Goal: Transaction & Acquisition: Purchase product/service

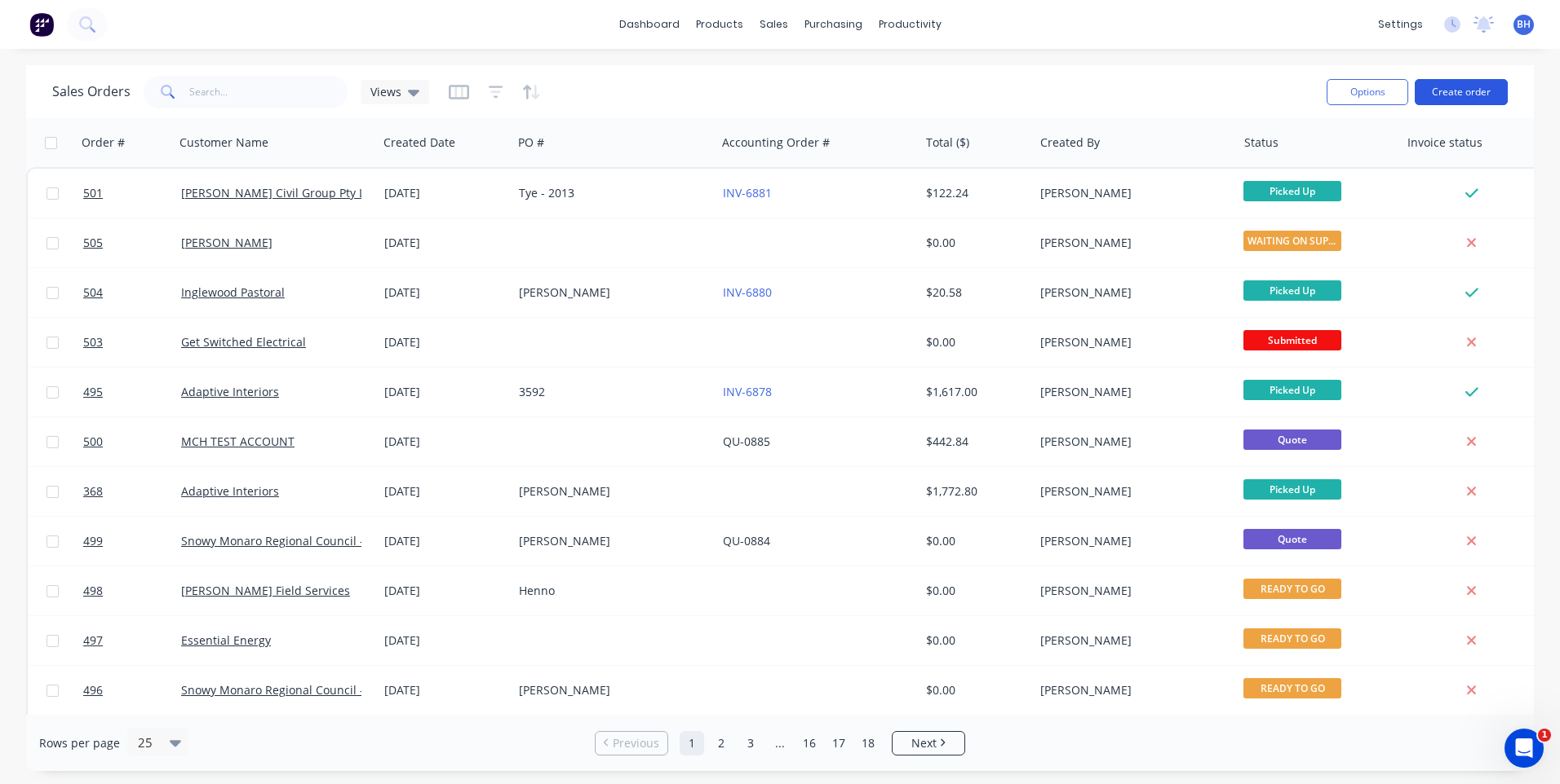
click at [1457, 94] on button "Create order" at bounding box center [1461, 92] width 93 height 26
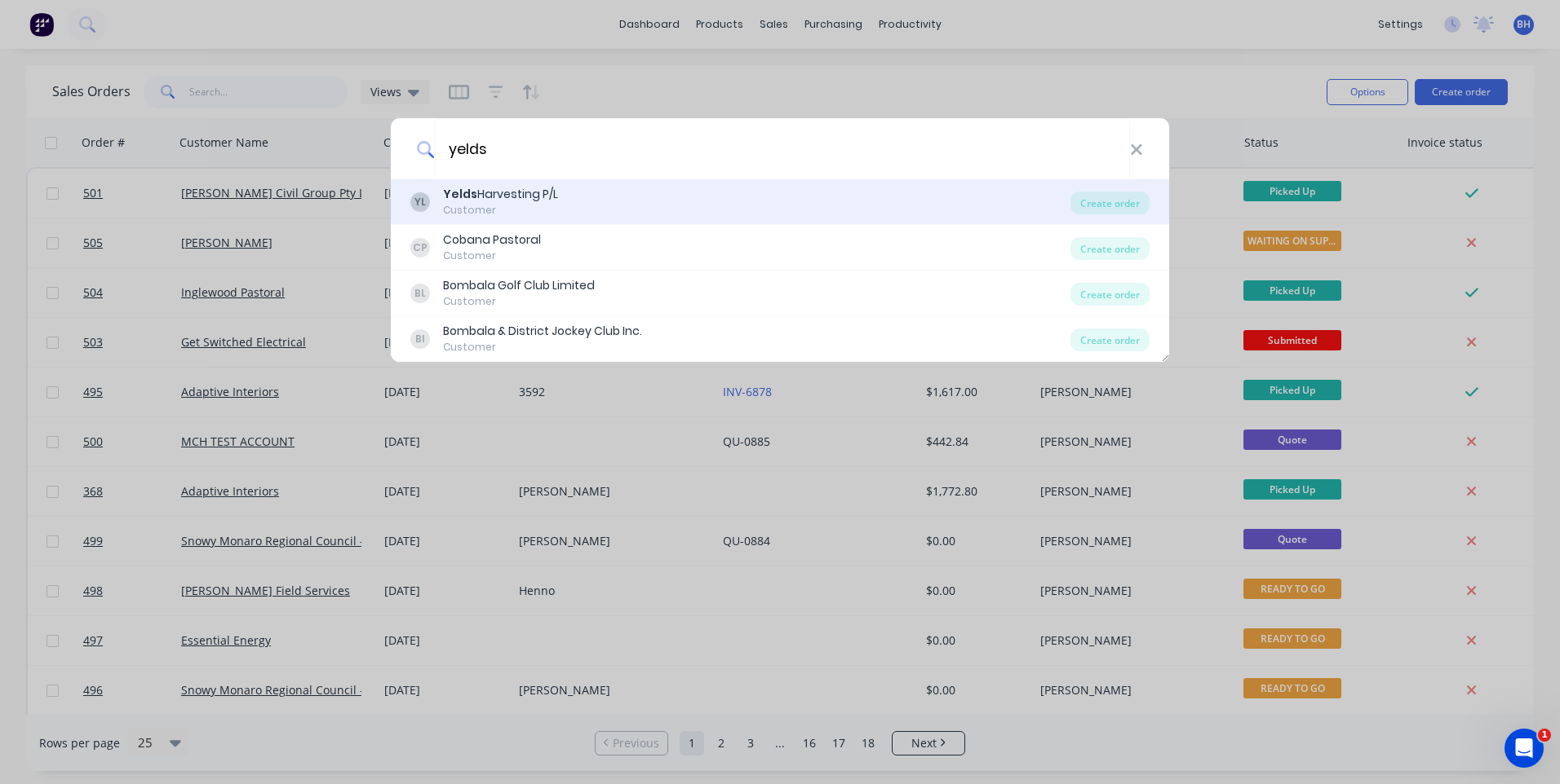
type input "yelds"
click at [500, 204] on div "Customer" at bounding box center [500, 211] width 115 height 15
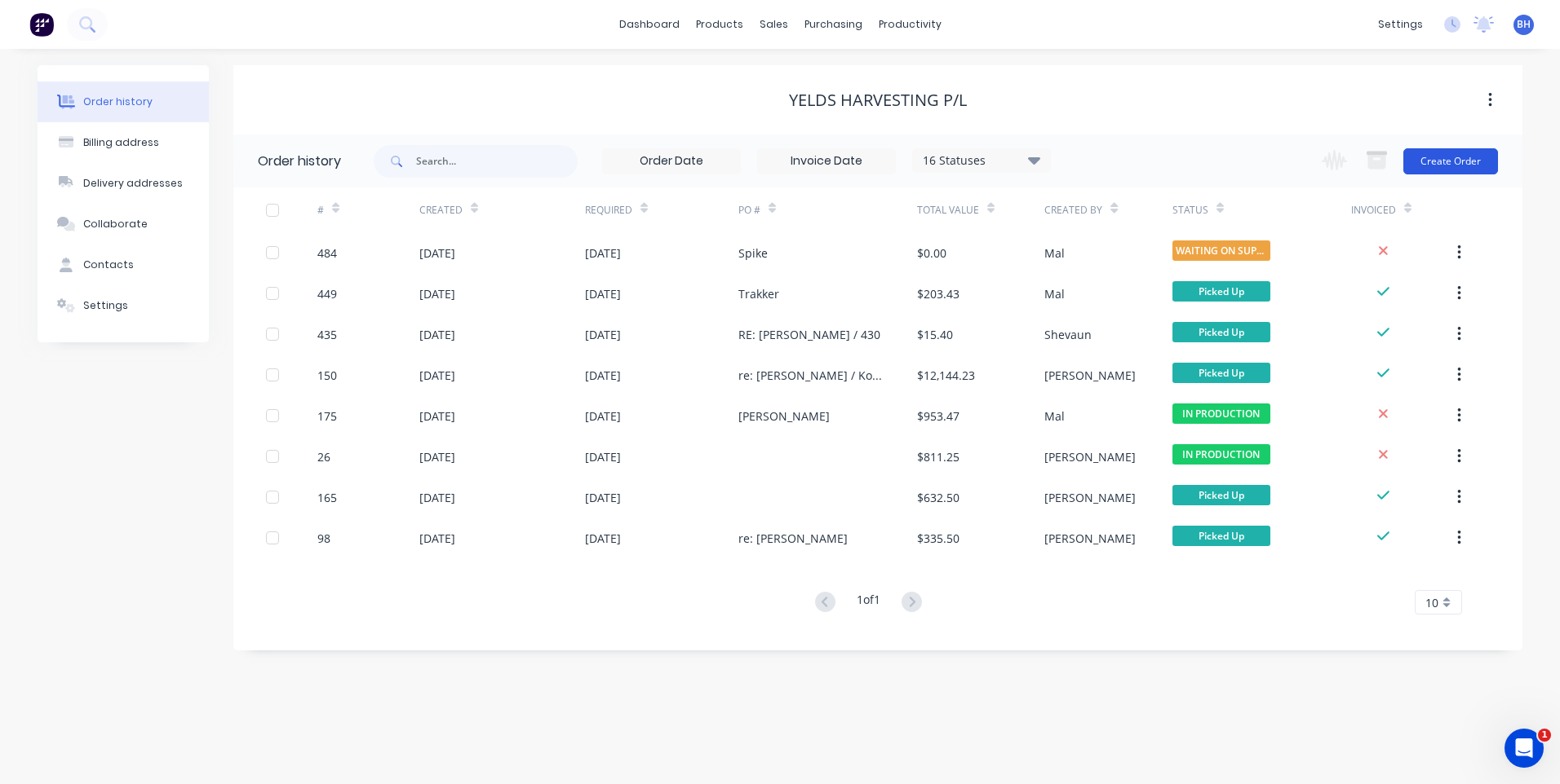
click at [1455, 151] on button "Create Order" at bounding box center [1450, 162] width 95 height 26
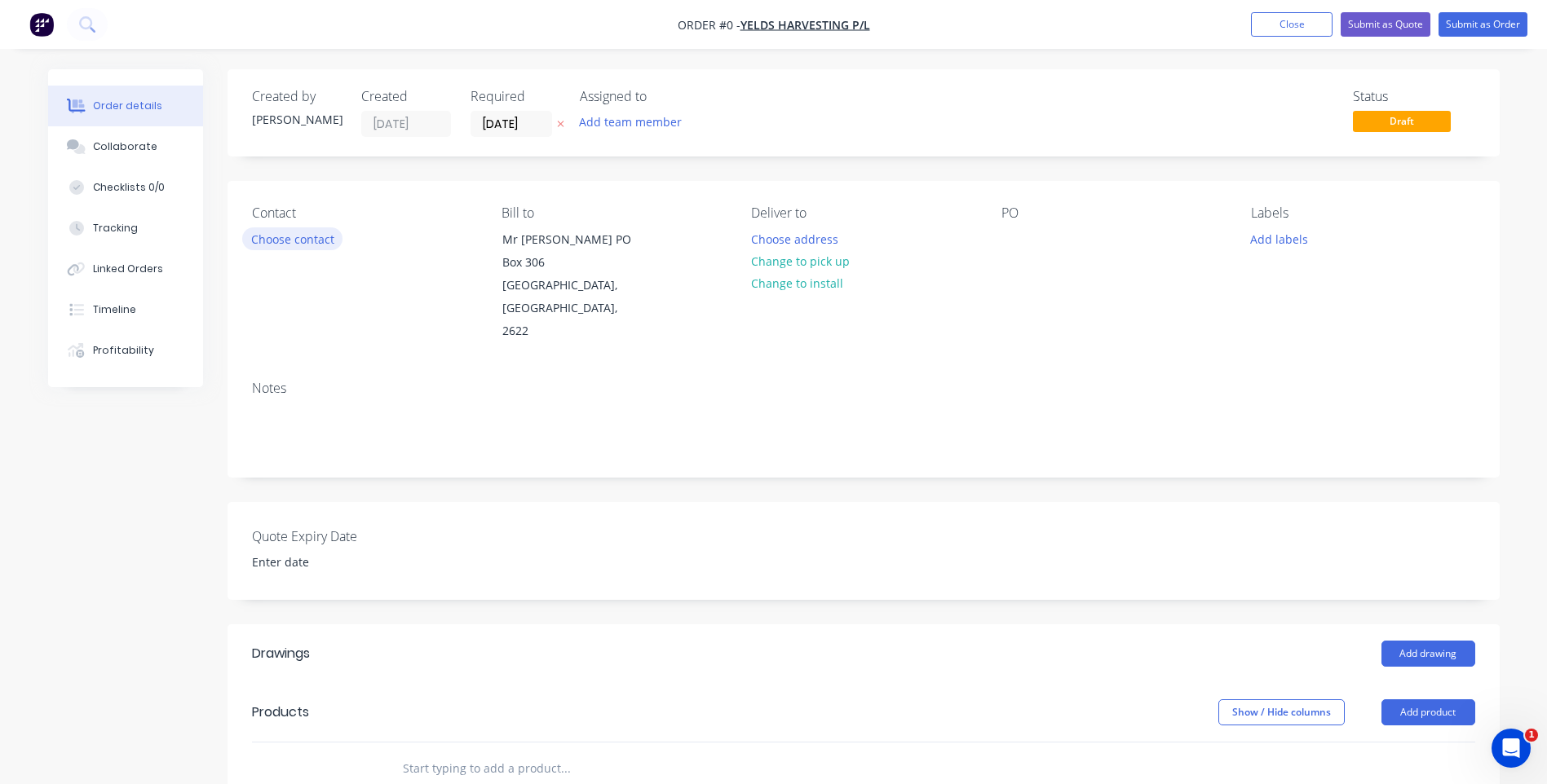
click at [311, 235] on button "Choose contact" at bounding box center [292, 238] width 100 height 22
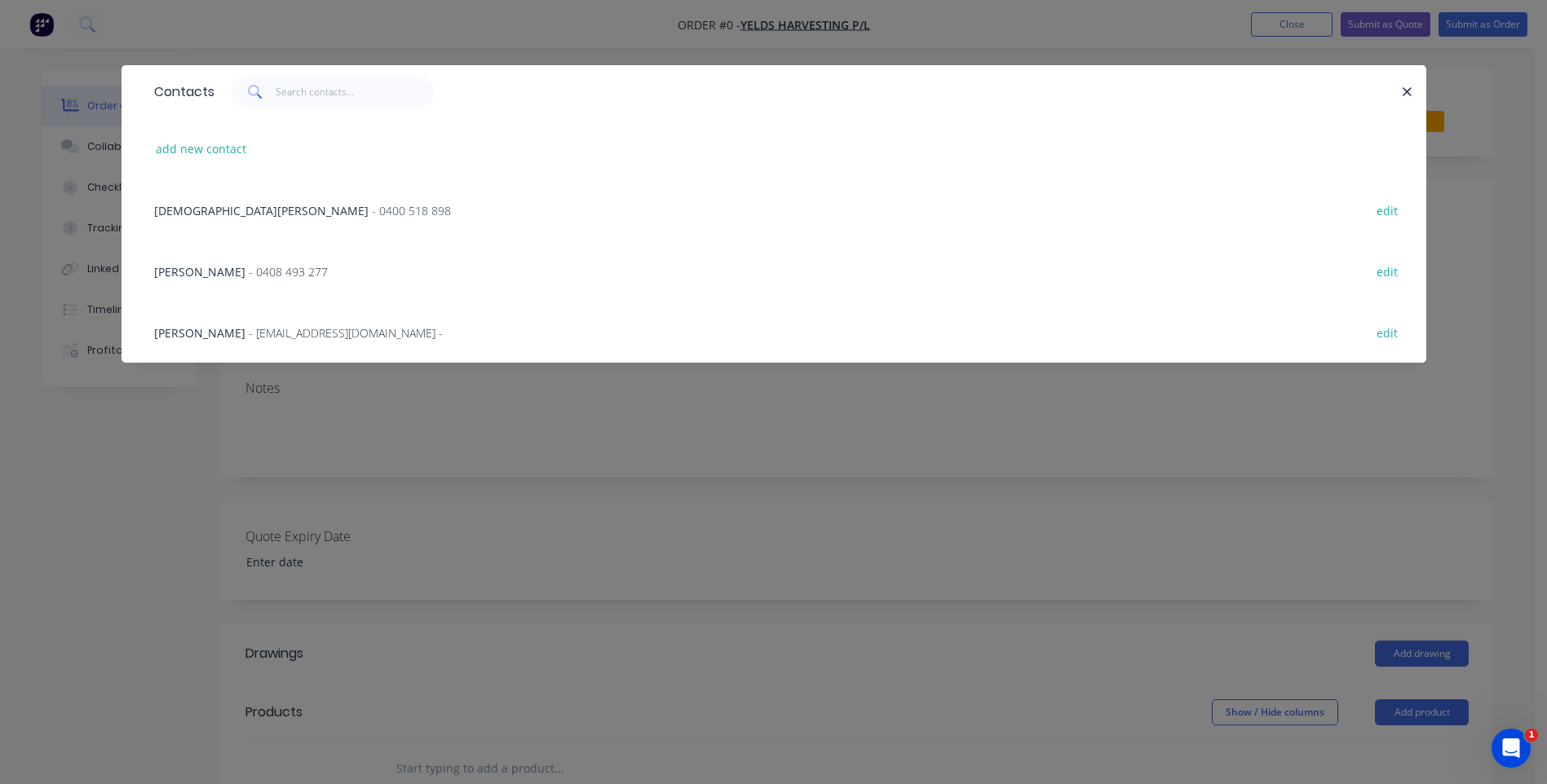
click at [288, 326] on span "- [EMAIL_ADDRESS][DOMAIN_NAME] -" at bounding box center [346, 332] width 194 height 16
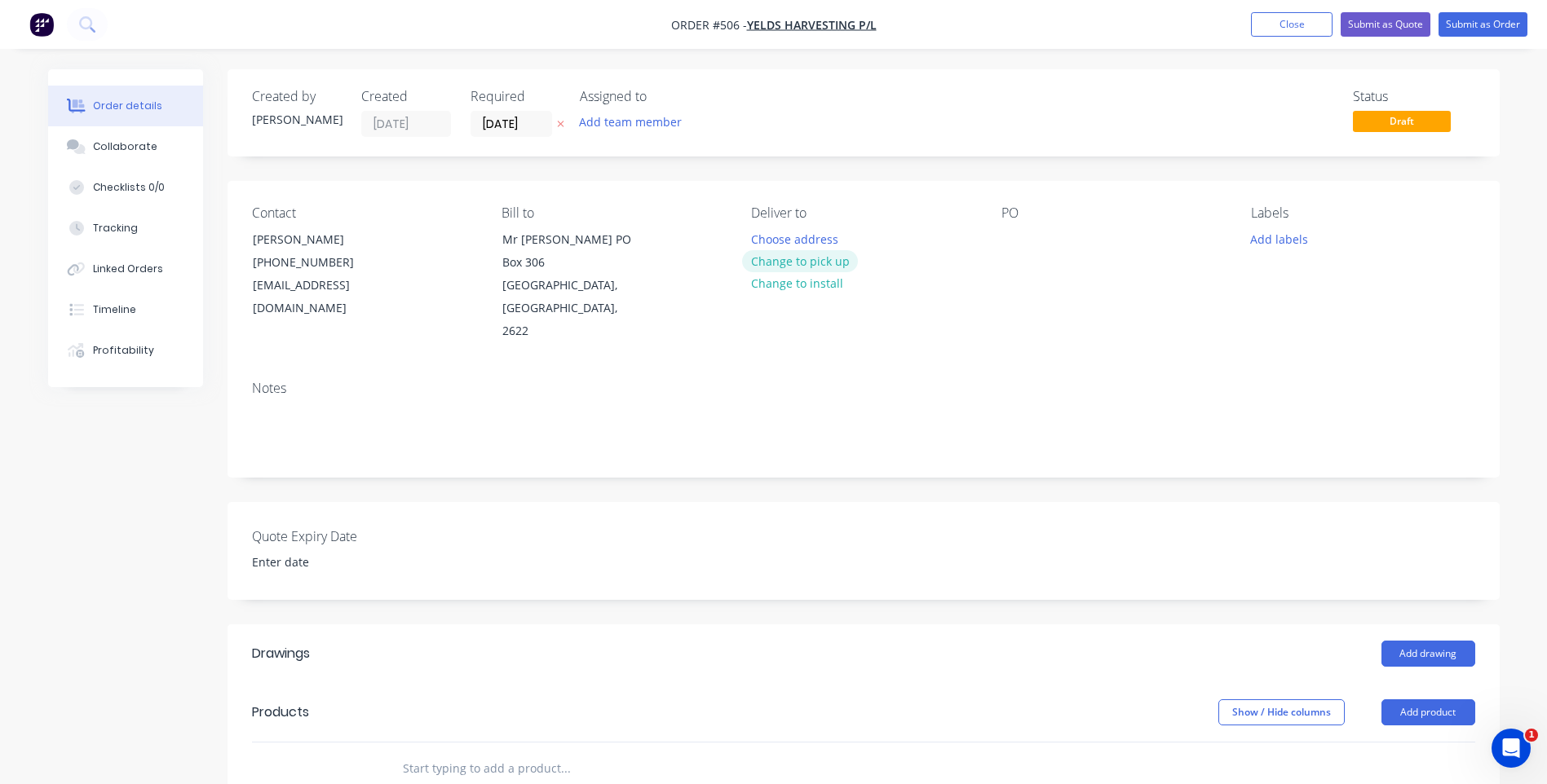
click at [821, 260] on button "Change to pick up" at bounding box center [800, 261] width 116 height 22
click at [1007, 229] on div at bounding box center [1014, 239] width 26 height 24
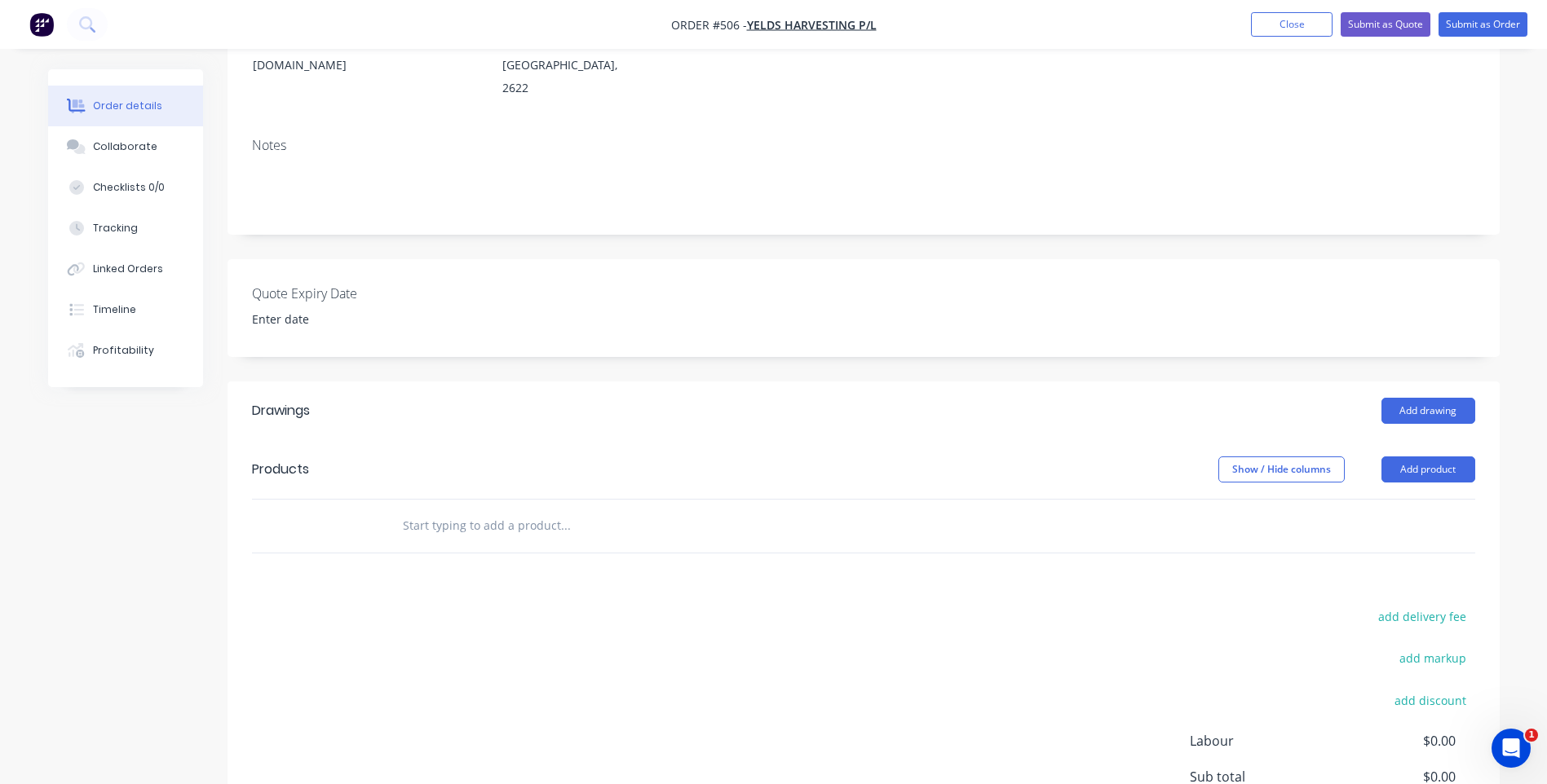
scroll to position [245, 0]
click at [1405, 455] on button "Add product" at bounding box center [1428, 468] width 94 height 26
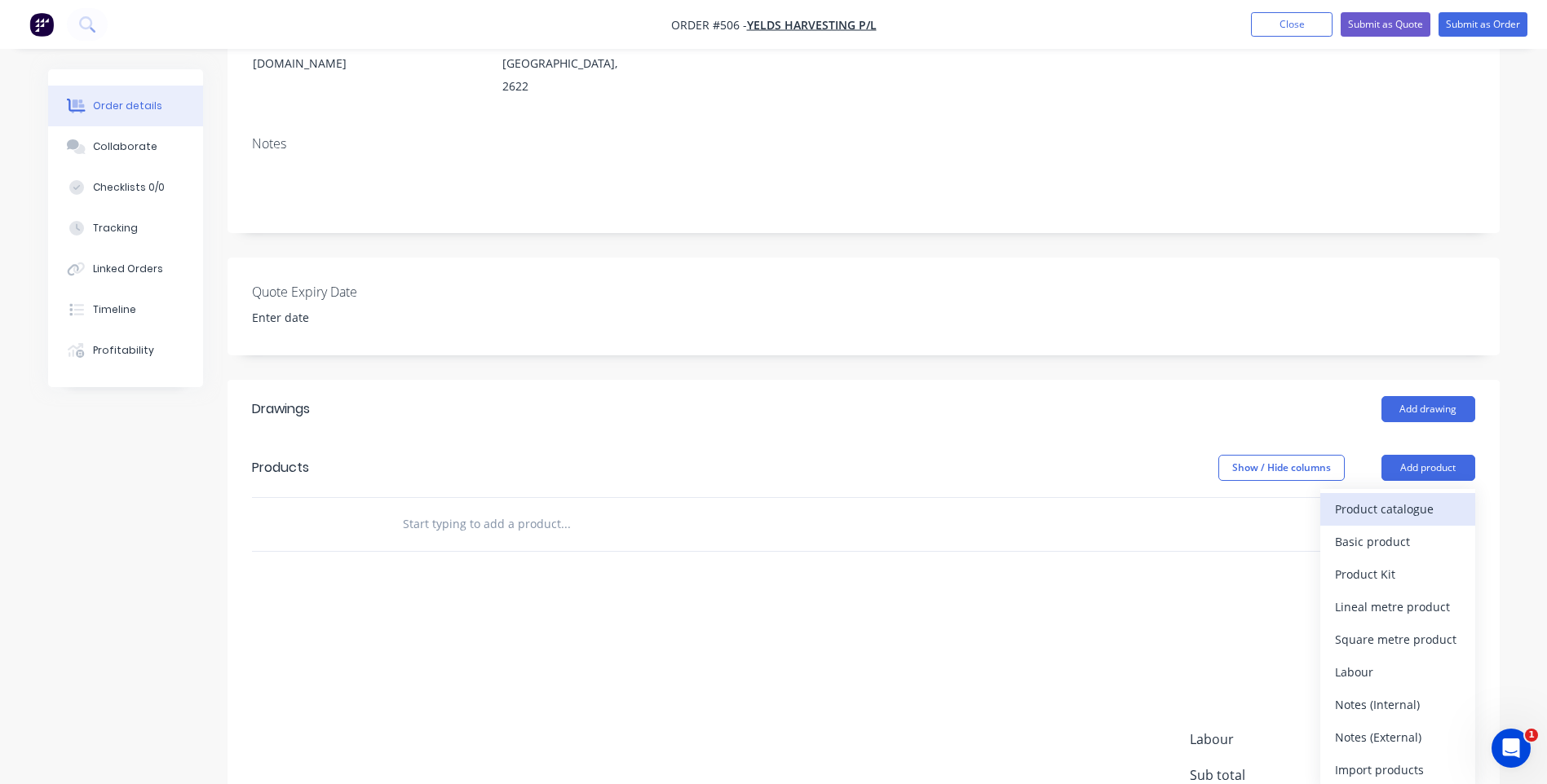
click at [1416, 497] on div "Product catalogue" at bounding box center [1398, 509] width 126 height 24
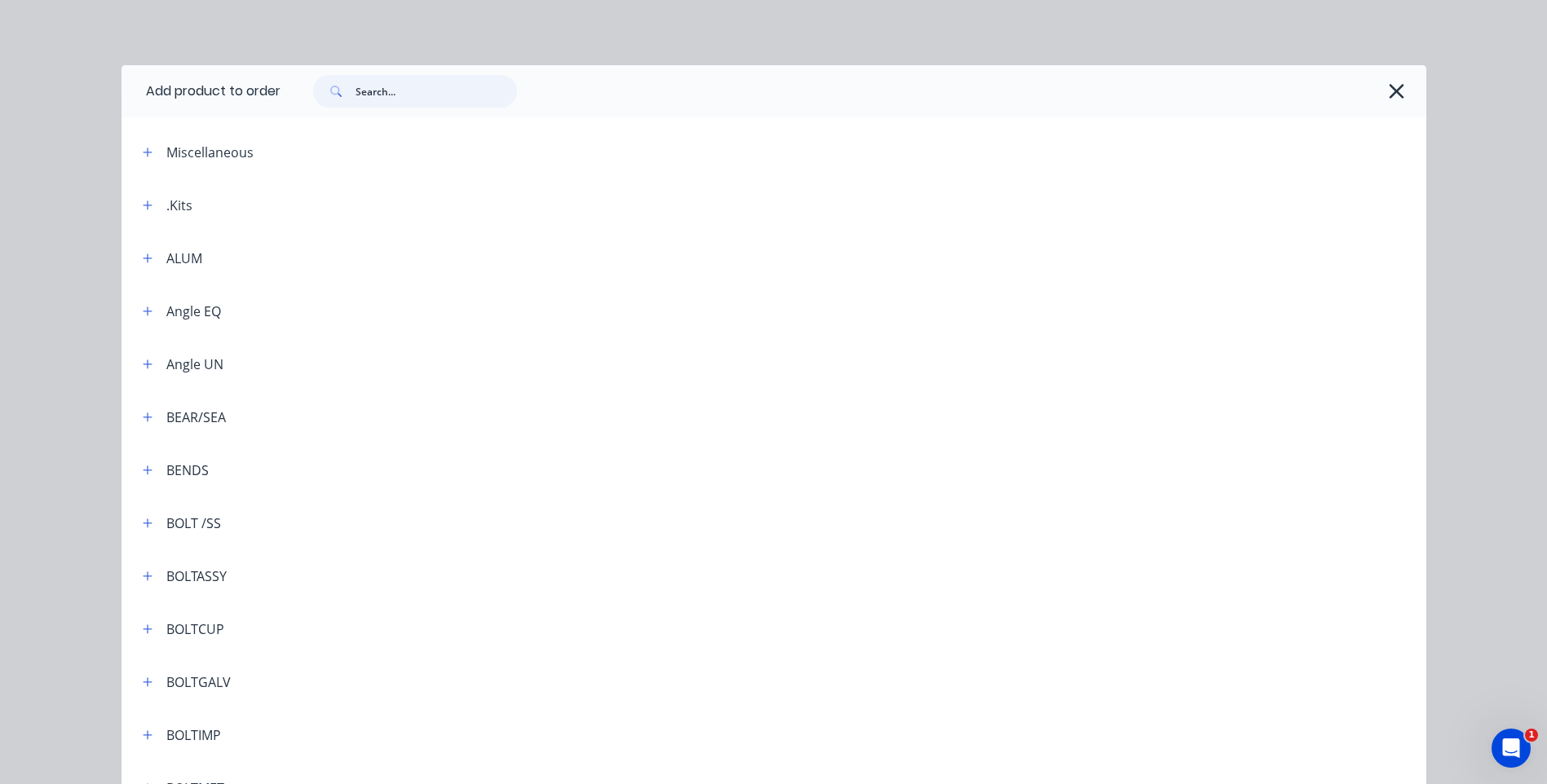
click at [381, 88] on input "text" at bounding box center [436, 91] width 162 height 33
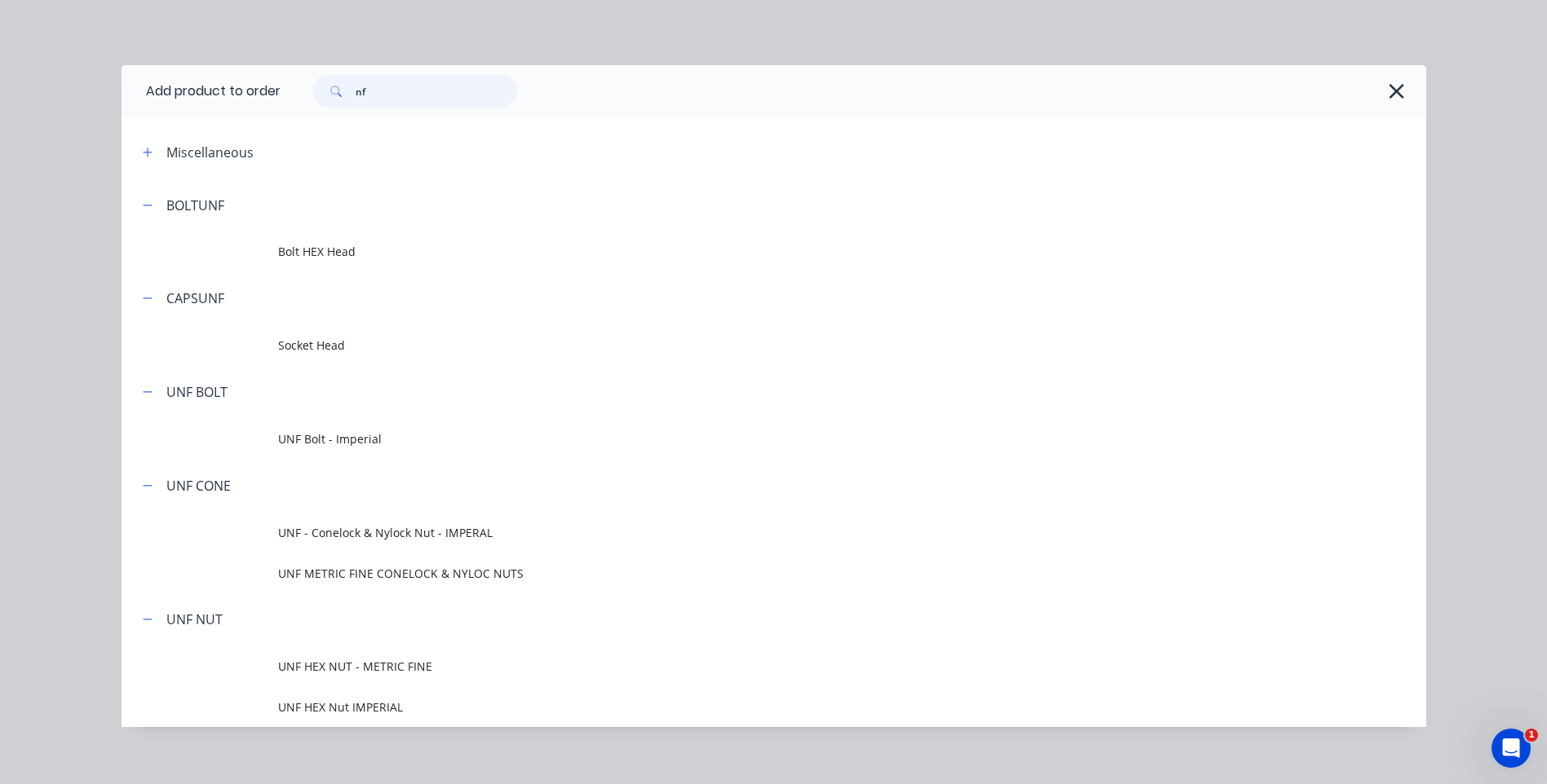
scroll to position [15, 0]
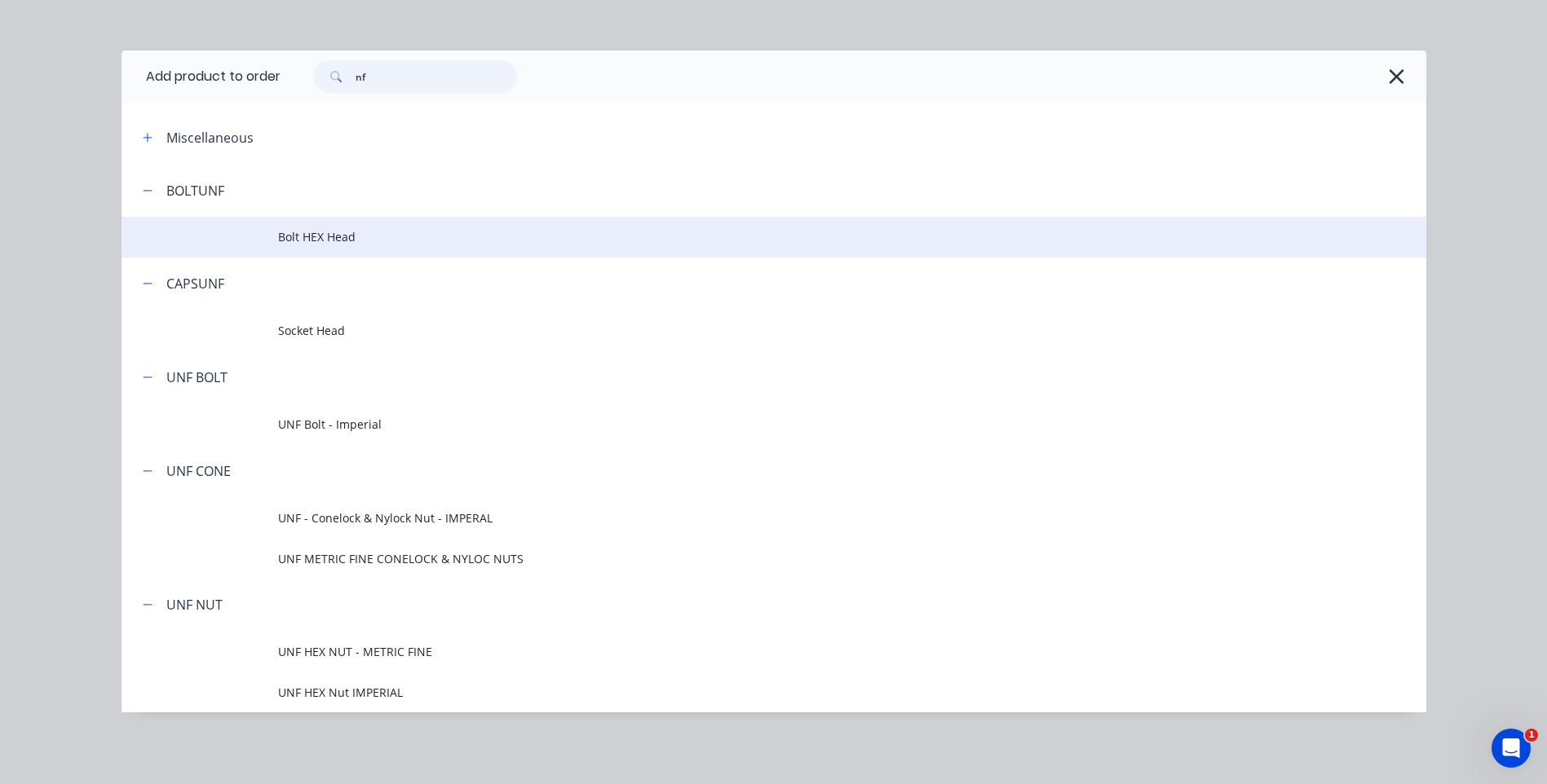
type input "nf"
click at [312, 229] on span "Bolt HEX Head" at bounding box center [737, 237] width 918 height 17
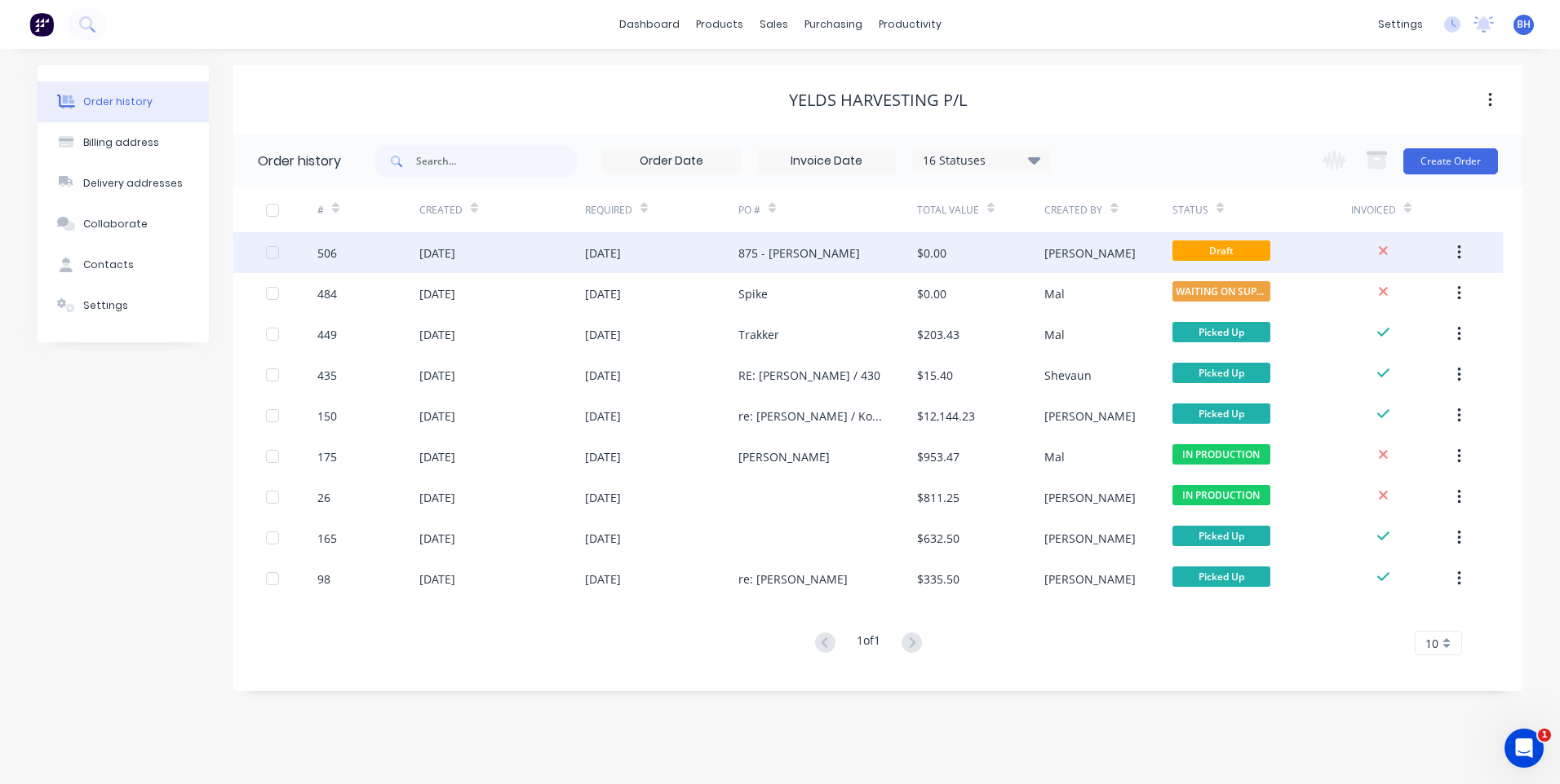
click at [852, 250] on div "875 - [PERSON_NAME]" at bounding box center [828, 253] width 179 height 41
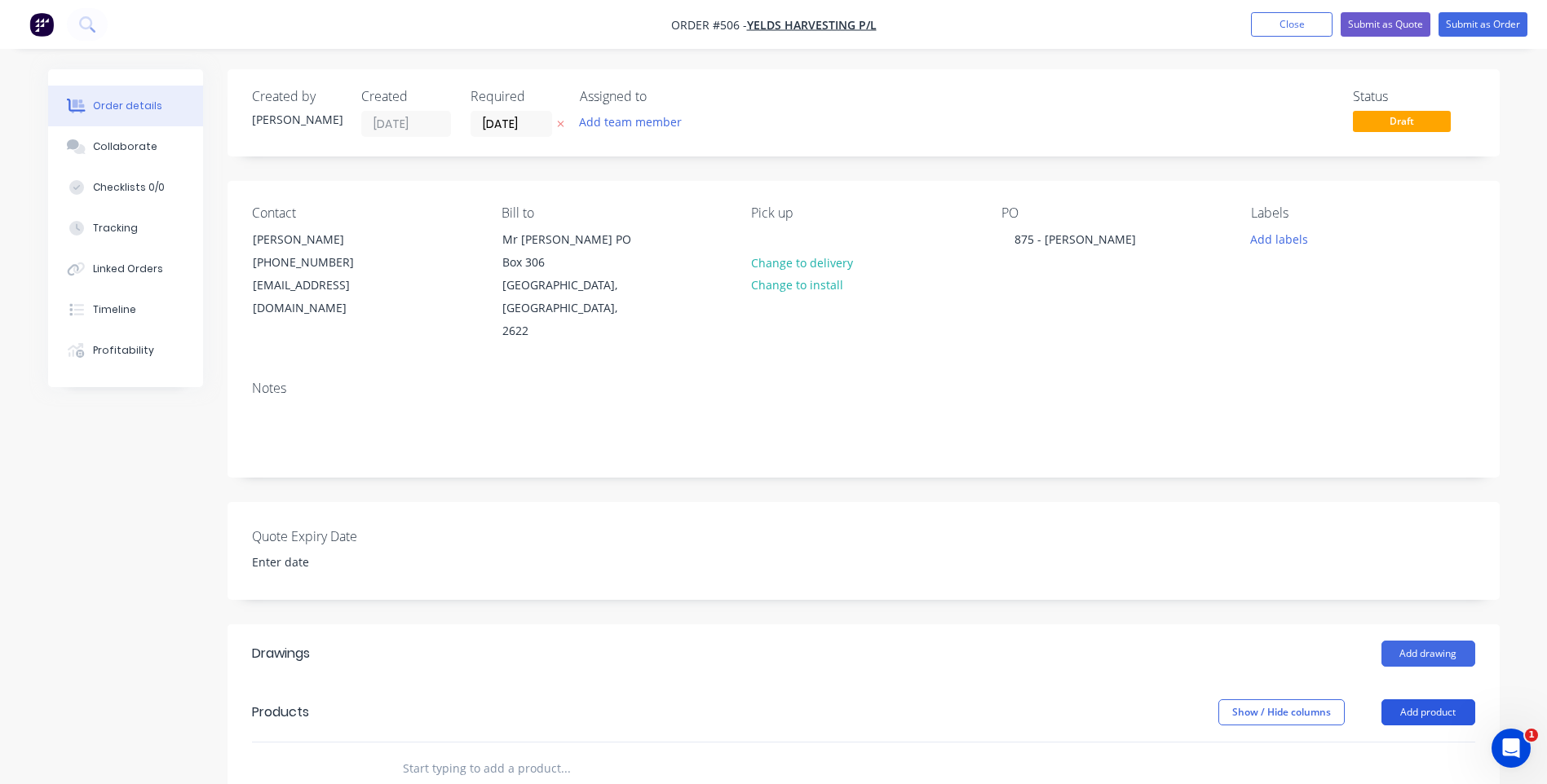
click at [1415, 700] on button "Add product" at bounding box center [1428, 713] width 94 height 26
click at [1394, 742] on div "Product catalogue" at bounding box center [1398, 753] width 126 height 24
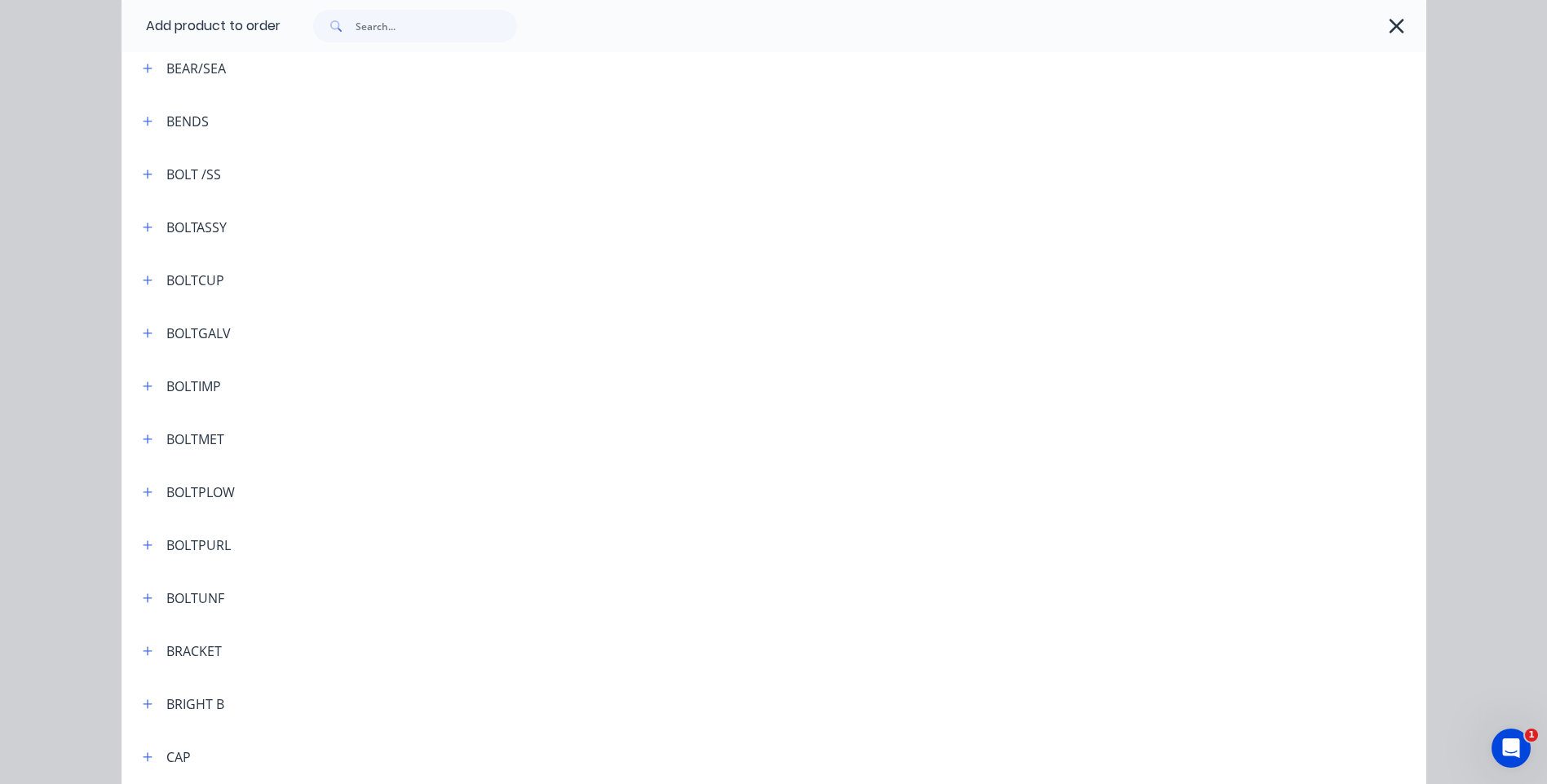
scroll to position [326, 0]
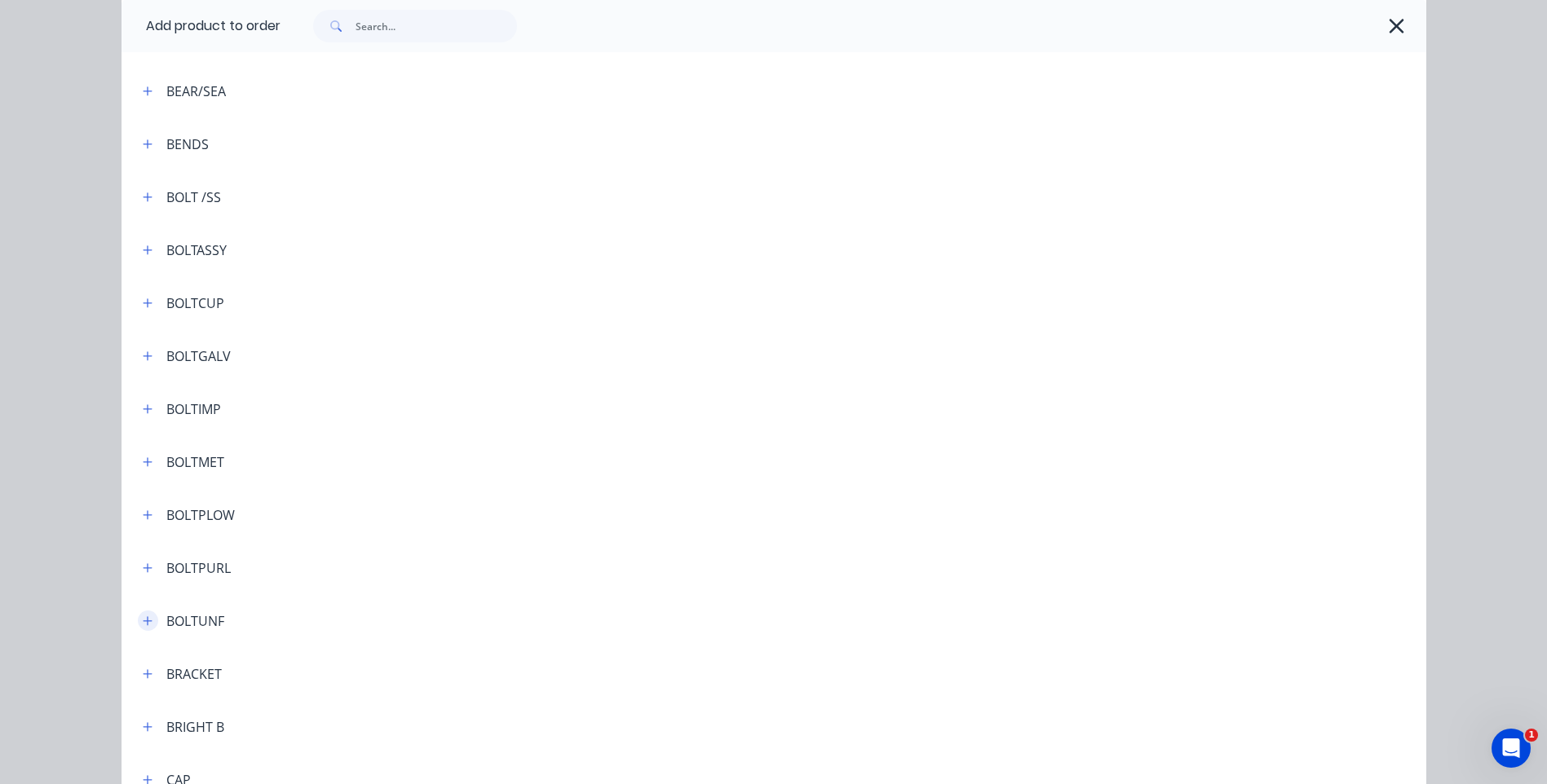
click at [143, 621] on icon "button" at bounding box center [147, 621] width 9 height 9
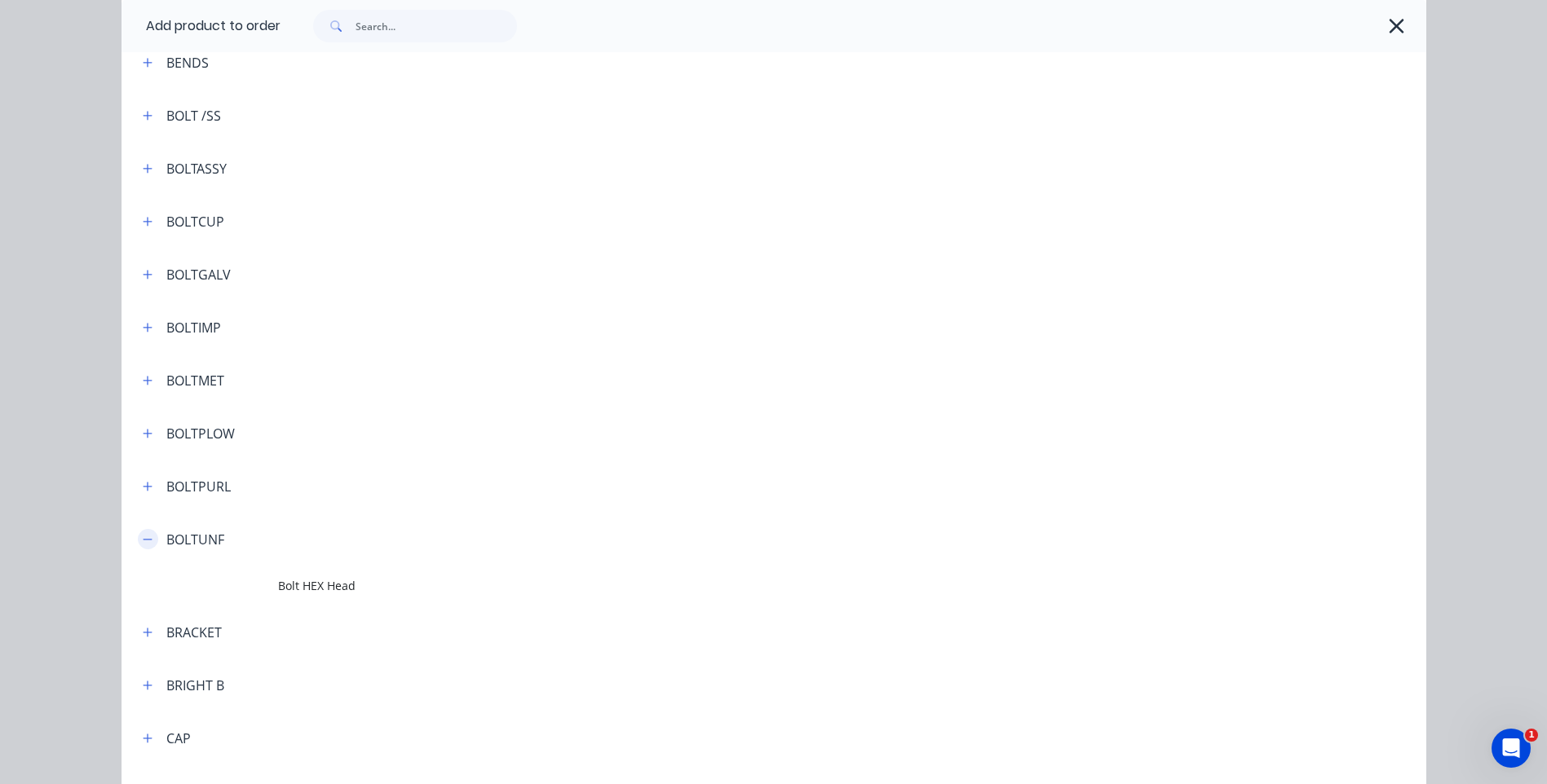
click at [143, 538] on icon "button" at bounding box center [148, 540] width 10 height 11
click at [143, 483] on icon "button" at bounding box center [148, 487] width 10 height 11
click at [138, 325] on button "button" at bounding box center [148, 327] width 20 height 20
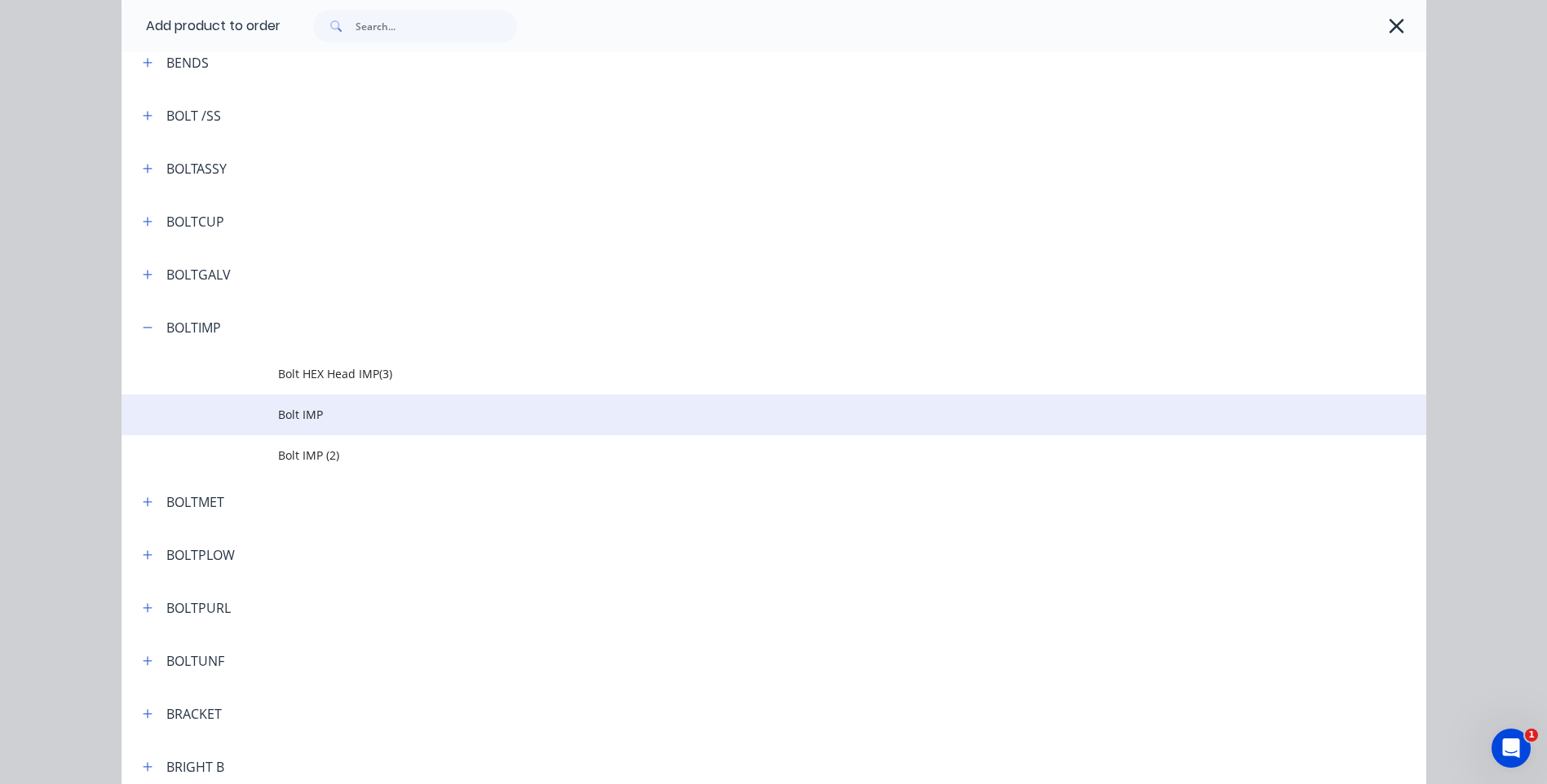
click at [310, 411] on span "Bolt IMP" at bounding box center [737, 414] width 918 height 17
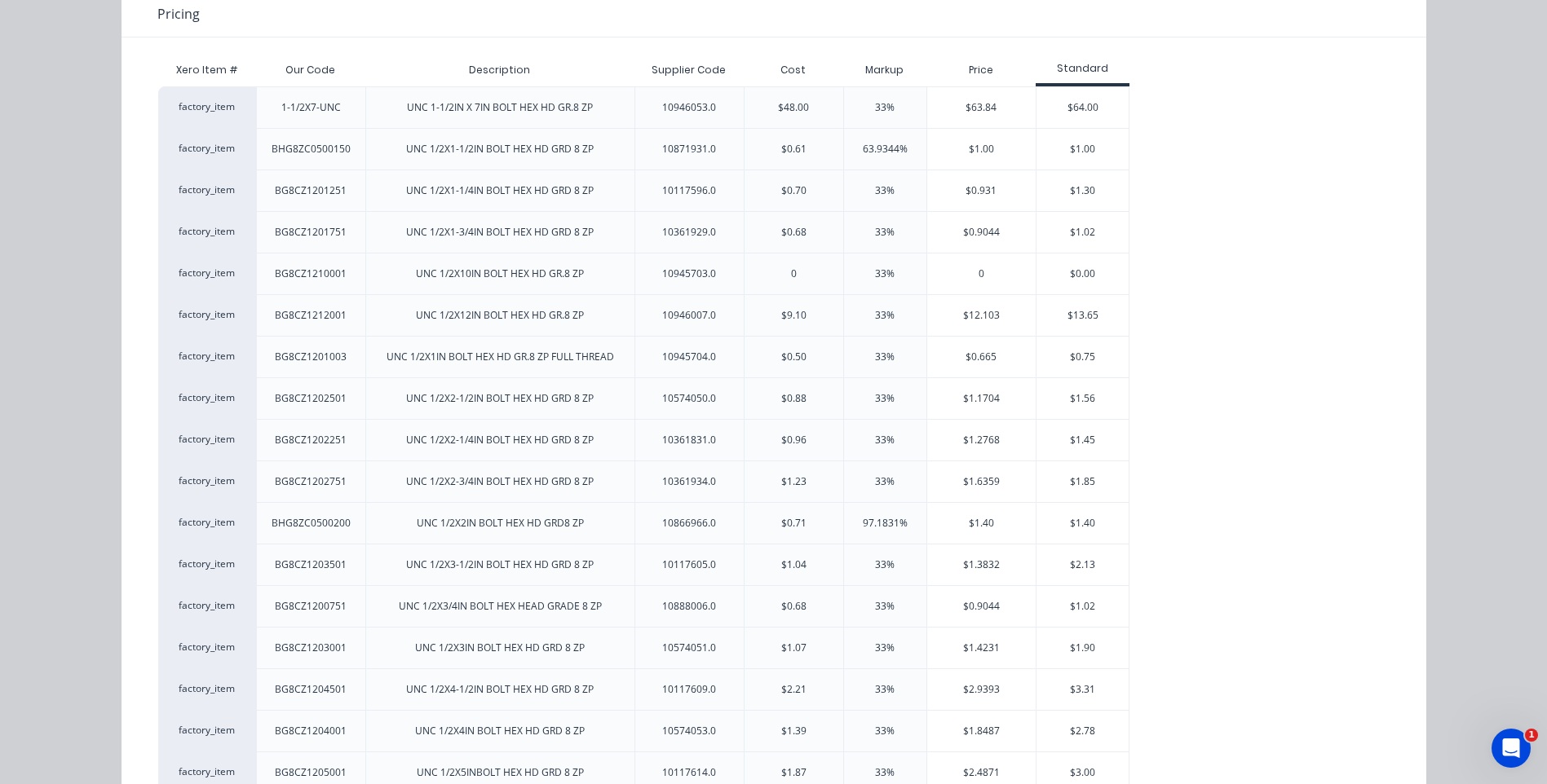
scroll to position [0, 0]
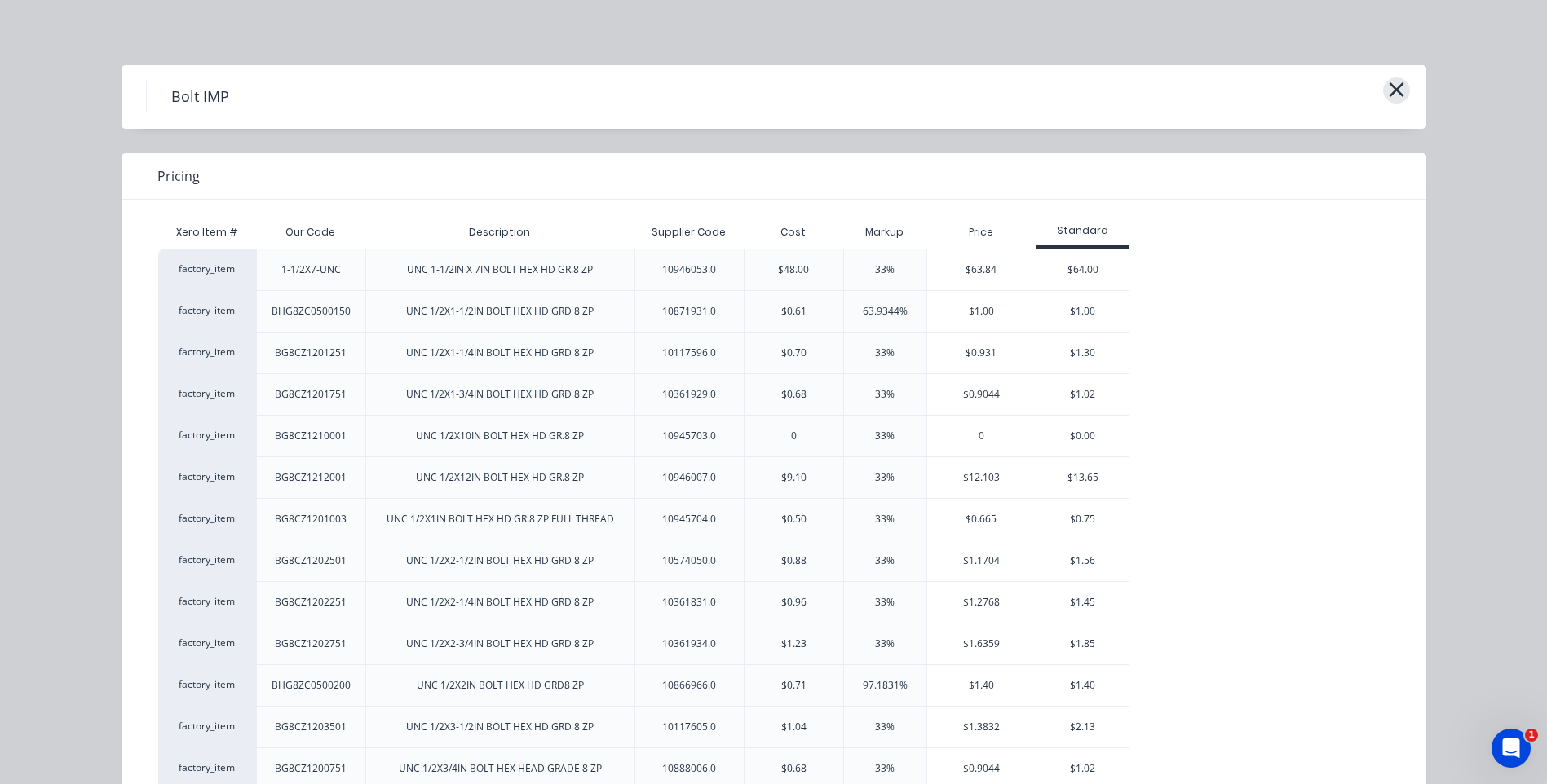
click at [1389, 90] on icon "button" at bounding box center [1396, 90] width 15 height 15
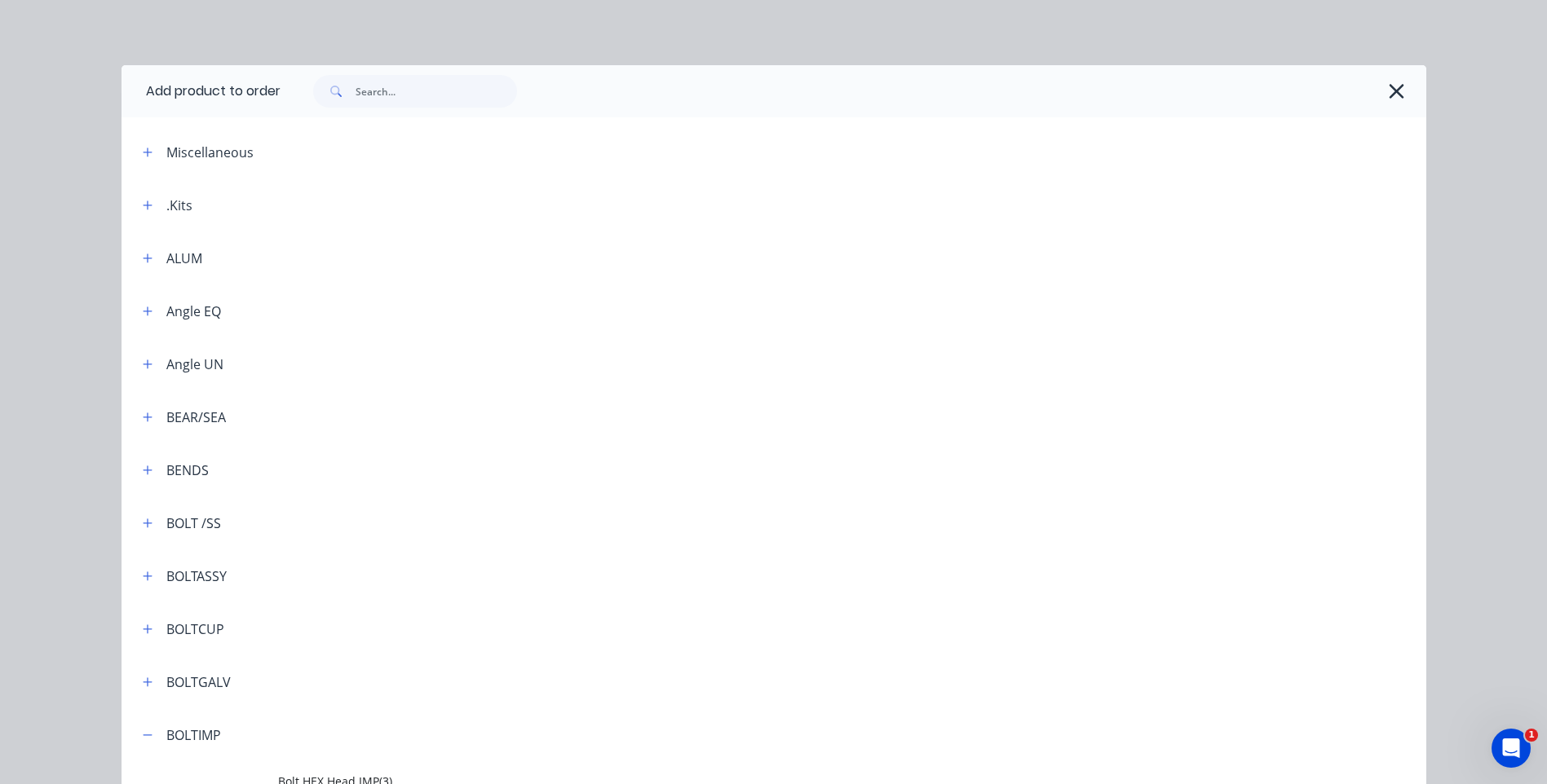
scroll to position [709, 0]
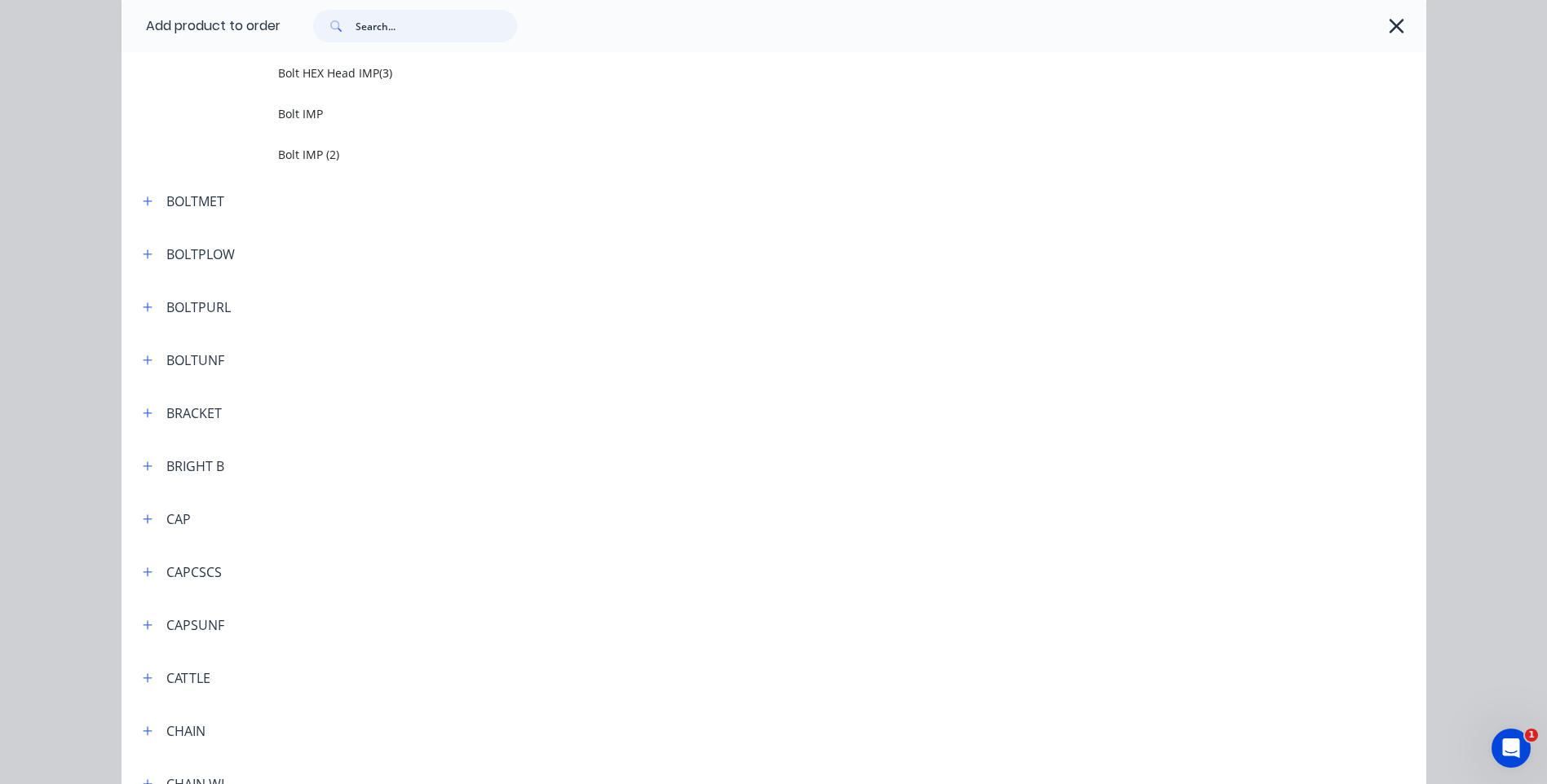
click at [417, 24] on input "text" at bounding box center [436, 26] width 162 height 33
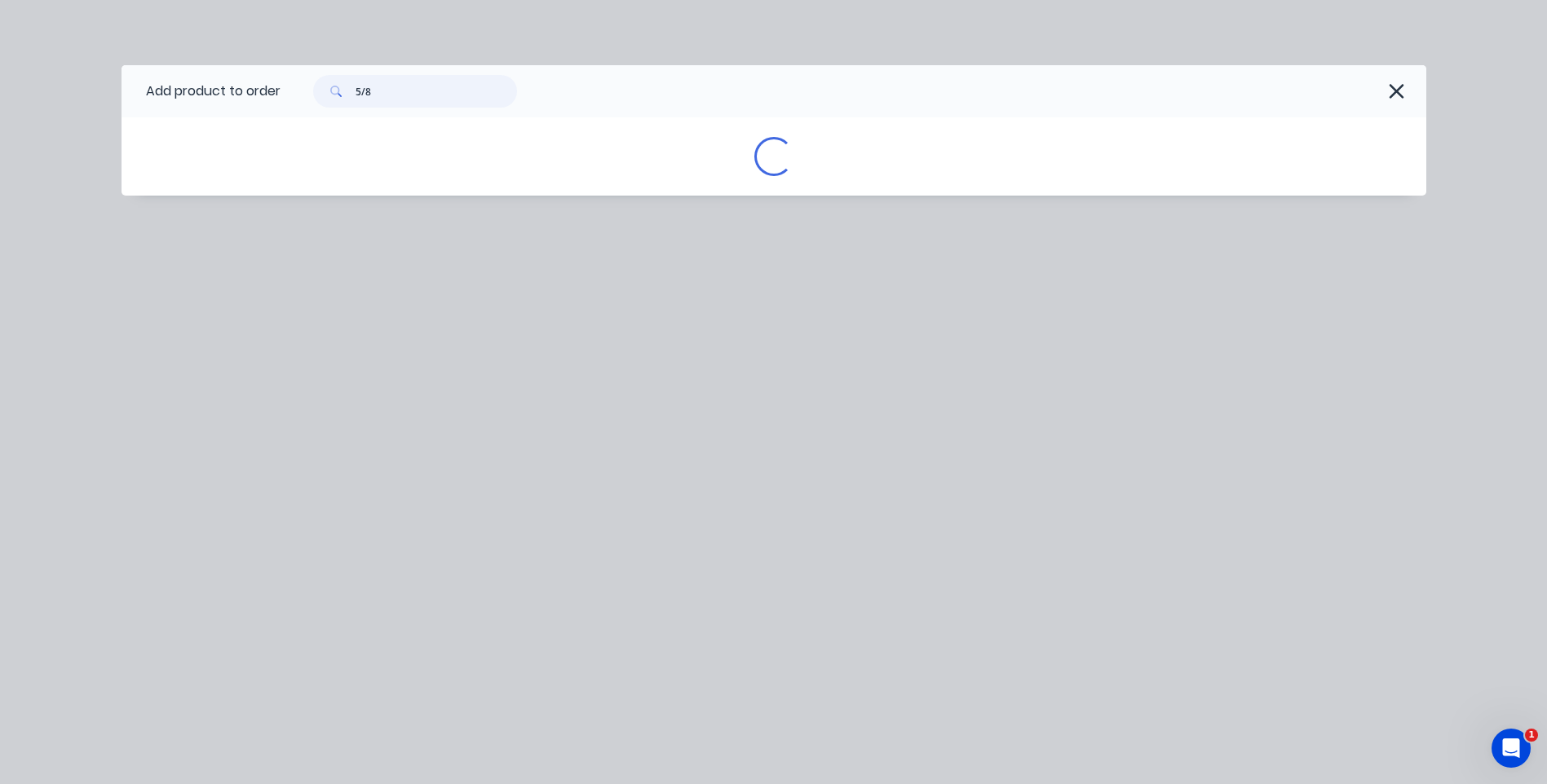
scroll to position [0, 0]
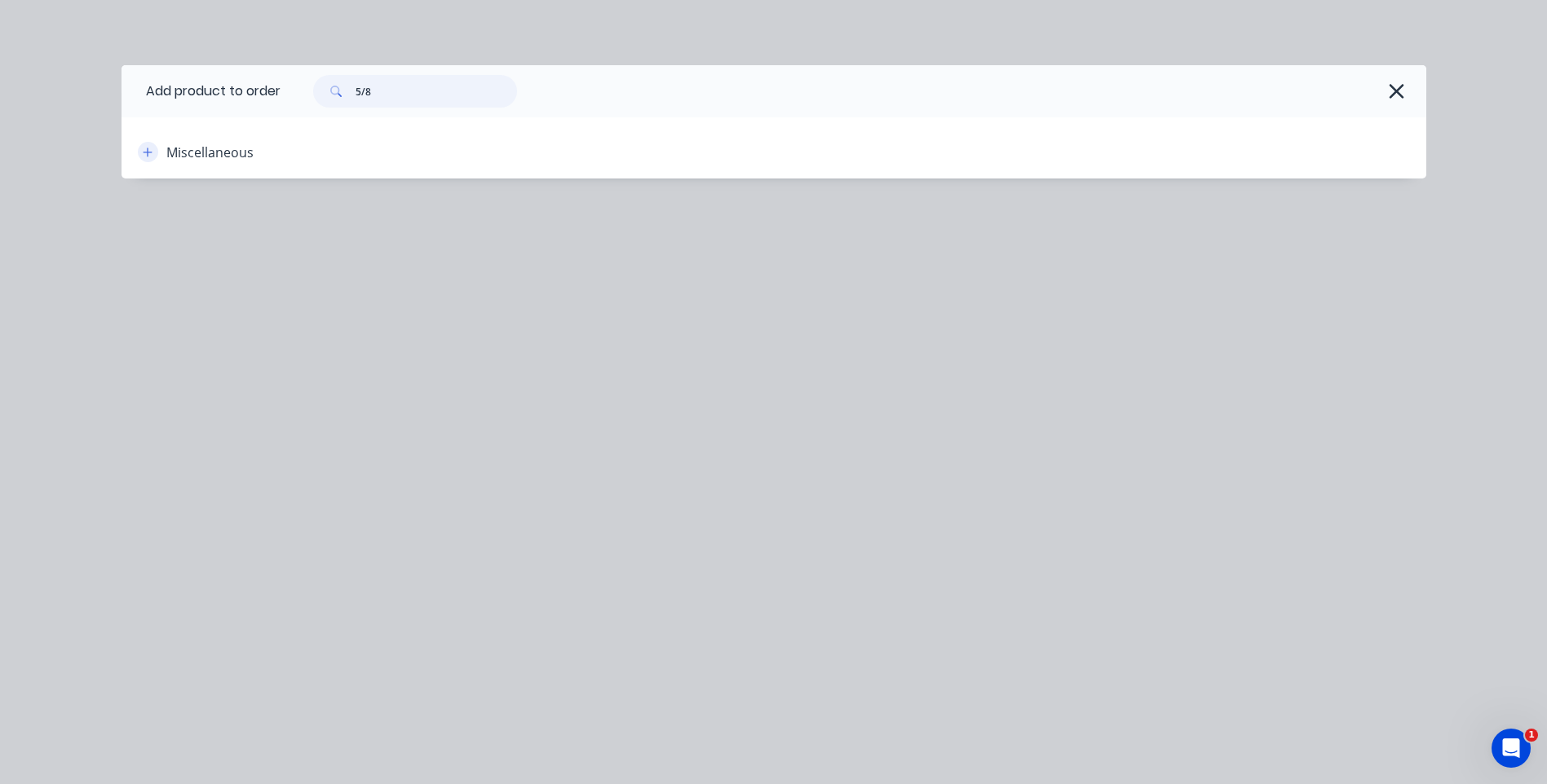
type input "5/8"
click at [147, 149] on icon "button" at bounding box center [148, 153] width 10 height 11
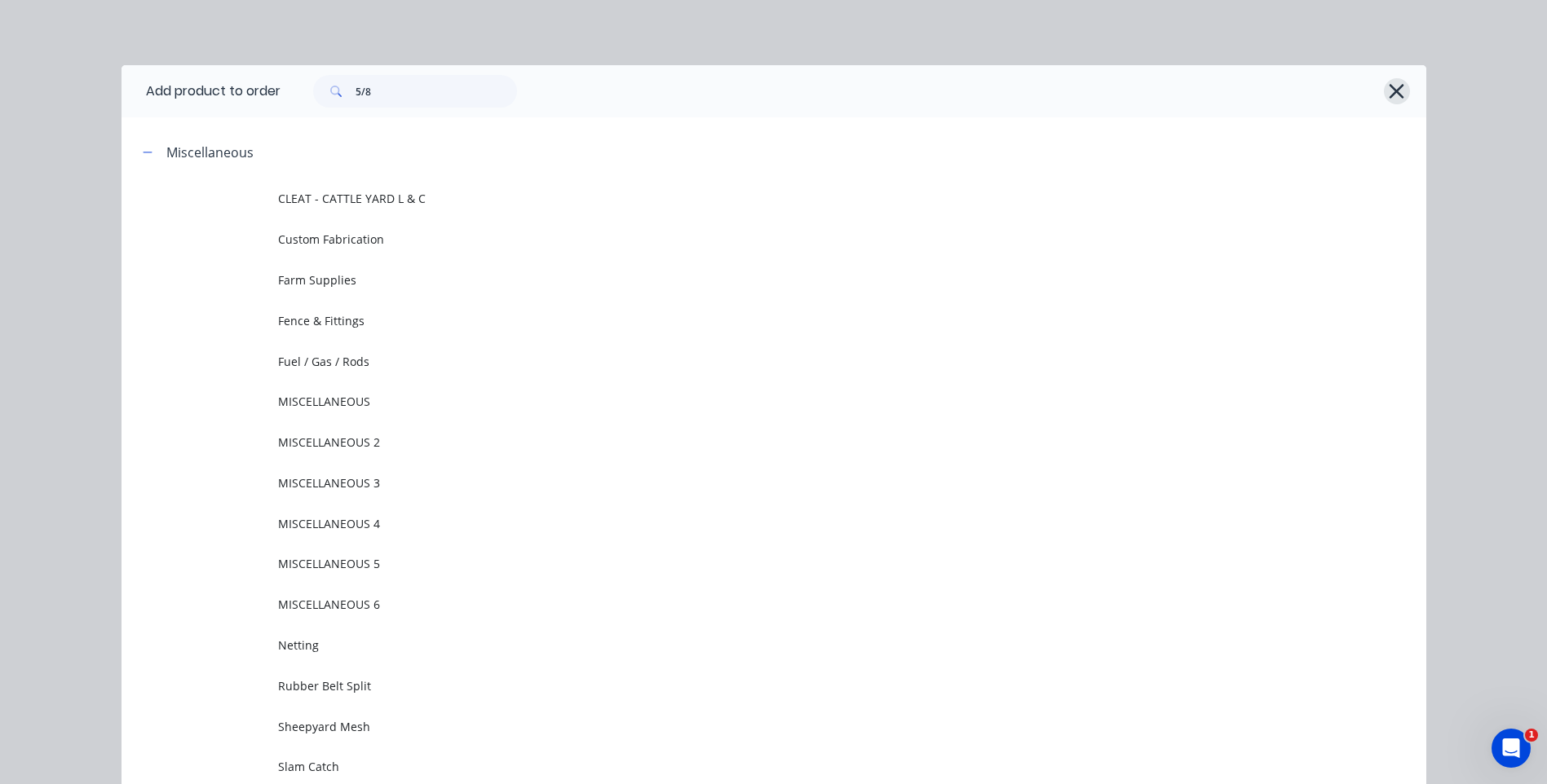
click at [1393, 88] on icon "button" at bounding box center [1397, 91] width 15 height 15
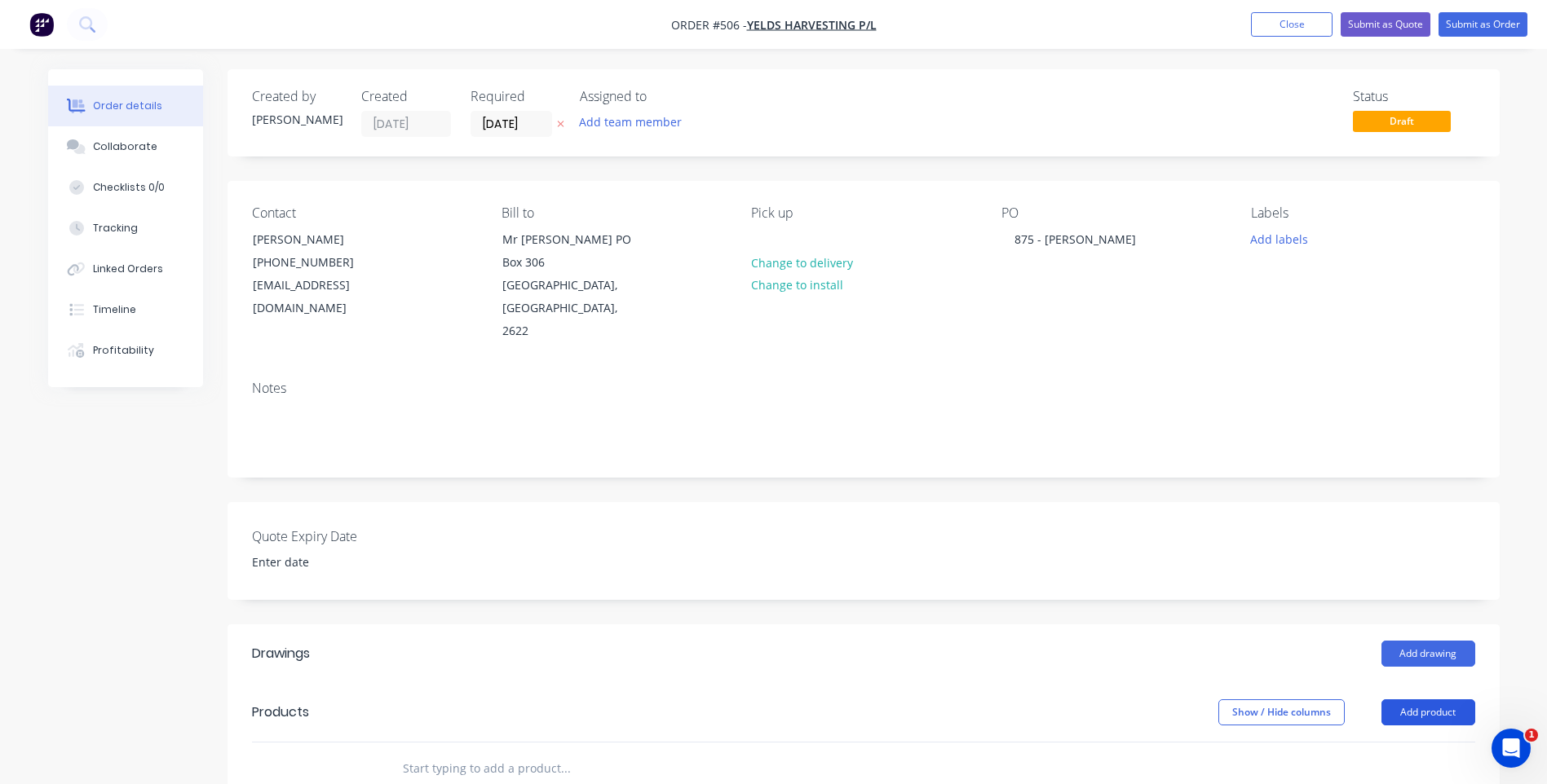
click at [1420, 700] on button "Add product" at bounding box center [1428, 713] width 94 height 26
click at [1402, 742] on div "Product catalogue" at bounding box center [1398, 753] width 126 height 24
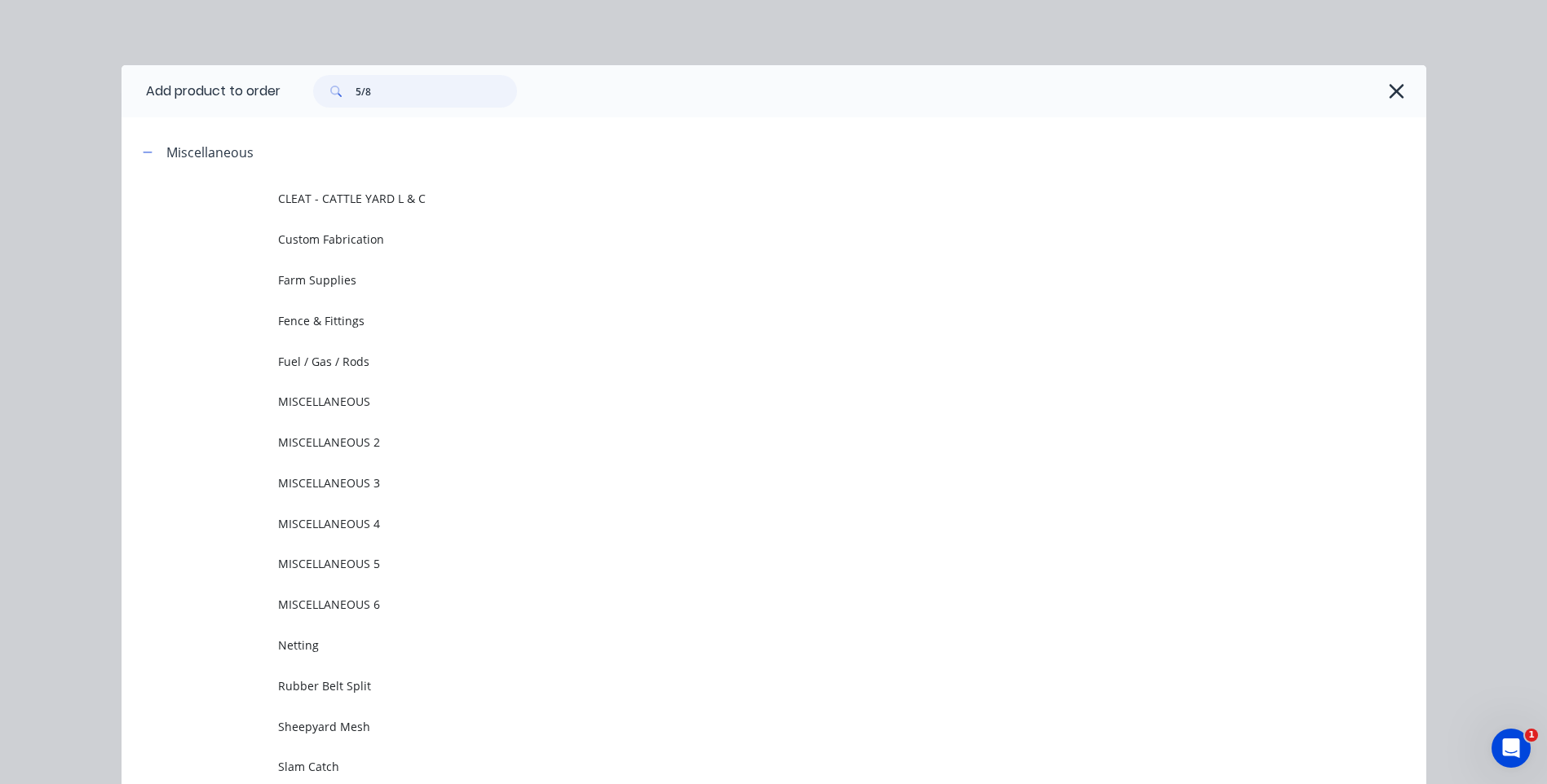
click at [376, 93] on input "5/8" at bounding box center [436, 91] width 162 height 33
type input "5"
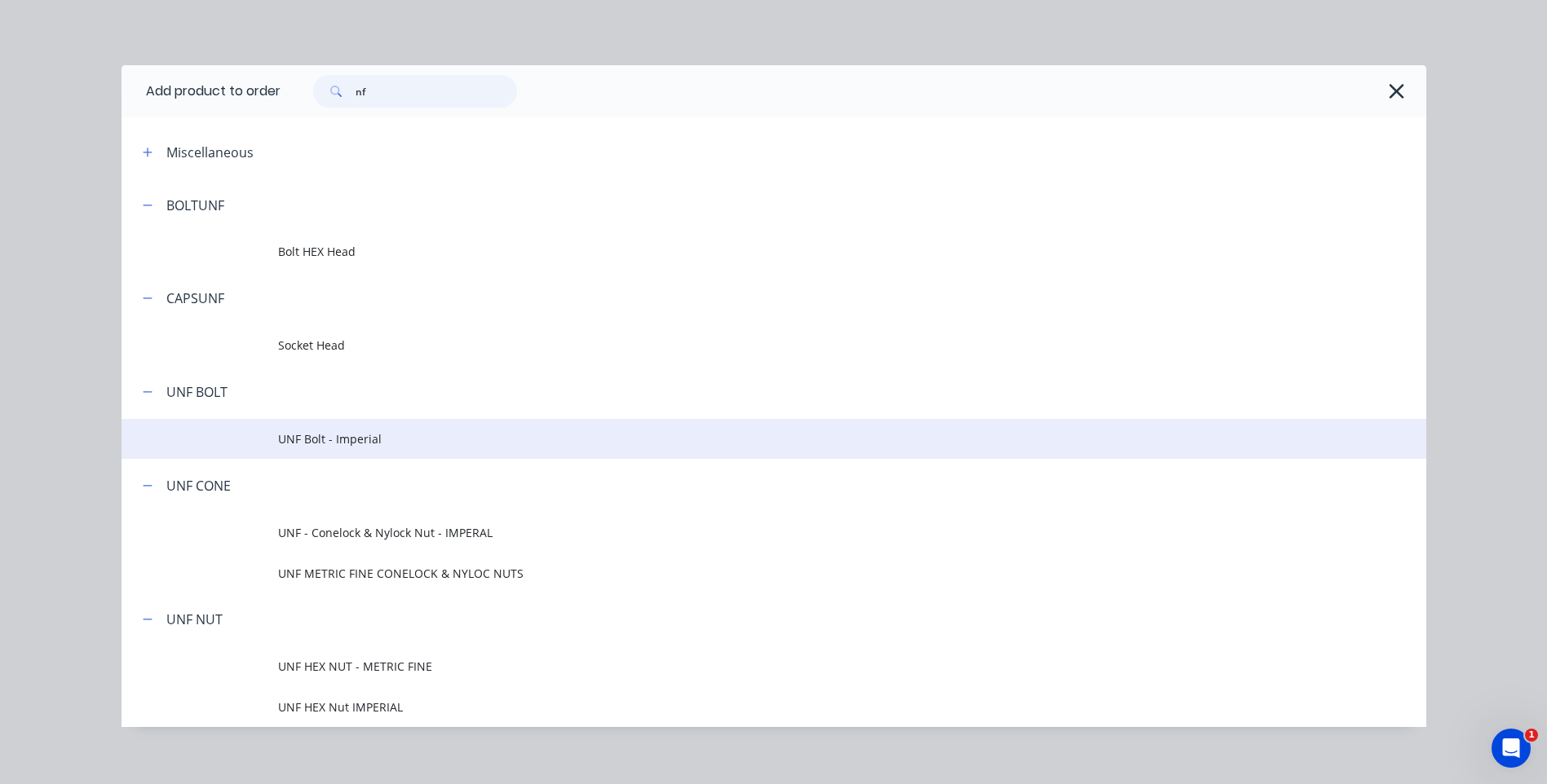
type input "nf"
click at [322, 436] on span "UNF Bolt - Imperial" at bounding box center [737, 439] width 918 height 17
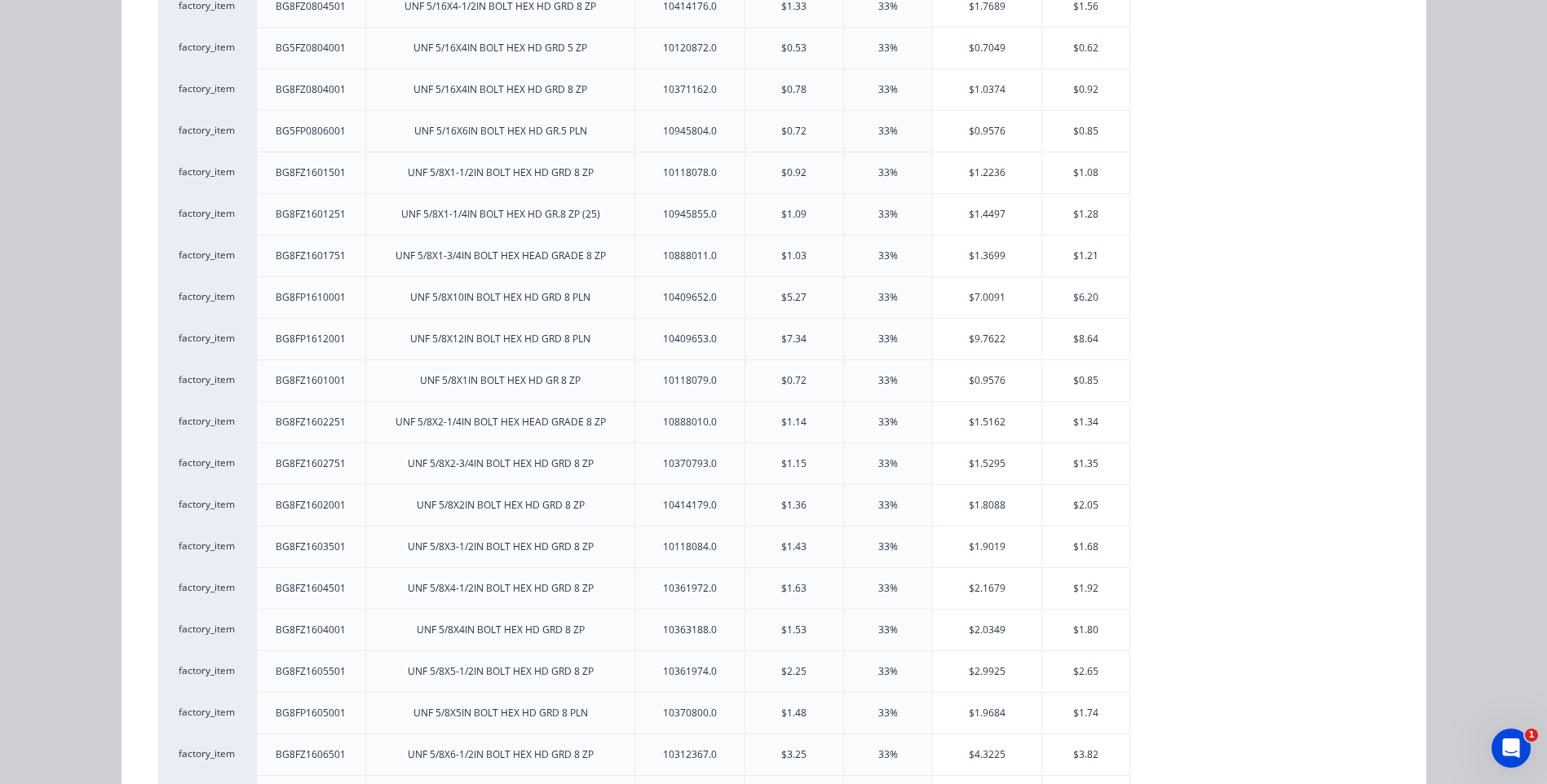
scroll to position [5870, 0]
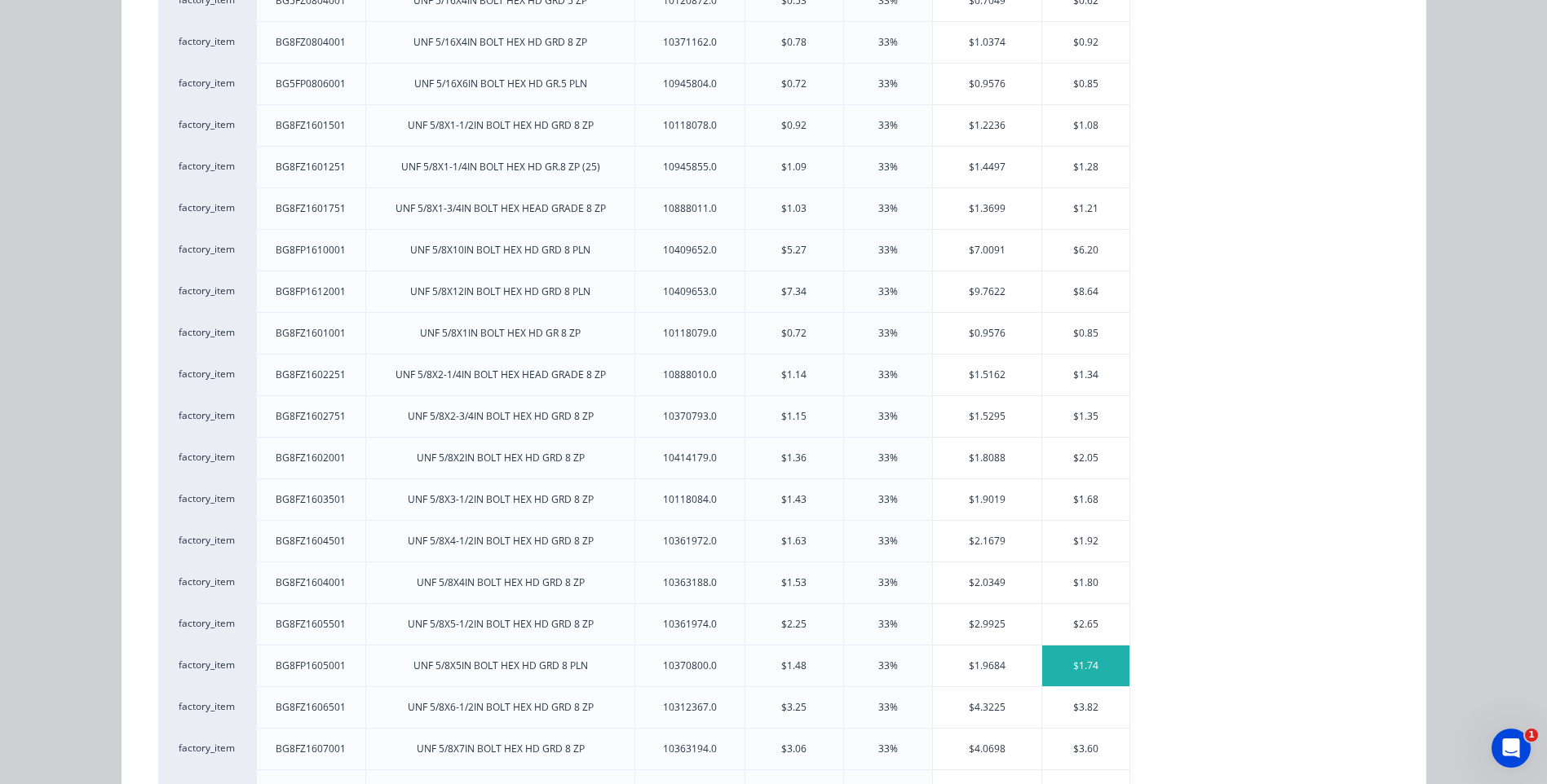
click at [1060, 662] on div "$1.74" at bounding box center [1086, 666] width 87 height 41
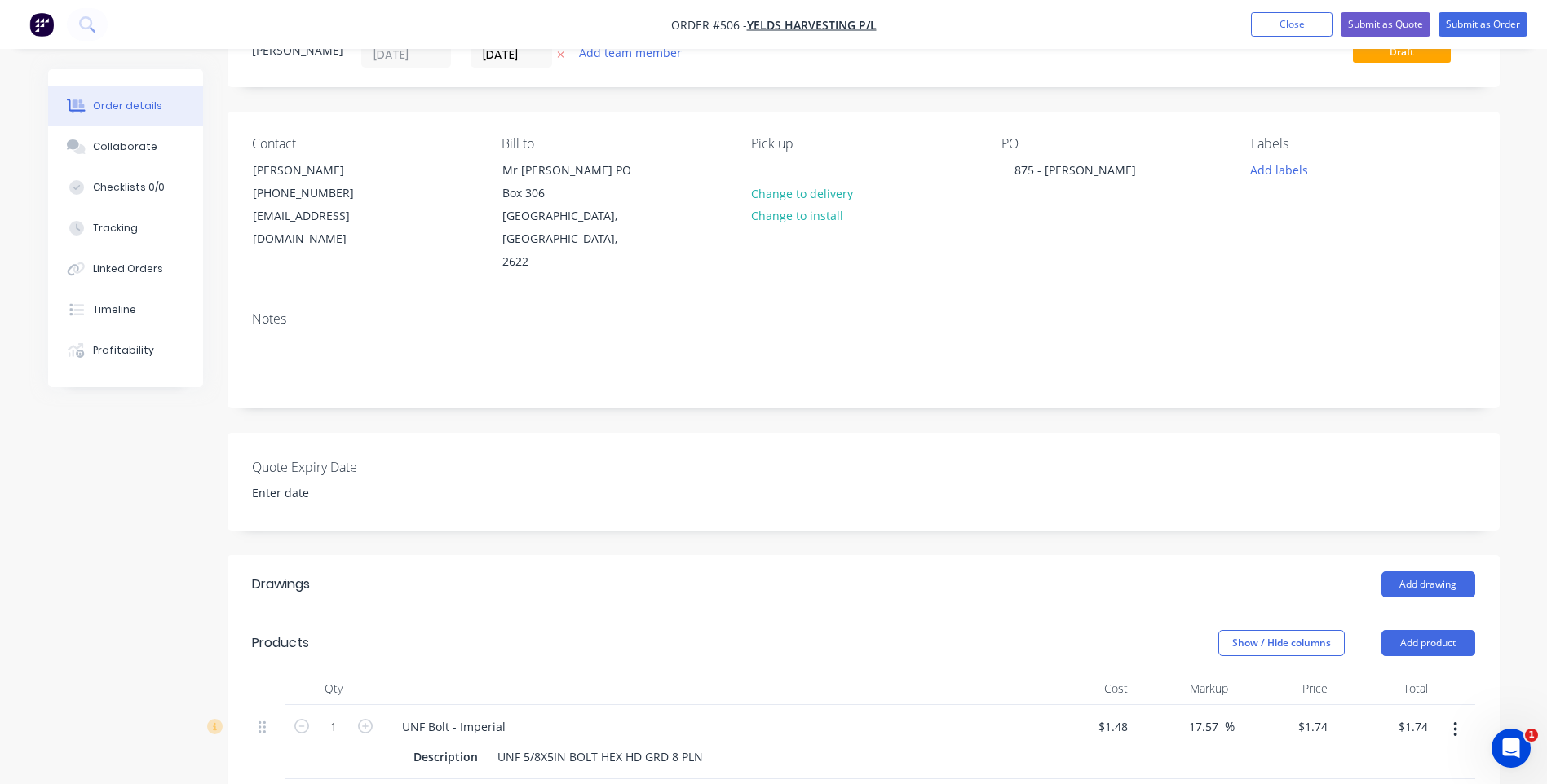
scroll to position [163, 0]
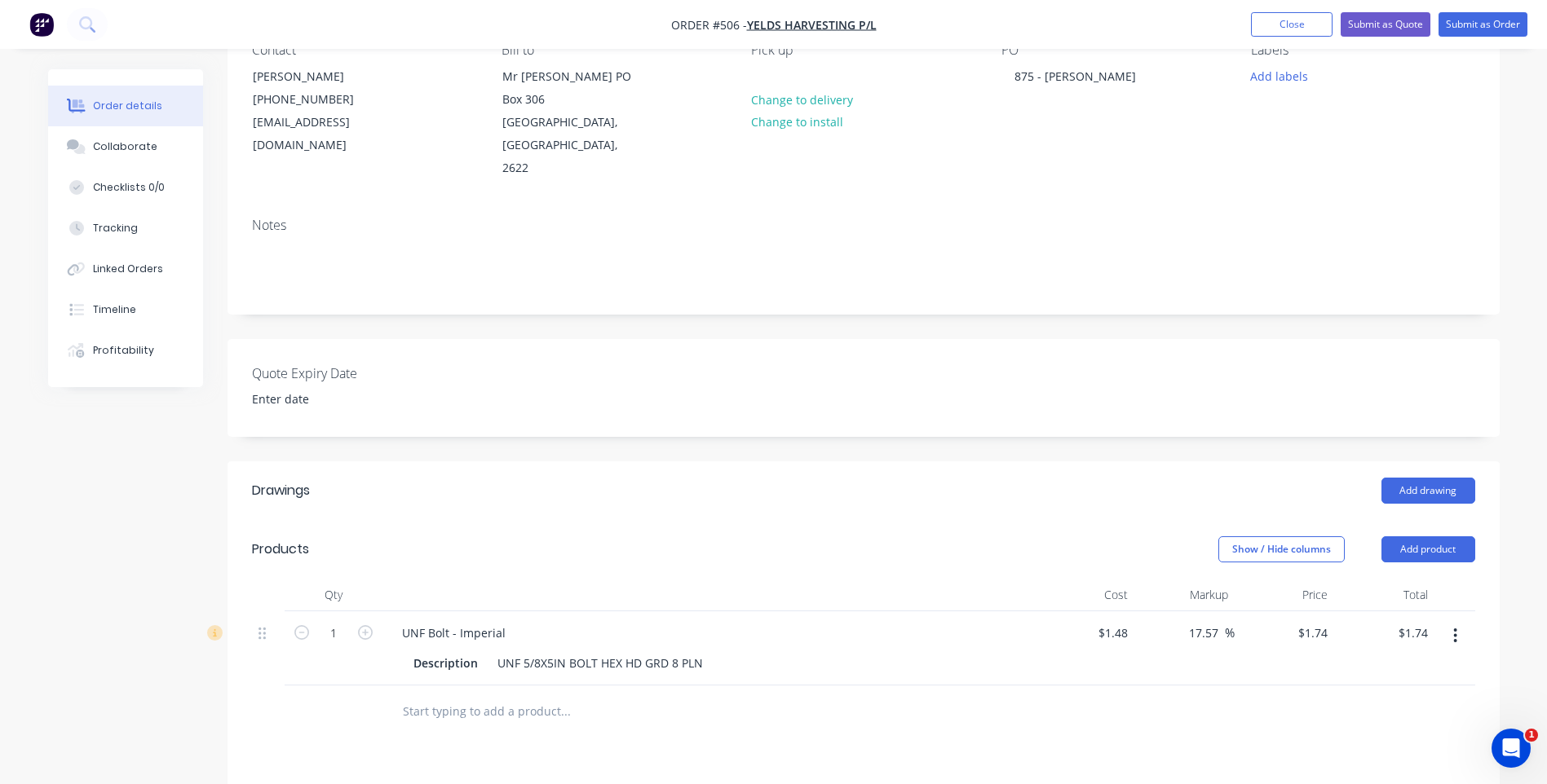
click at [372, 623] on button "button" at bounding box center [365, 631] width 21 height 17
type input "2"
type input "$3.48"
click at [1398, 537] on button "Add product" at bounding box center [1428, 550] width 94 height 26
click at [1389, 579] on div "Product catalogue" at bounding box center [1398, 590] width 126 height 24
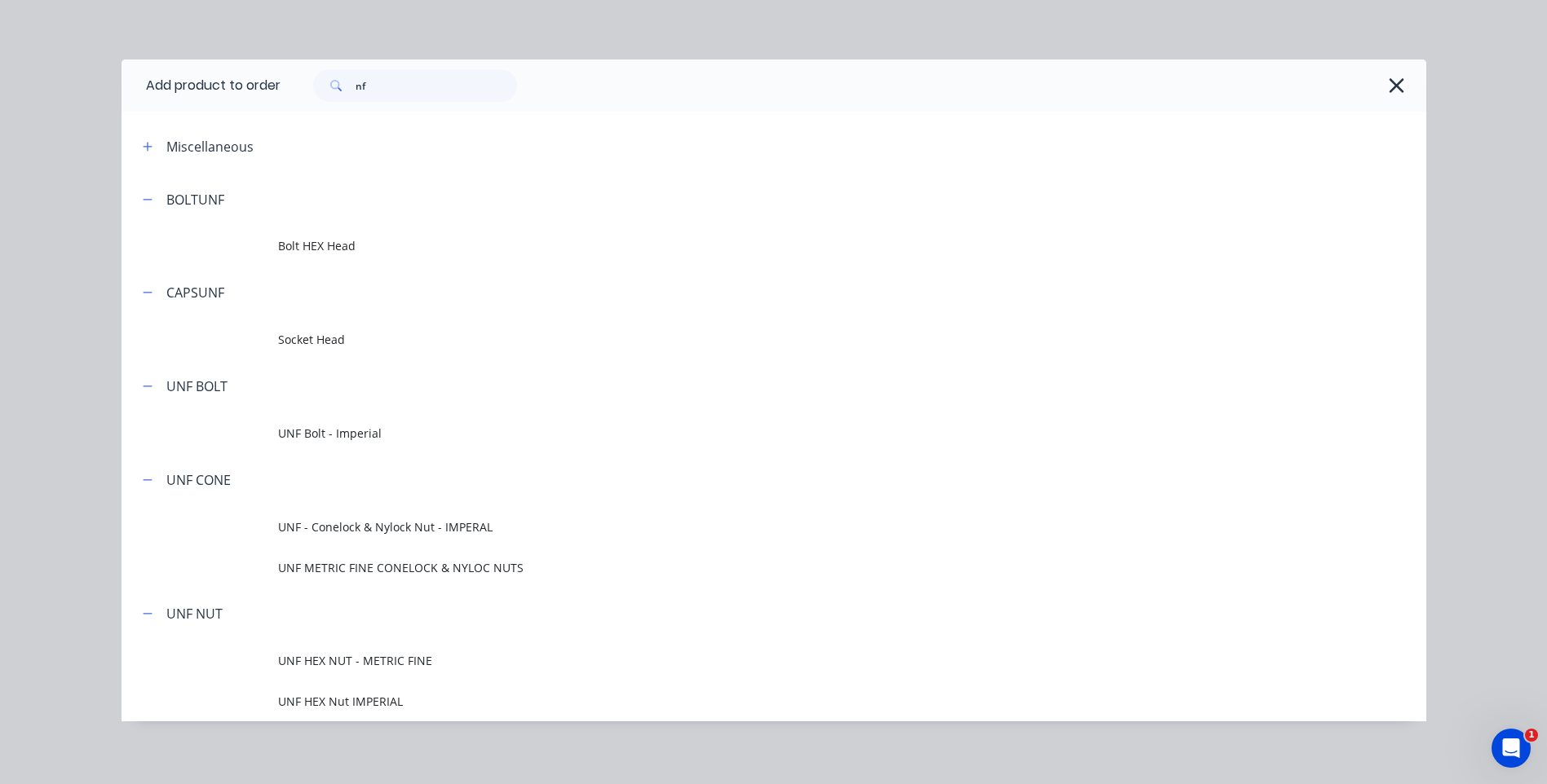
scroll to position [15, 0]
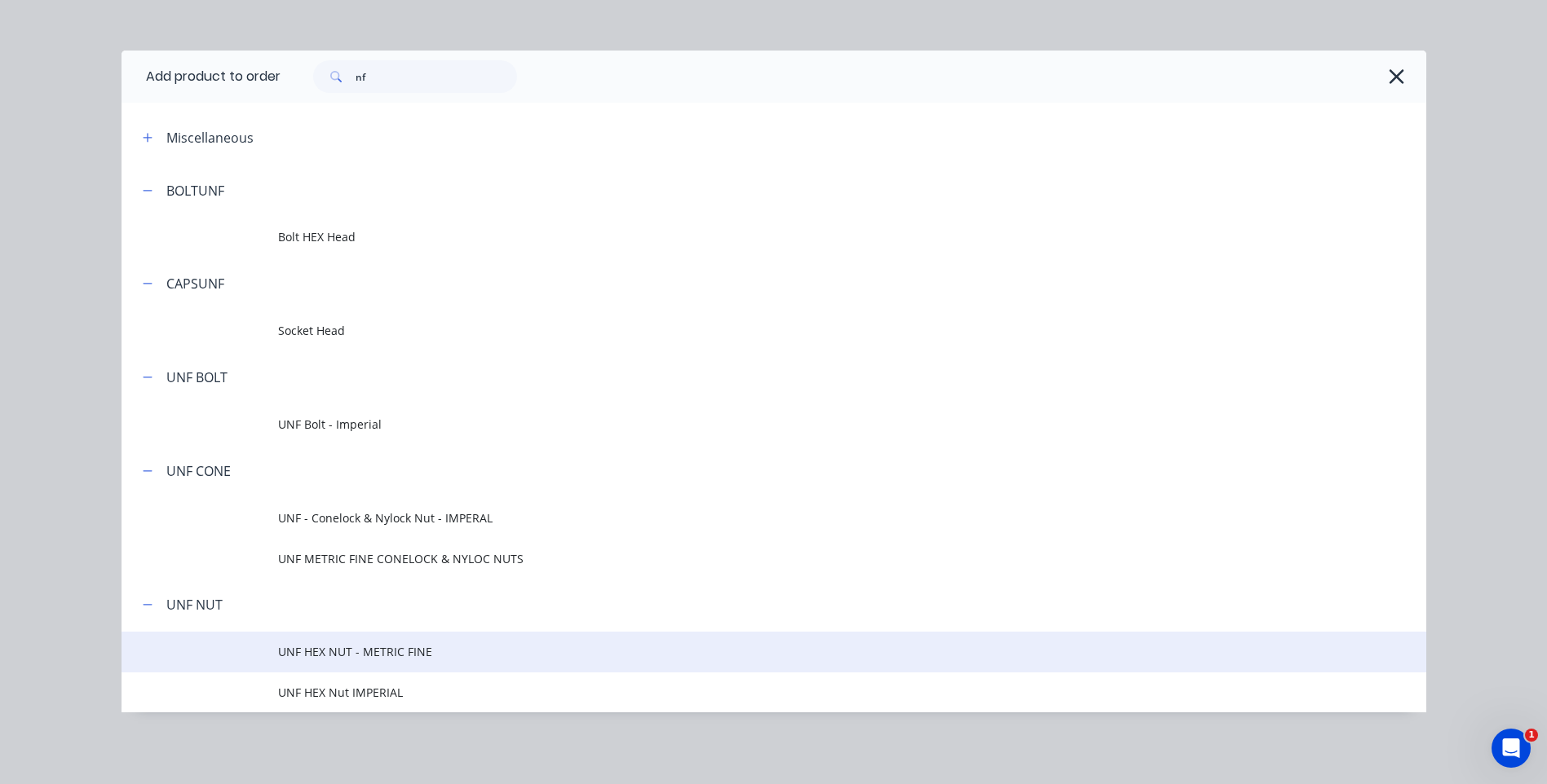
click at [408, 645] on span "UNF HEX NUT - METRIC FINE" at bounding box center [737, 652] width 918 height 17
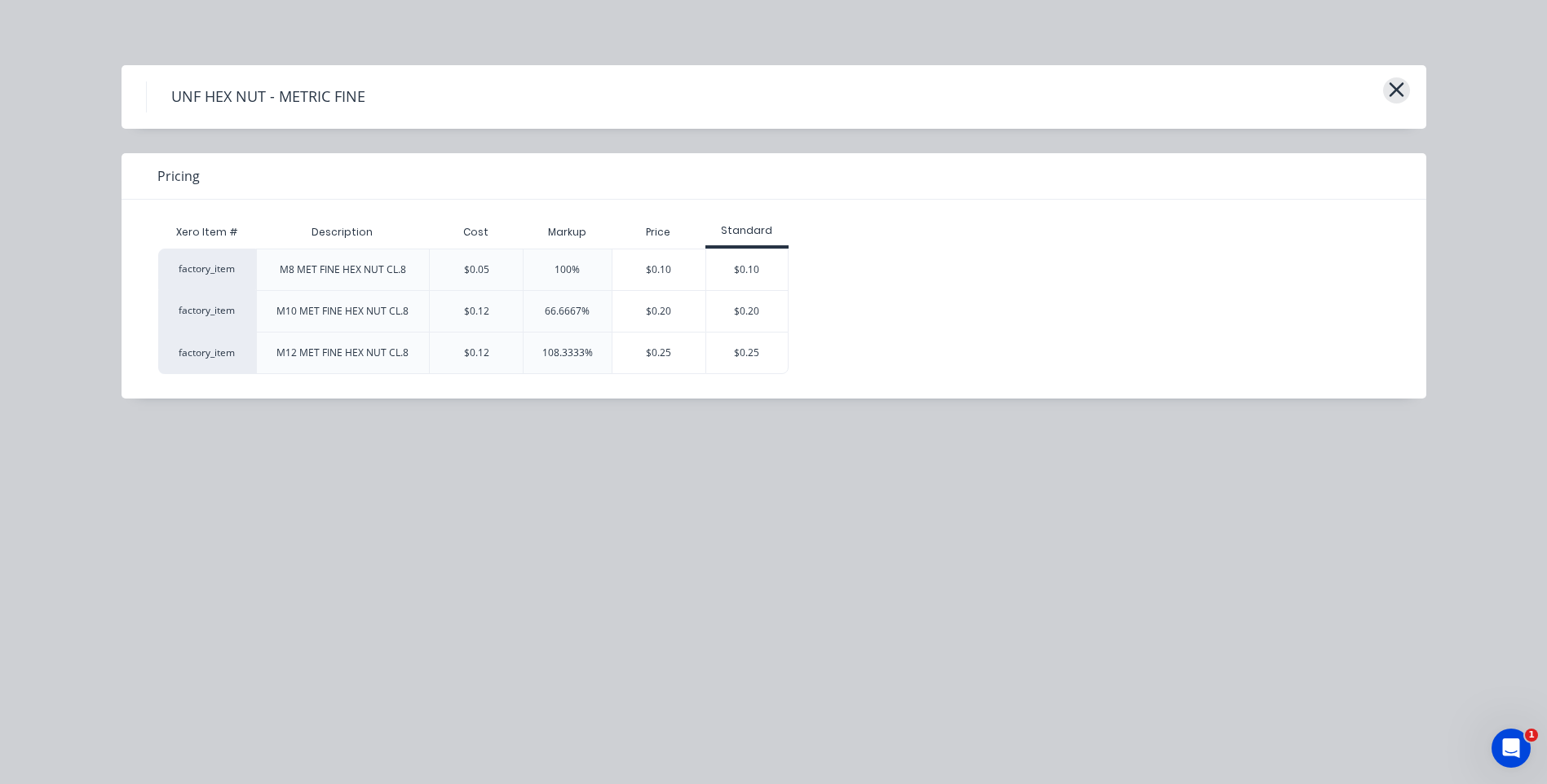
click at [1389, 86] on icon "button" at bounding box center [1396, 90] width 17 height 23
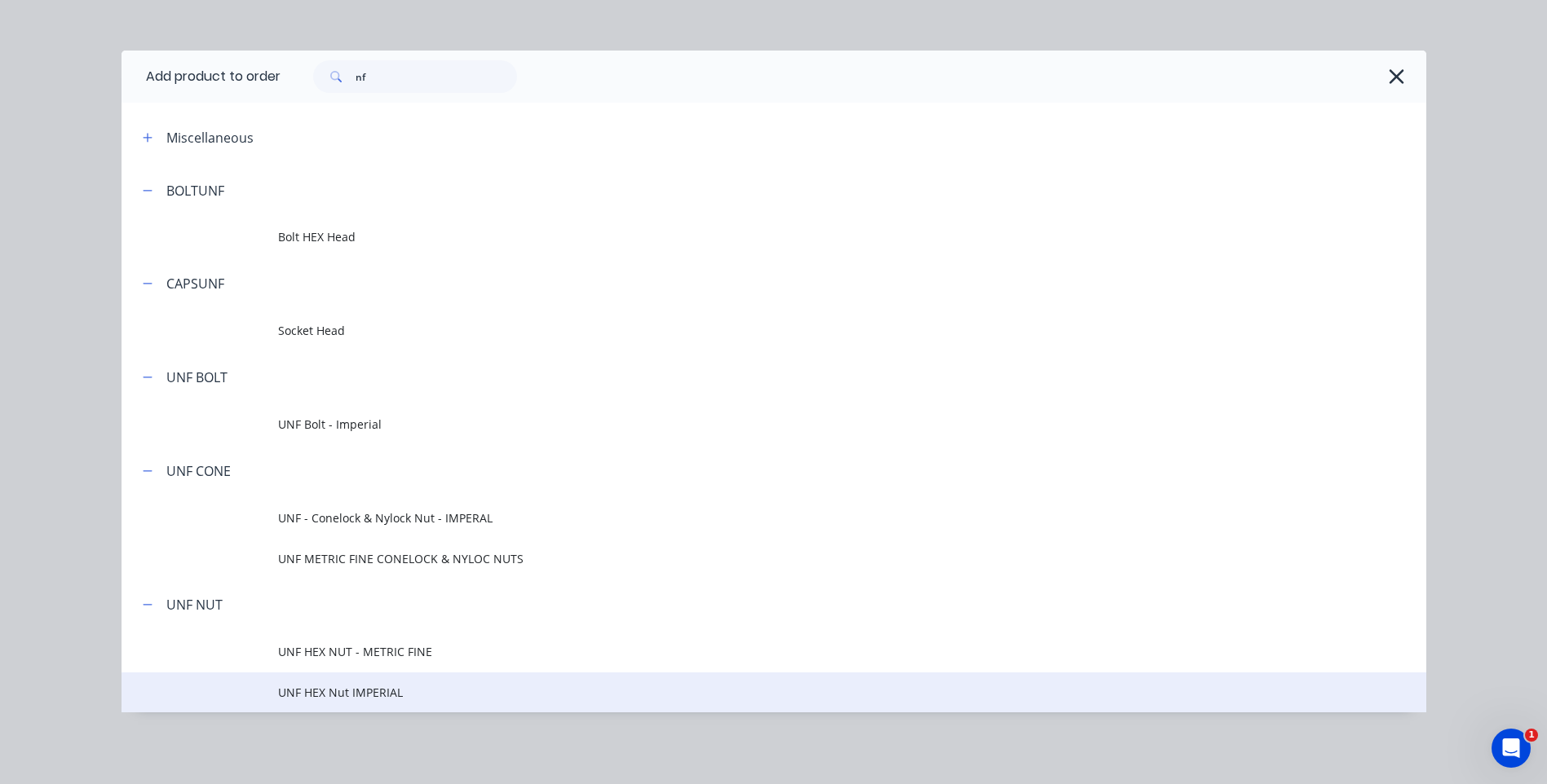
click at [355, 686] on span "UNF HEX Nut IMPERIAL" at bounding box center [737, 693] width 918 height 17
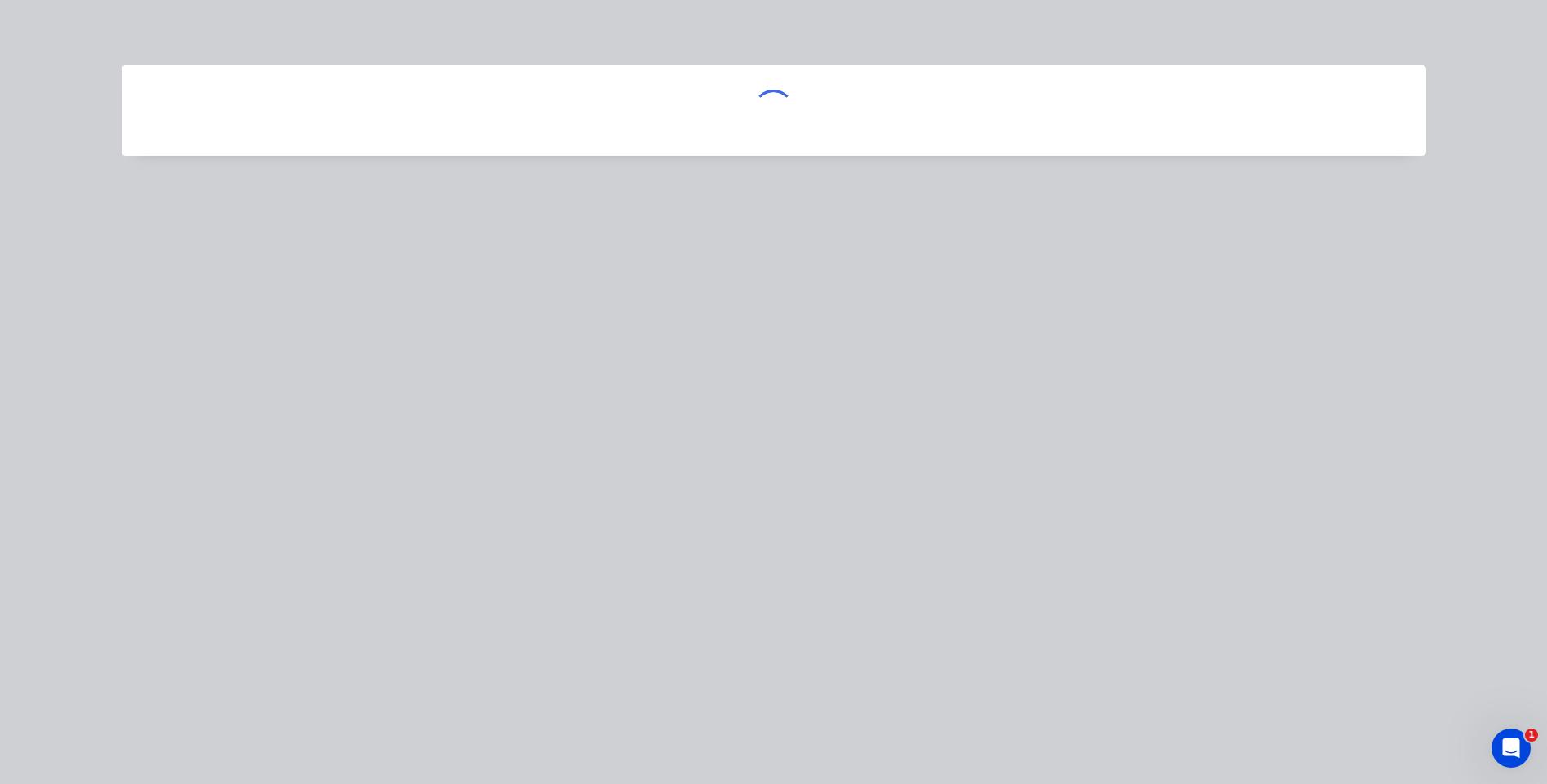
scroll to position [0, 0]
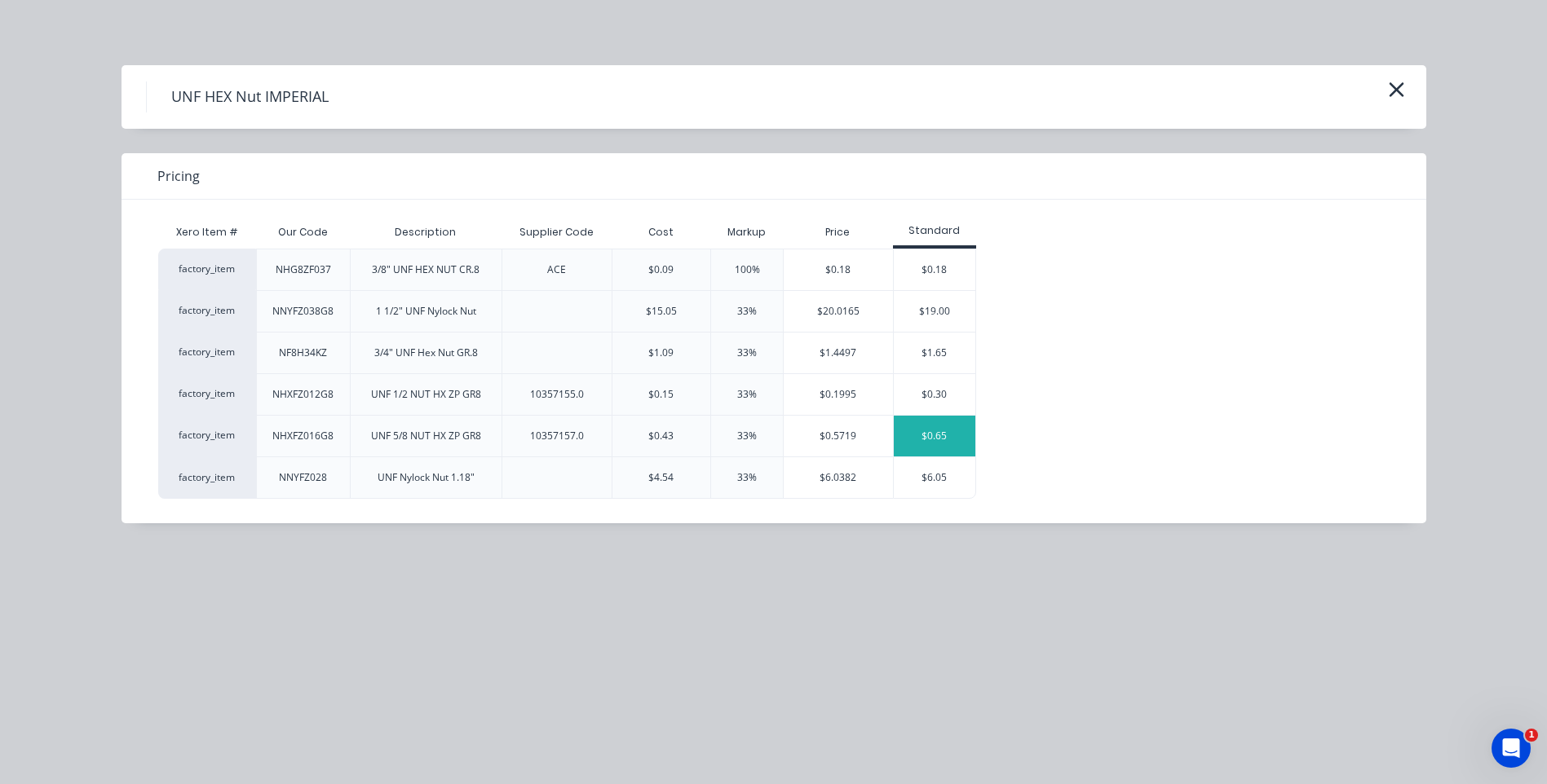
click at [955, 430] on div "$0.65" at bounding box center [934, 436] width 82 height 41
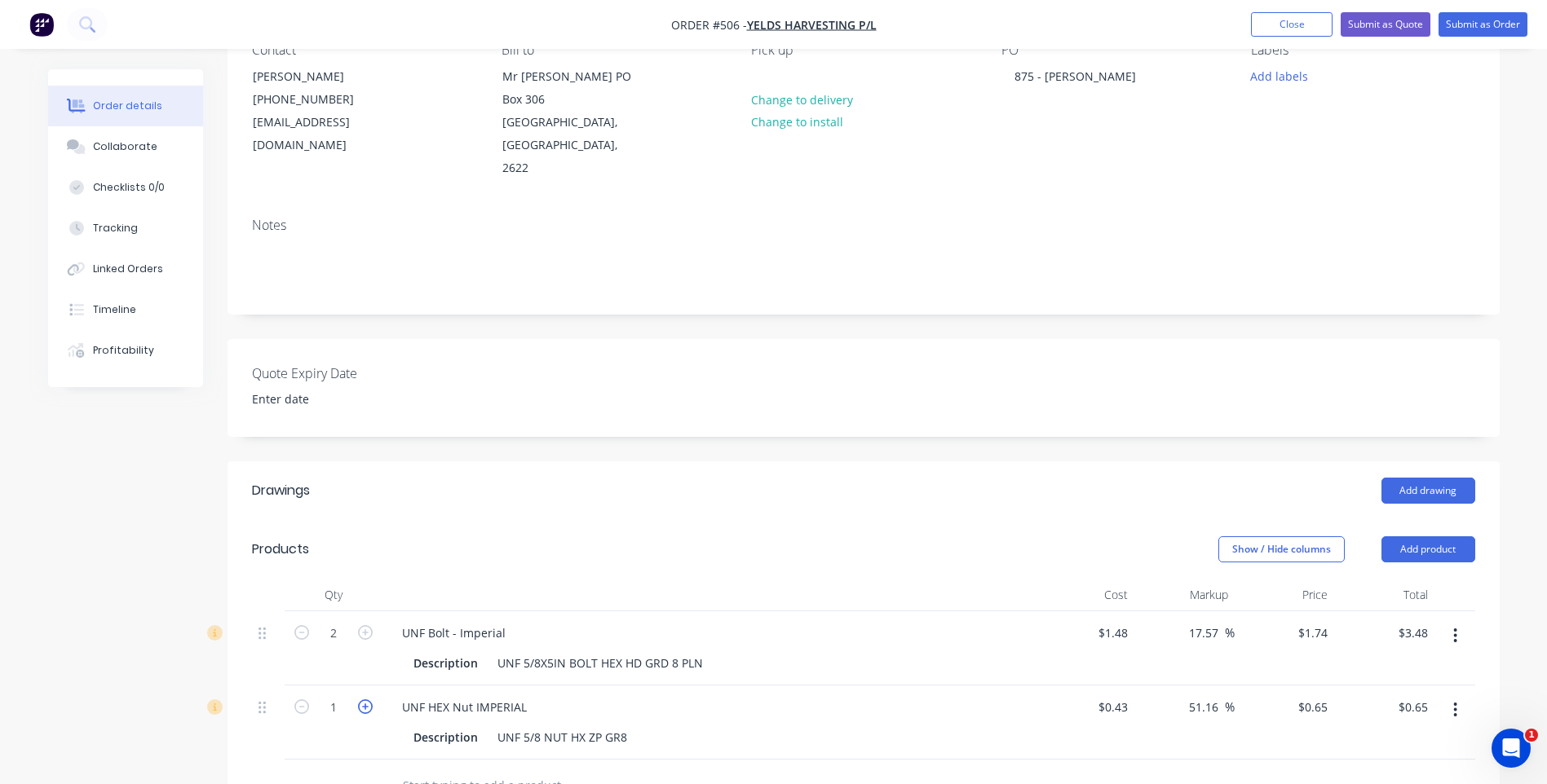
click at [363, 700] on icon "button" at bounding box center [365, 707] width 15 height 15
type input "2"
type input "$1.30"
click at [1417, 537] on button "Add product" at bounding box center [1428, 550] width 94 height 26
click at [1386, 579] on div "Product catalogue" at bounding box center [1398, 590] width 126 height 24
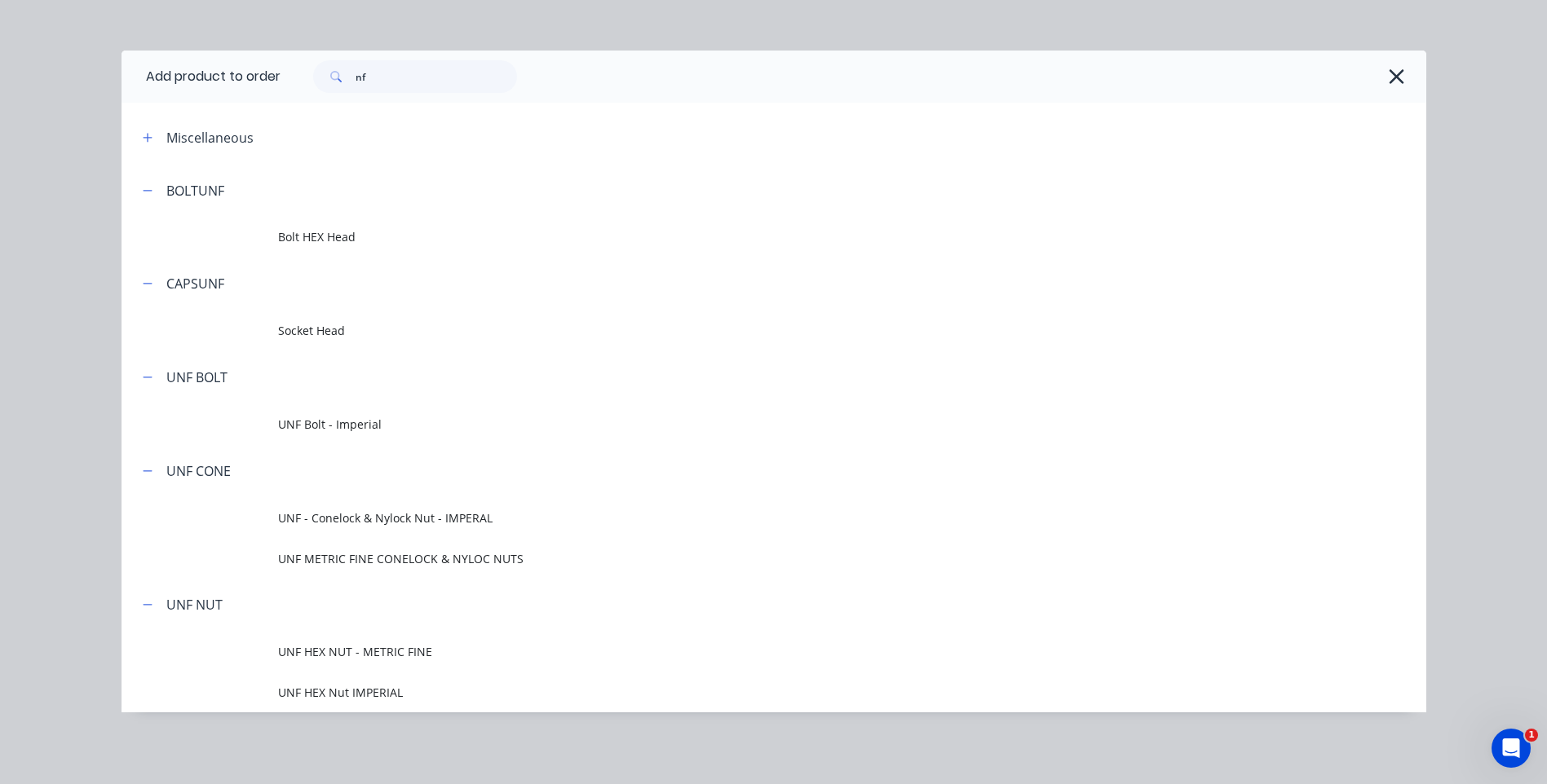
scroll to position [489, 0]
click at [1389, 72] on icon "button" at bounding box center [1396, 77] width 17 height 23
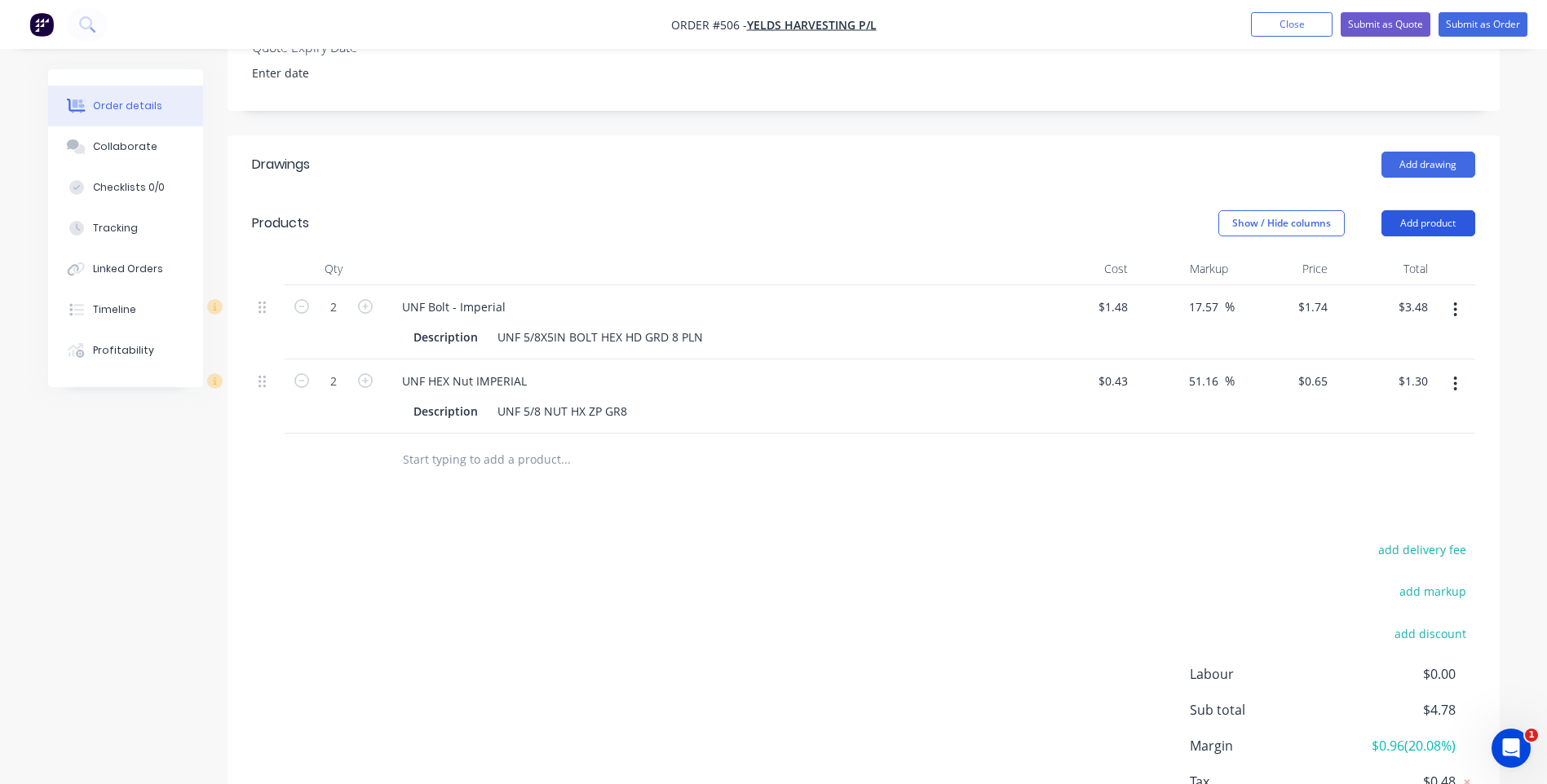
click at [1415, 211] on button "Add product" at bounding box center [1428, 224] width 94 height 26
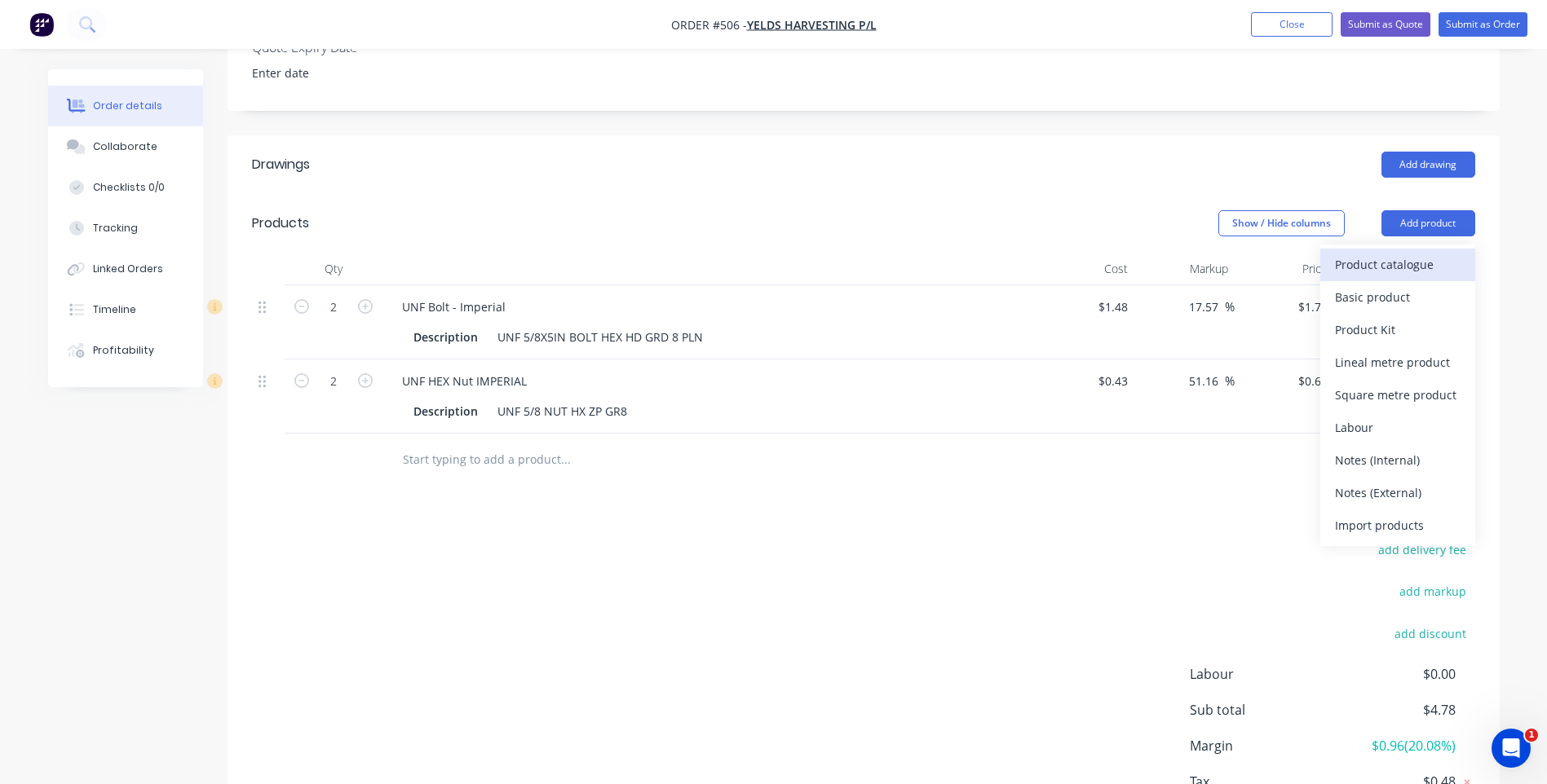
click at [1375, 252] on div "Product catalogue" at bounding box center [1398, 264] width 126 height 24
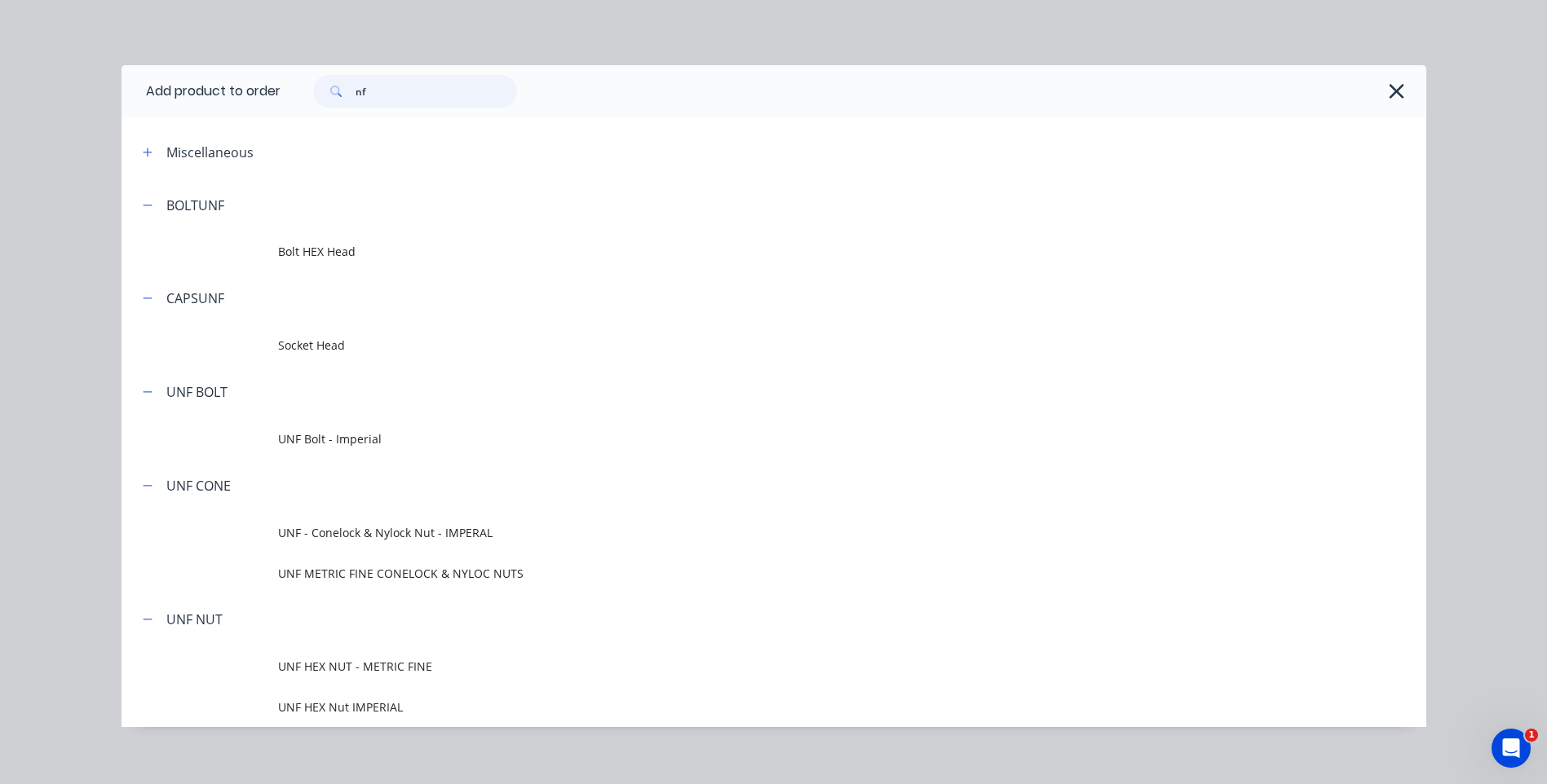
type input "n"
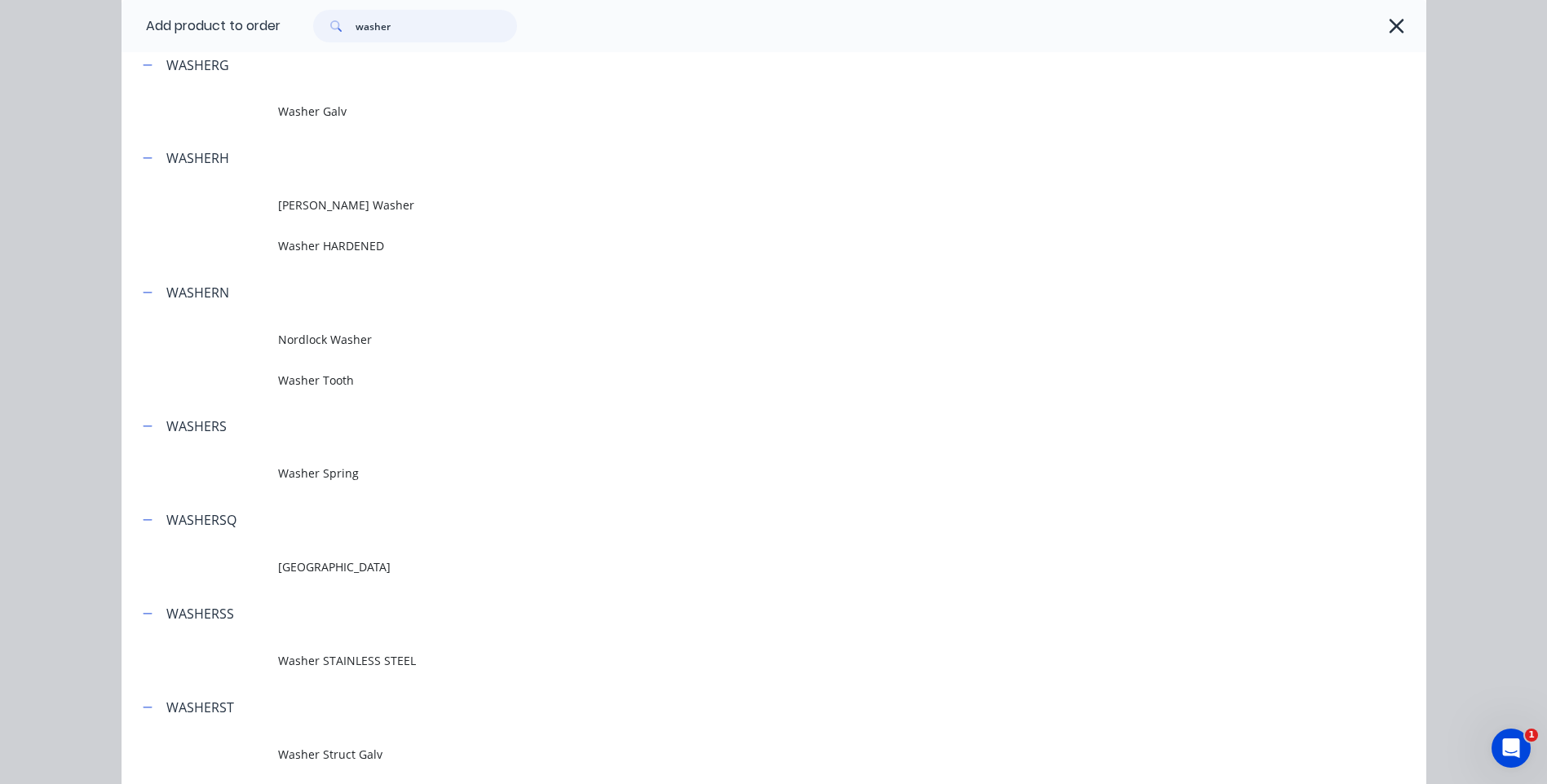
scroll to position [133, 0]
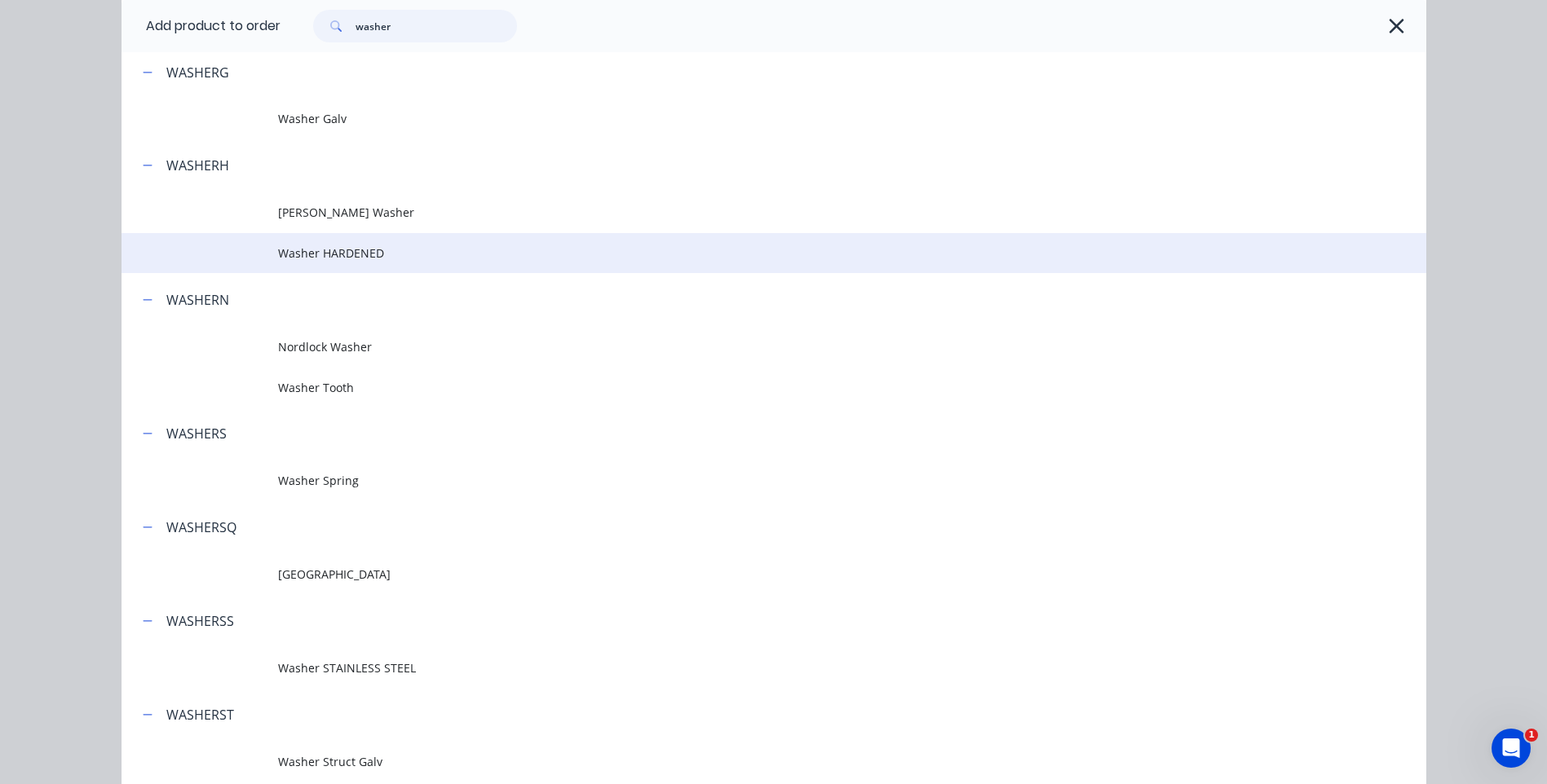
type input "washer"
click at [322, 247] on span "Washer HARDENED" at bounding box center [737, 253] width 918 height 17
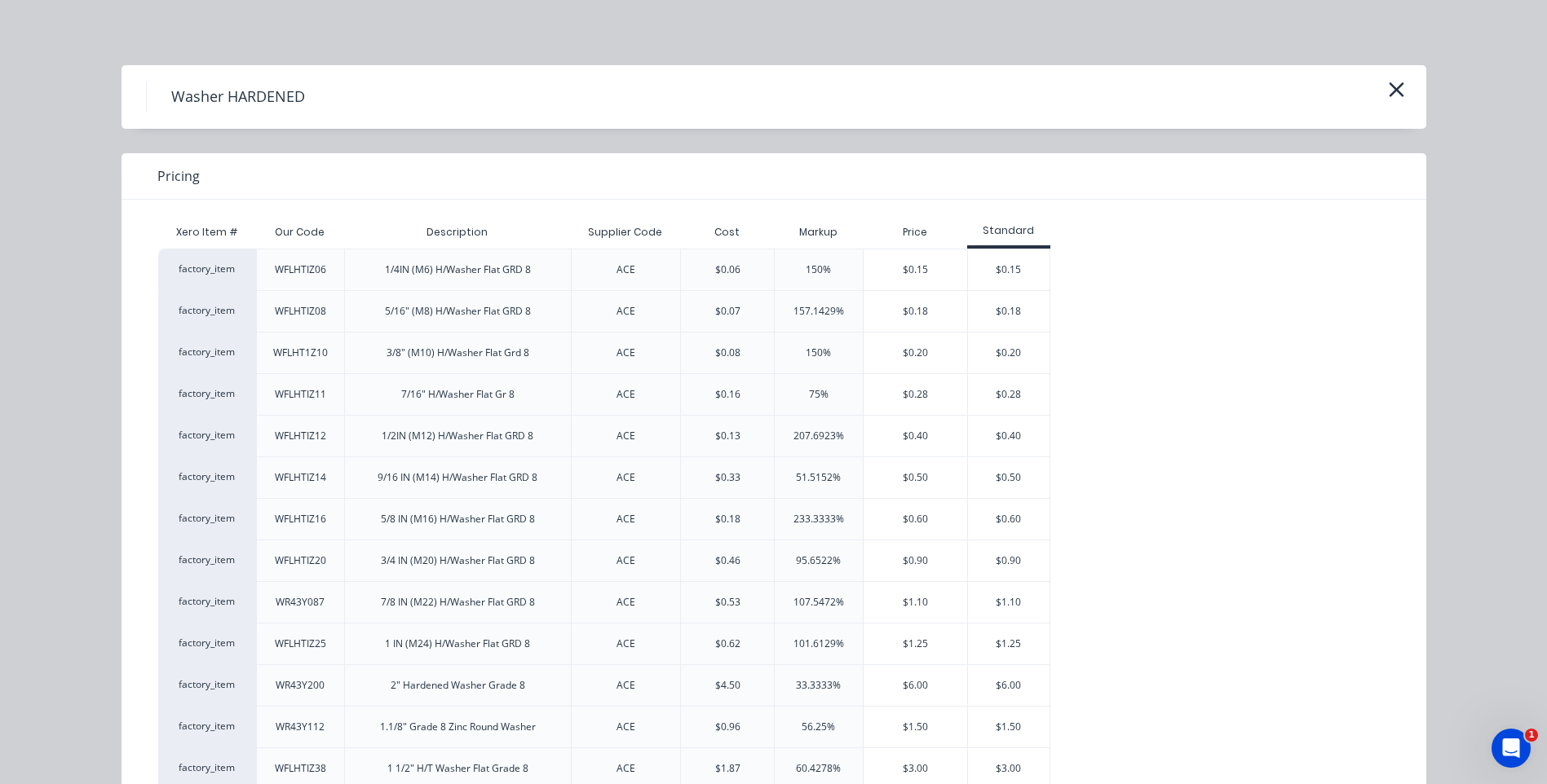
scroll to position [0, 0]
click at [1394, 91] on icon "button" at bounding box center [1396, 90] width 17 height 23
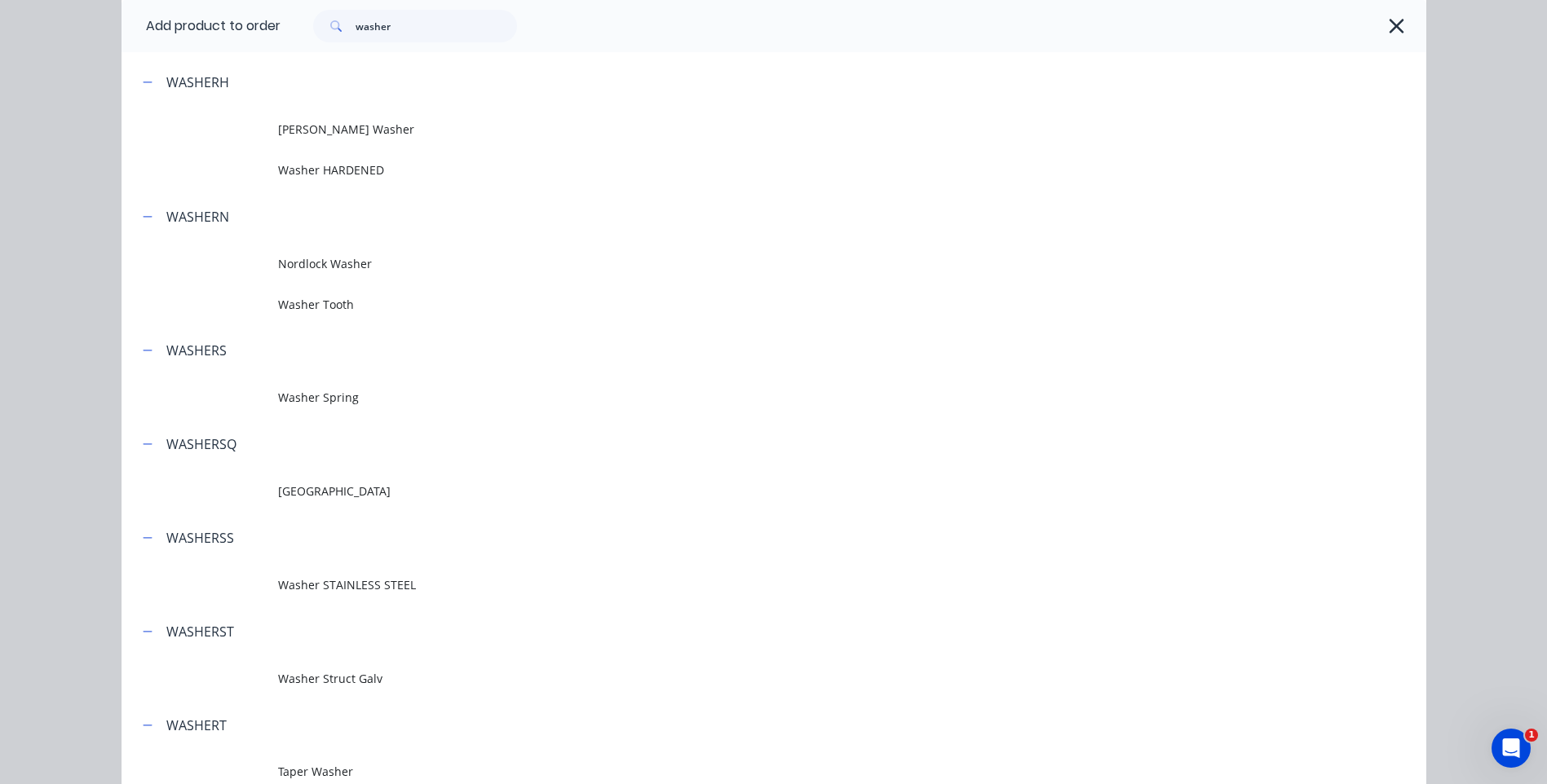
scroll to position [245, 0]
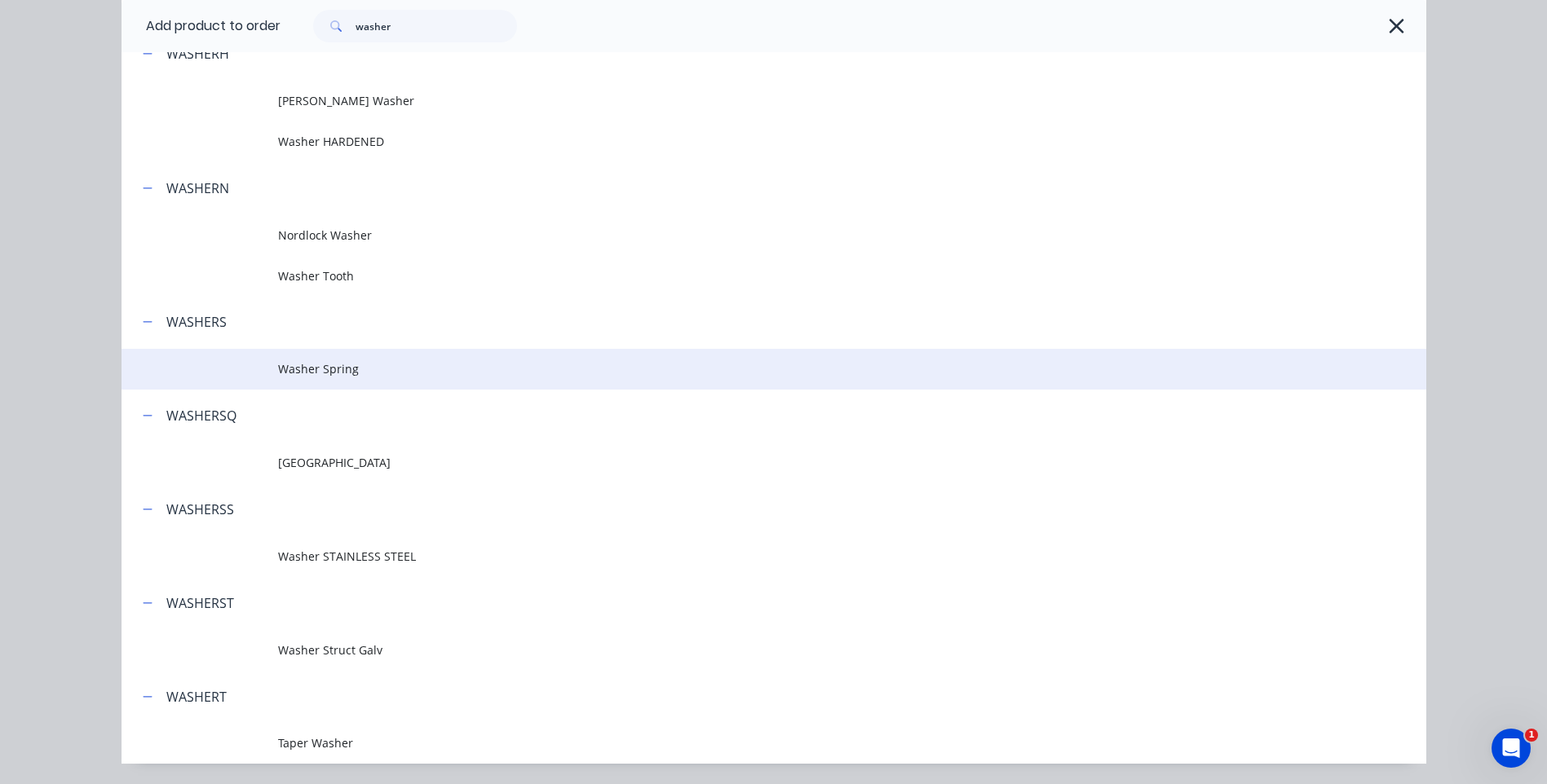
click at [336, 363] on span "Washer Spring" at bounding box center [737, 368] width 918 height 17
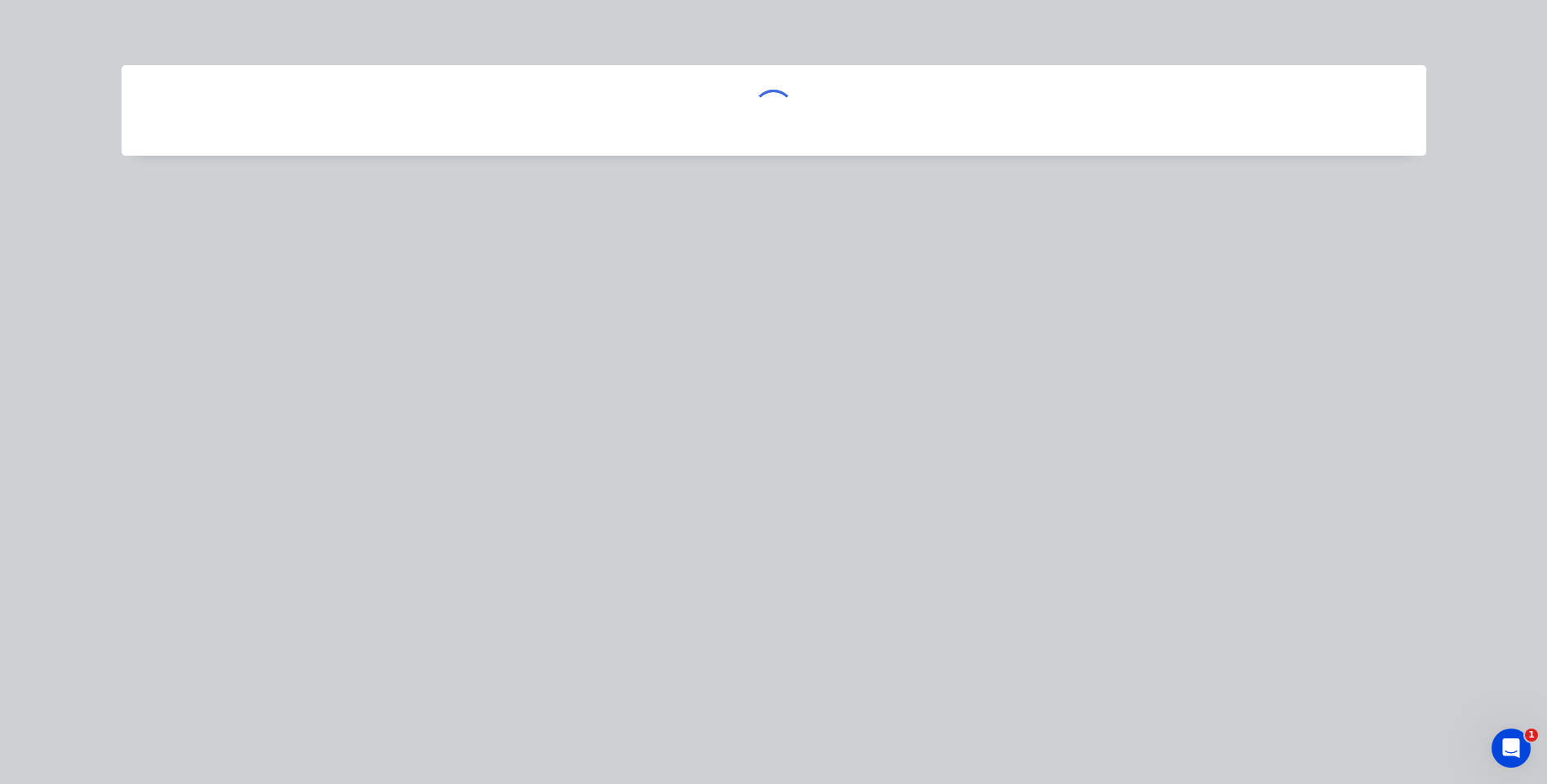
scroll to position [0, 0]
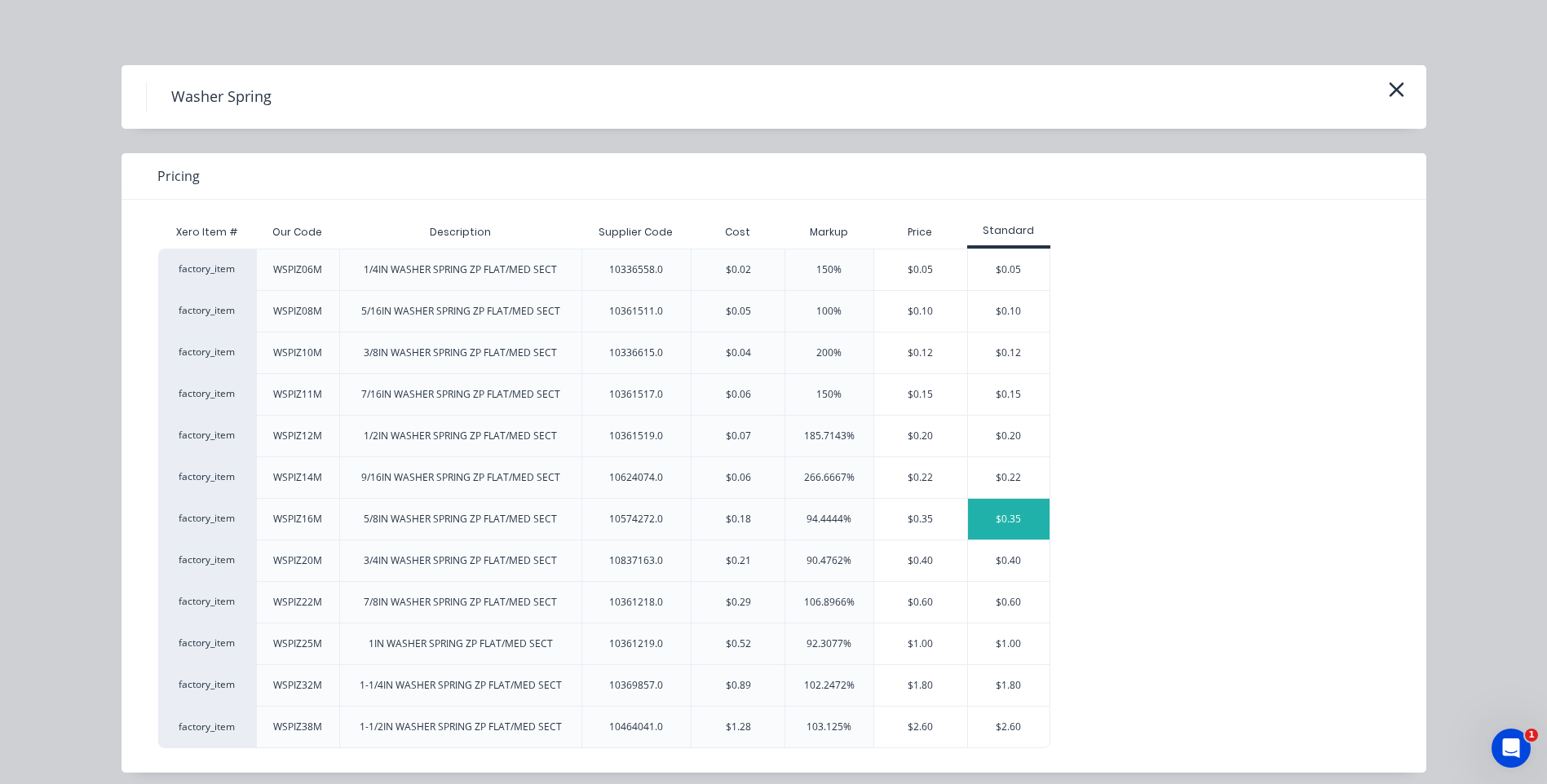
click at [994, 512] on div "$0.35" at bounding box center [1009, 519] width 82 height 41
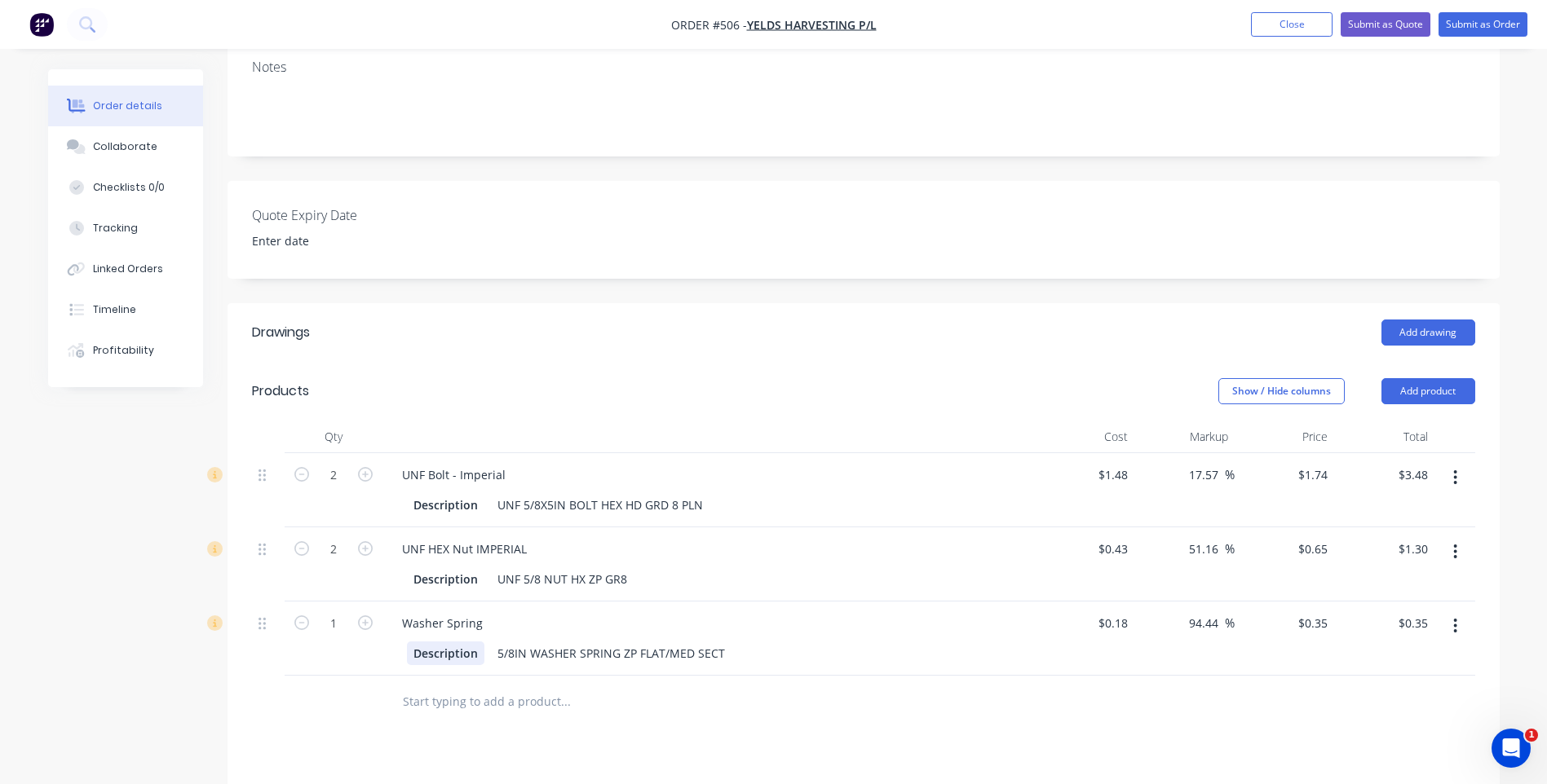
scroll to position [326, 0]
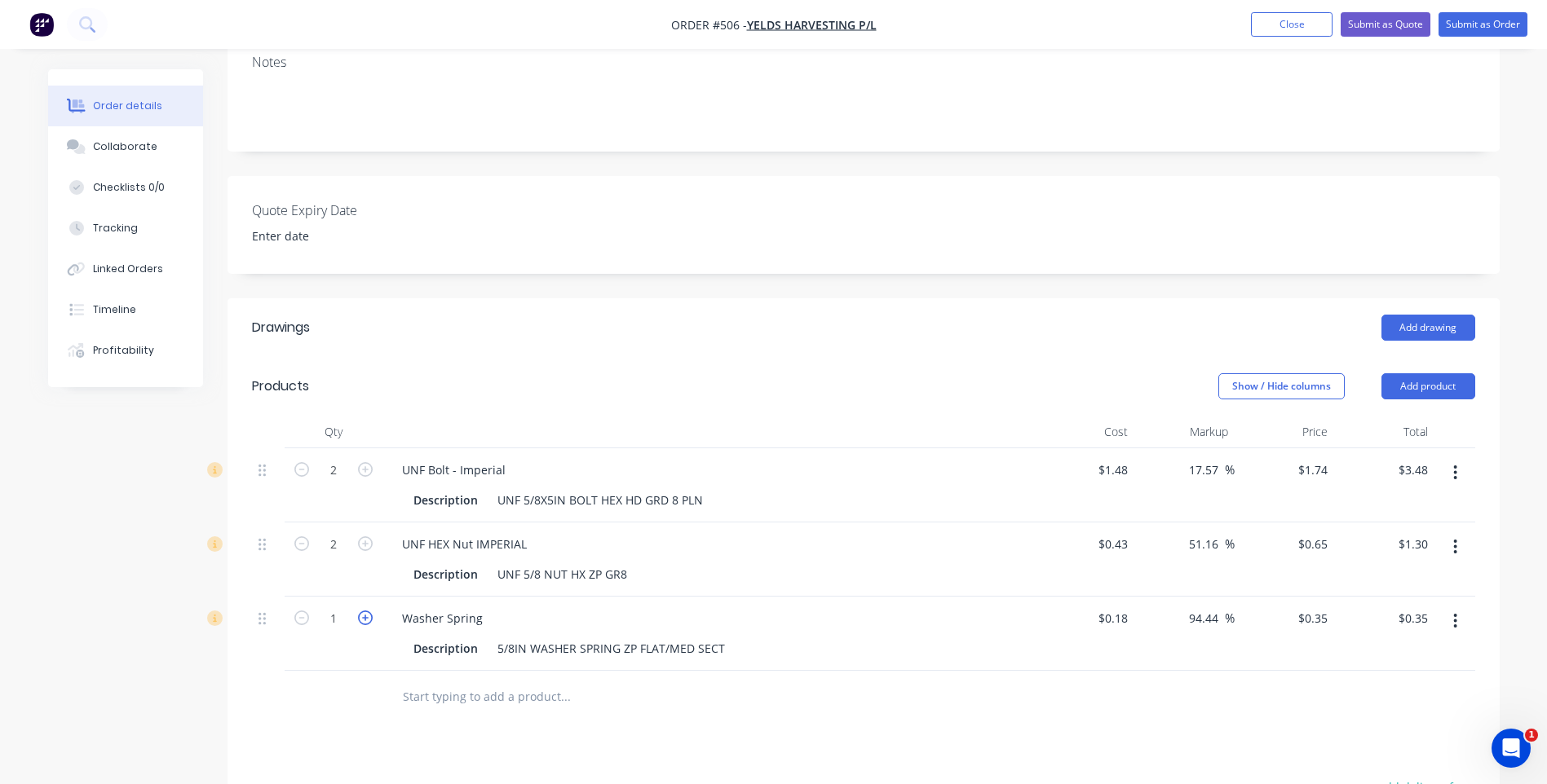
click at [368, 611] on icon "button" at bounding box center [365, 618] width 15 height 15
type input "2"
type input "$0.70"
click at [368, 611] on icon "button" at bounding box center [365, 618] width 15 height 15
type input "3"
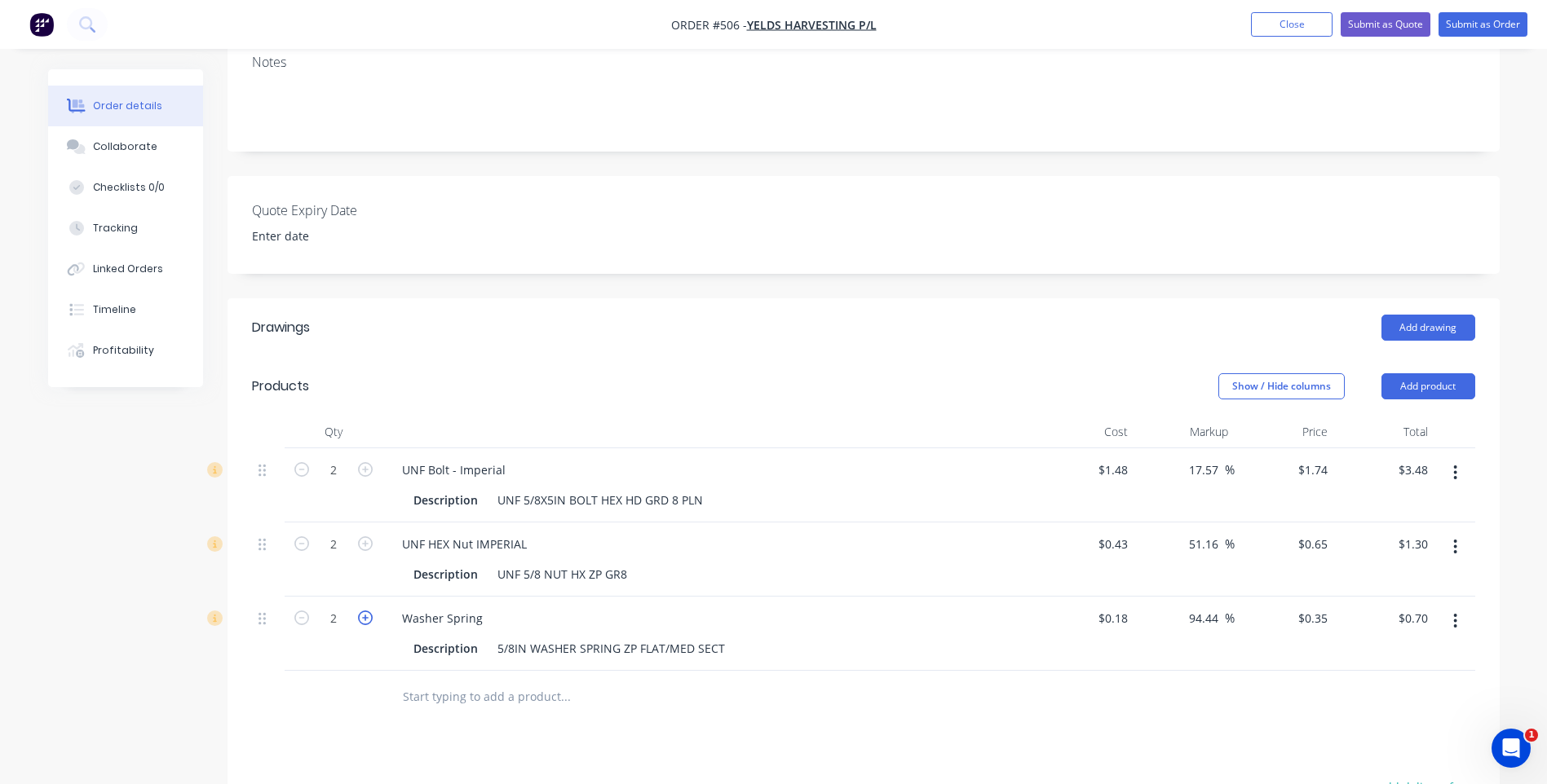
type input "$1.05"
click at [368, 611] on icon "button" at bounding box center [365, 618] width 15 height 15
type input "4"
type input "$1.40"
click at [1449, 373] on button "Add product" at bounding box center [1428, 386] width 94 height 26
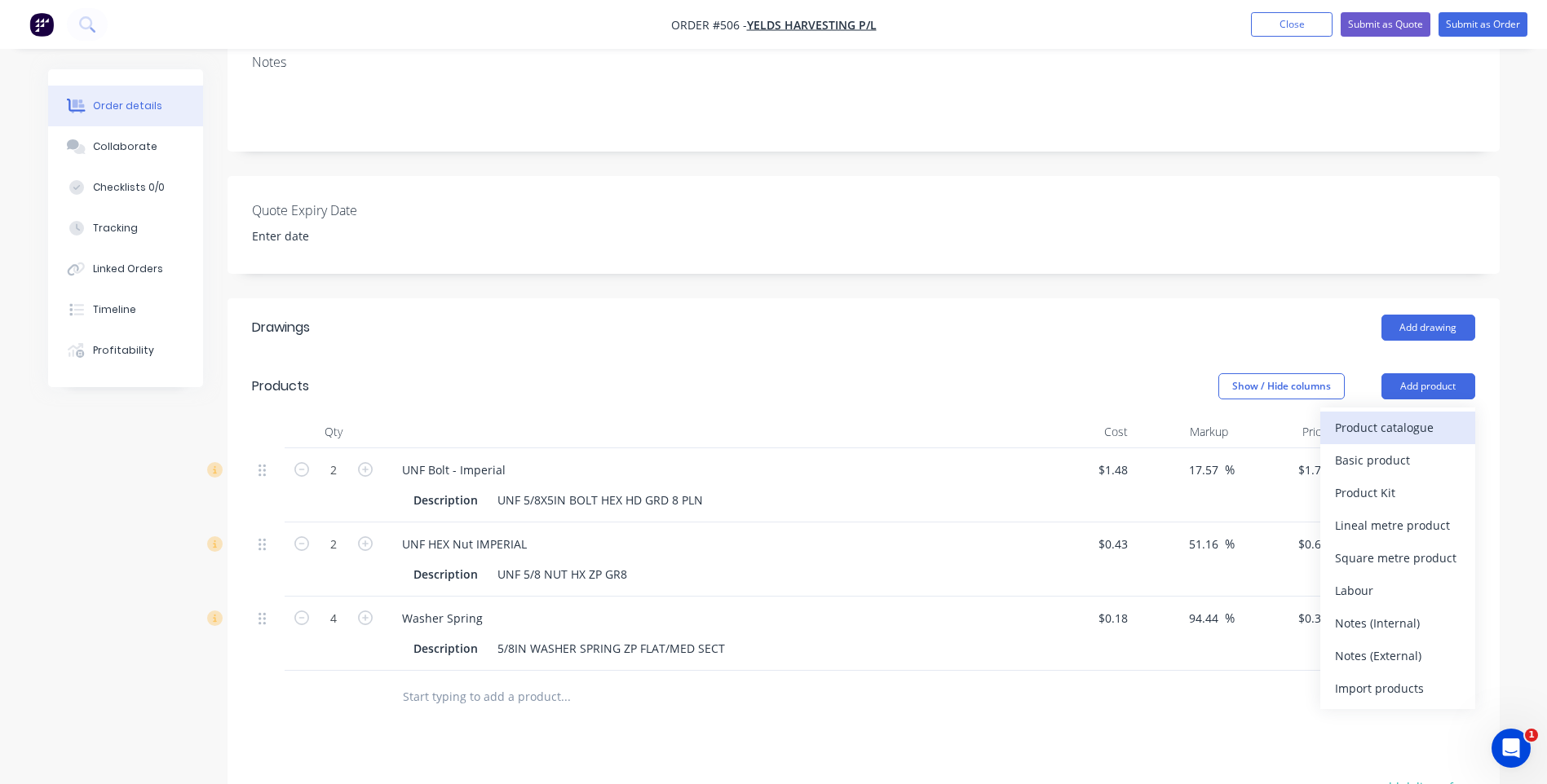
click at [1366, 416] on div "Product catalogue" at bounding box center [1398, 427] width 126 height 24
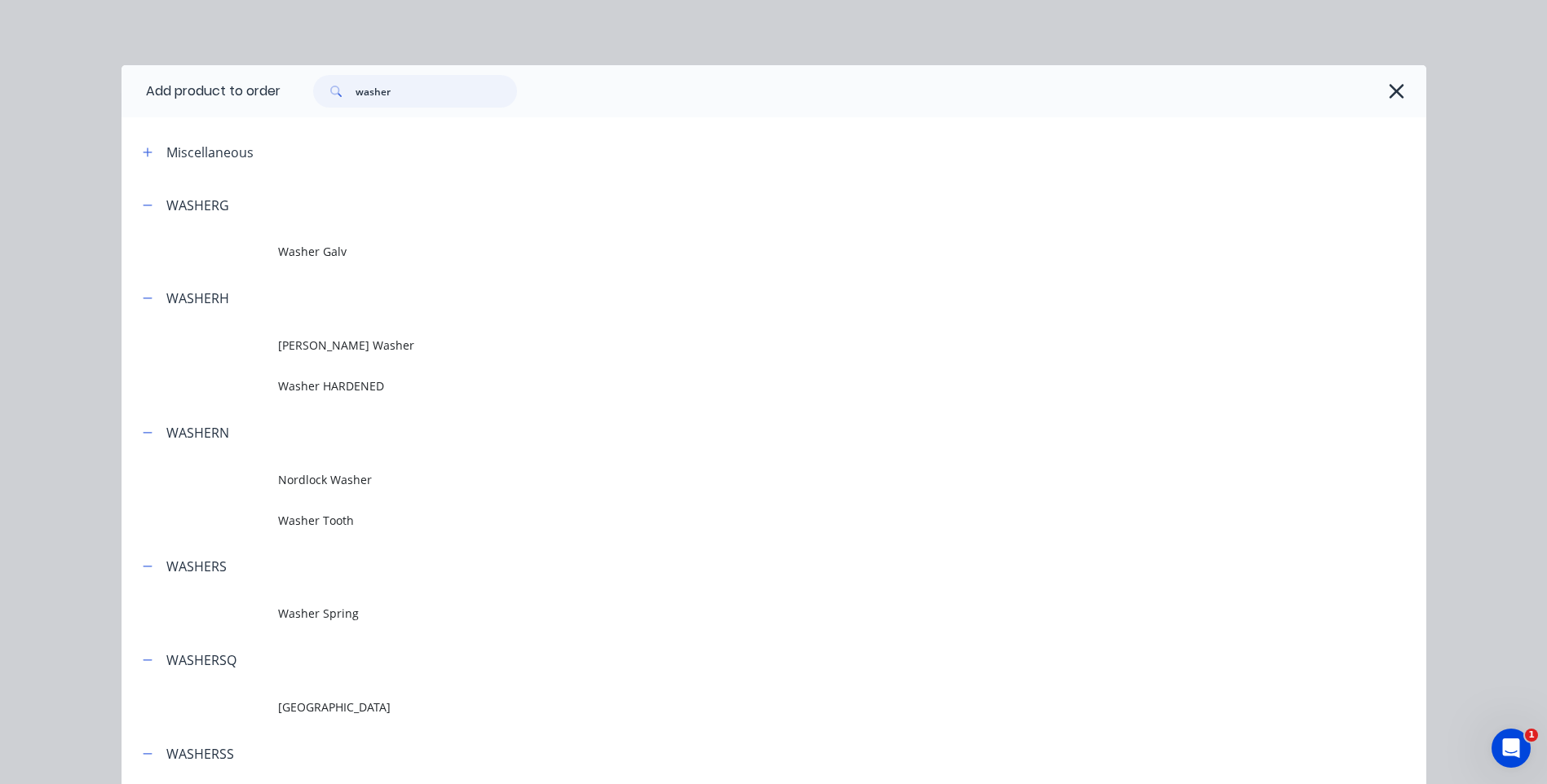
click at [435, 102] on input "washer" at bounding box center [436, 91] width 162 height 33
type input "w"
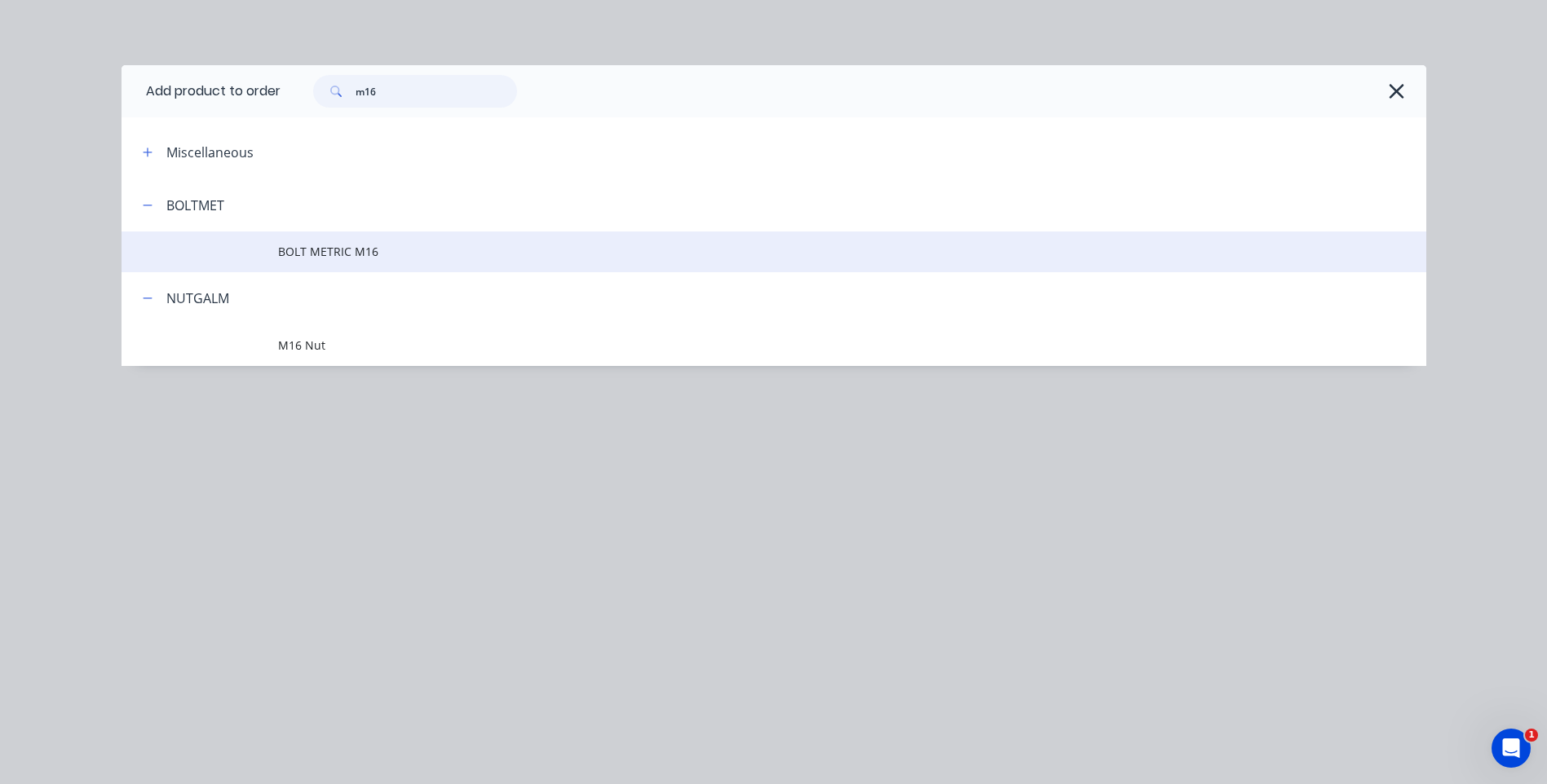
type input "m16"
click at [333, 250] on span "BOLT METRIC M16" at bounding box center [737, 252] width 918 height 17
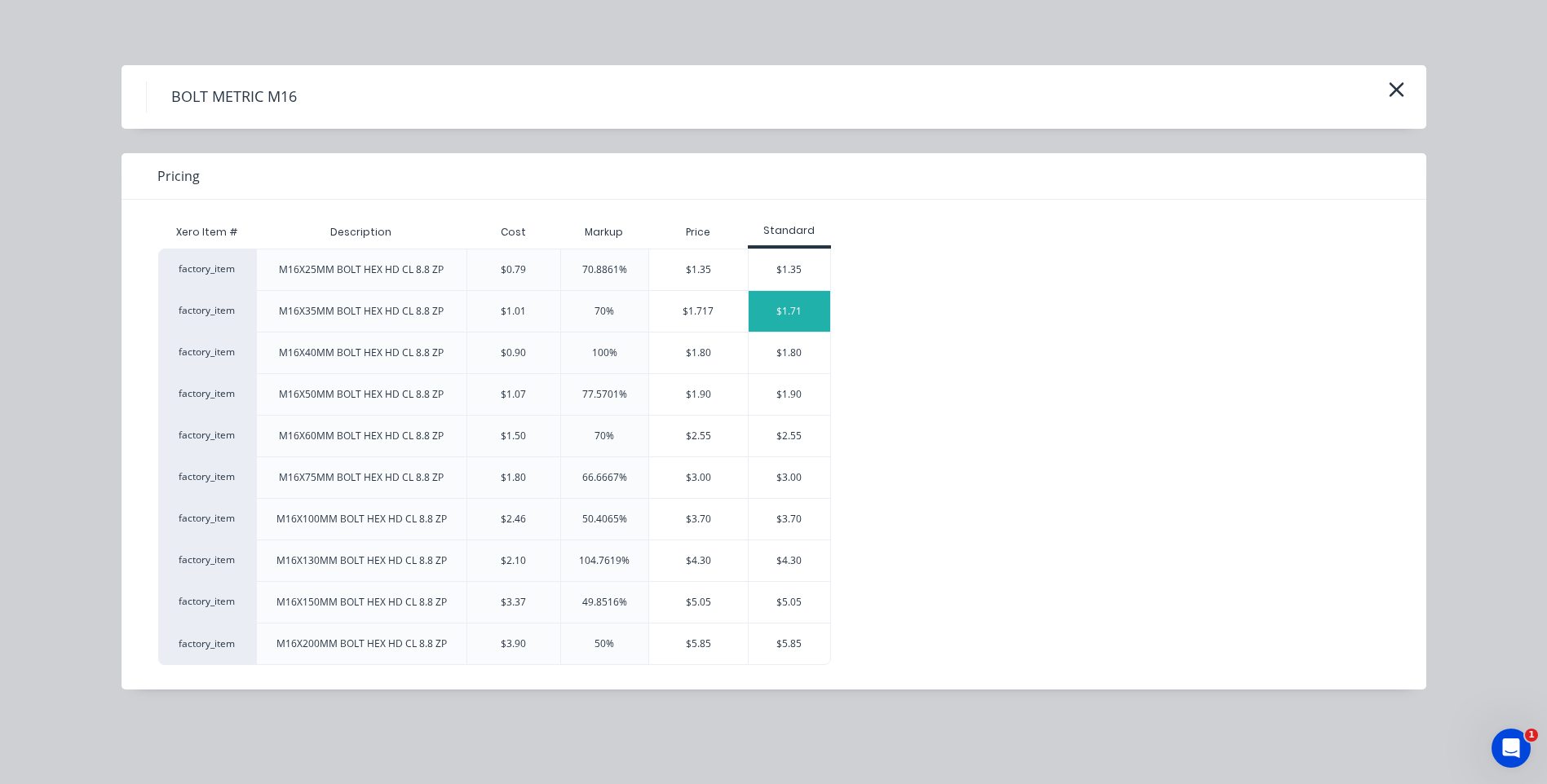
click at [788, 305] on div "$1.71" at bounding box center [789, 311] width 82 height 41
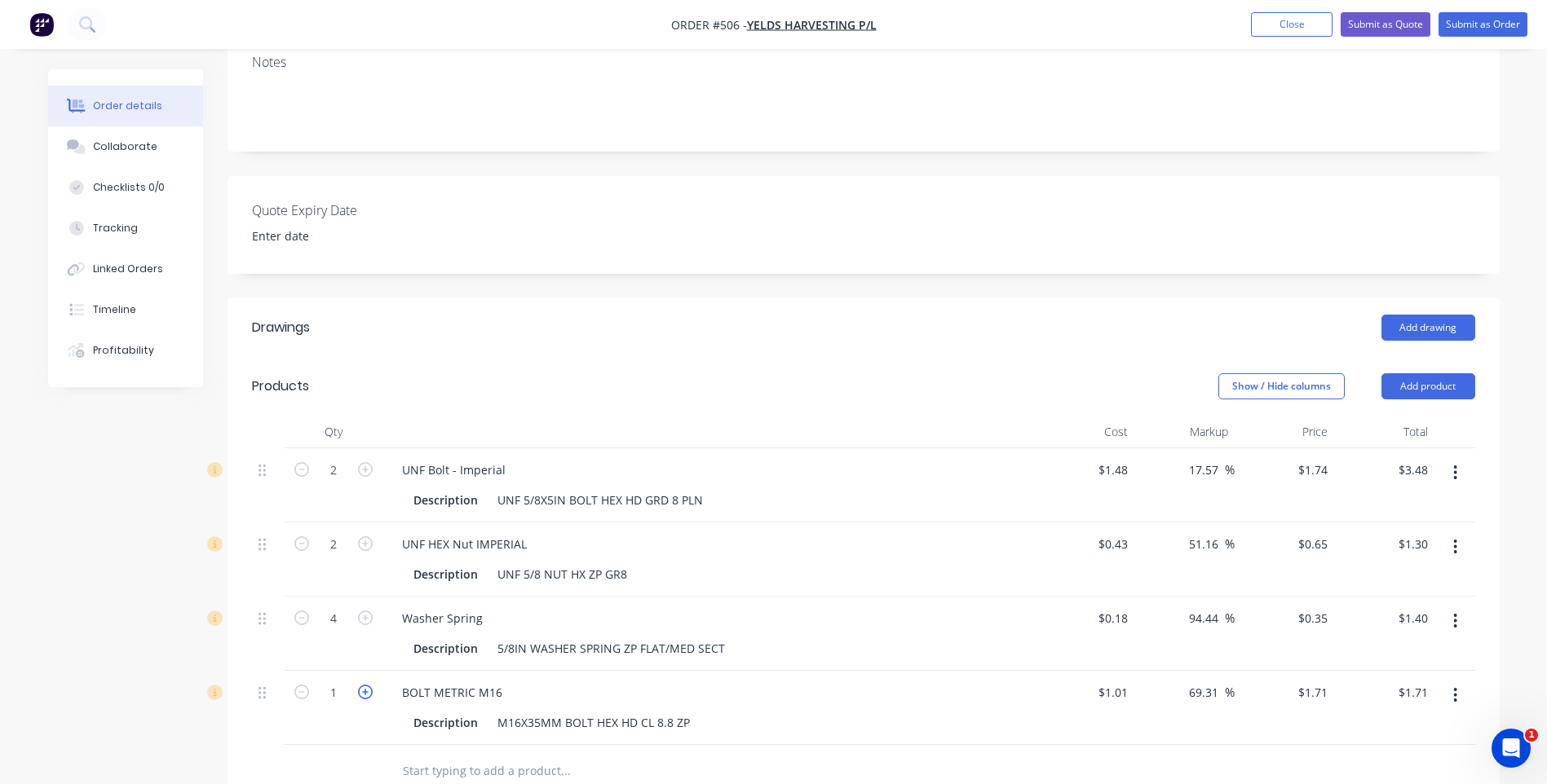
click at [364, 685] on icon "button" at bounding box center [365, 693] width 15 height 15
type input "2"
type input "$3.42"
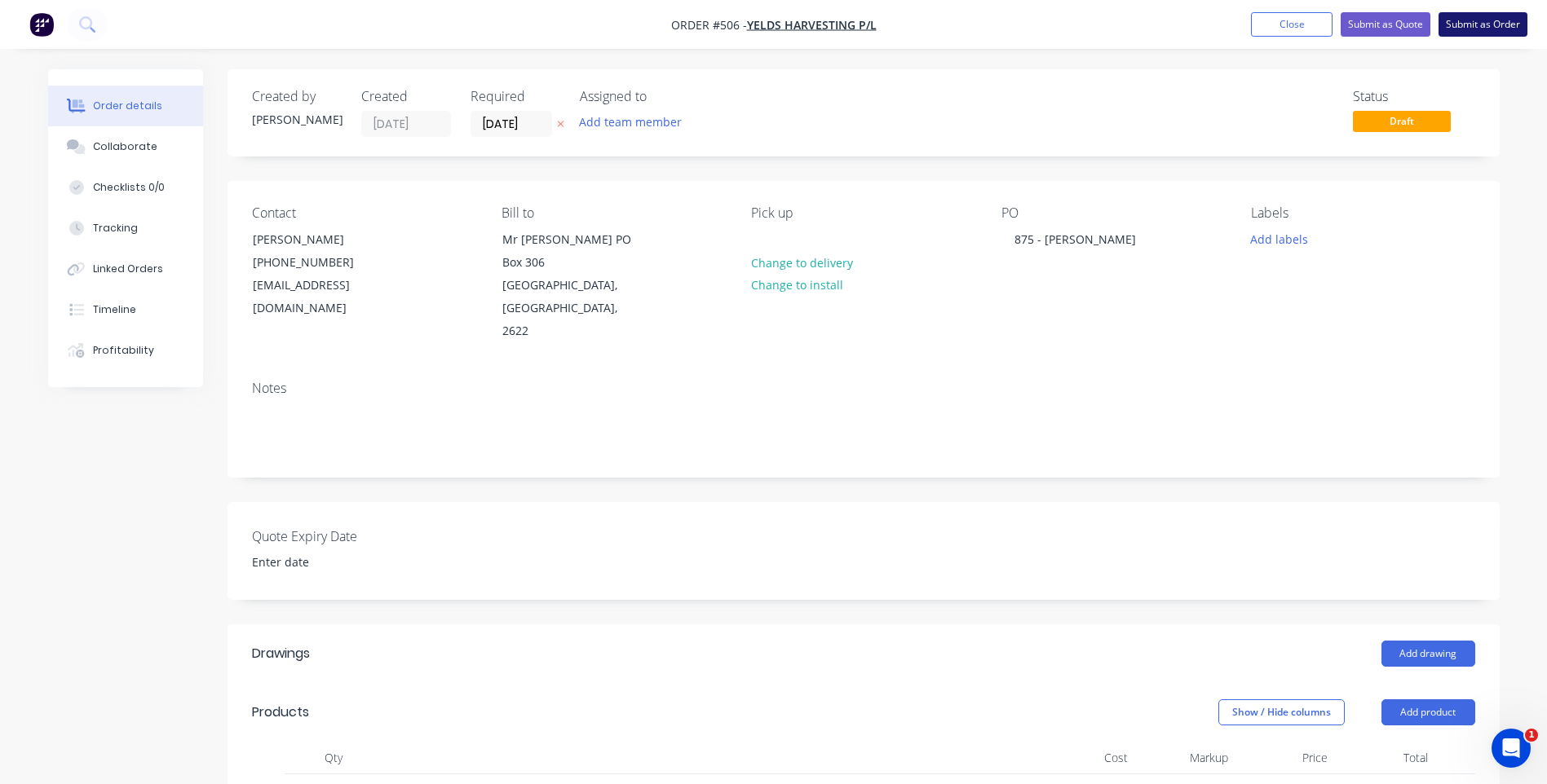
click at [1483, 18] on button "Submit as Order" at bounding box center [1482, 24] width 89 height 24
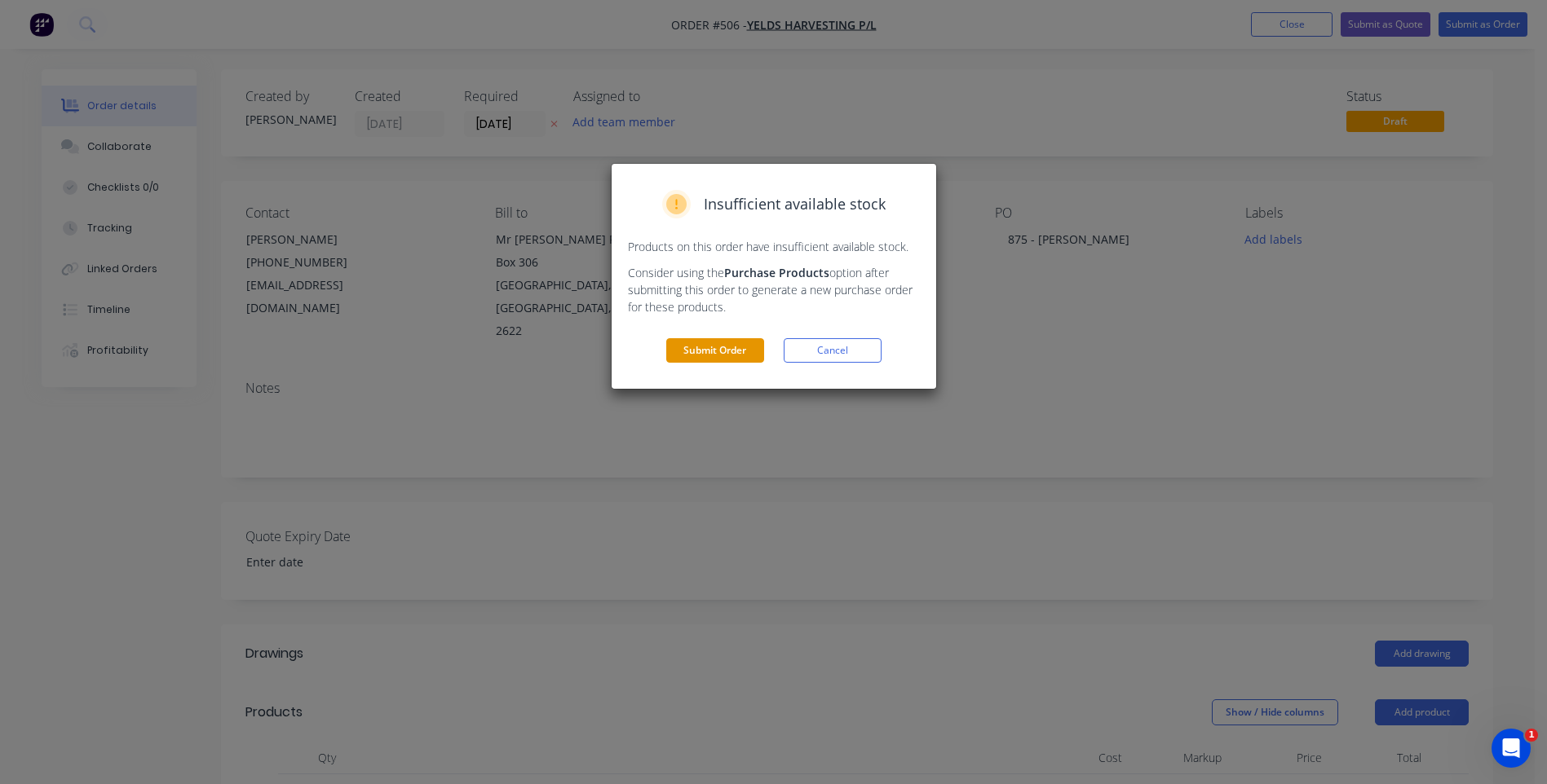
click at [731, 346] on button "Submit Order" at bounding box center [716, 350] width 98 height 24
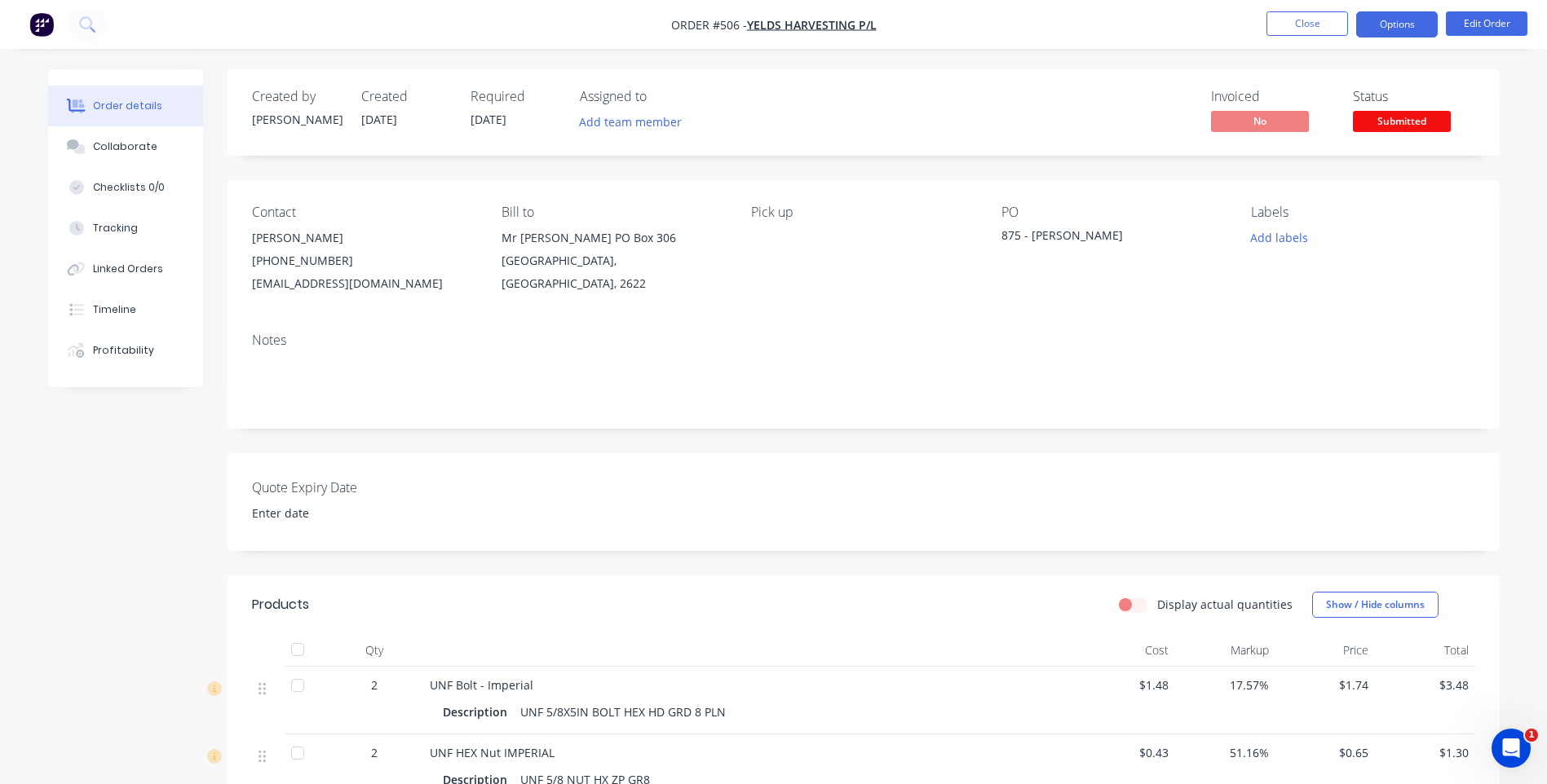
click at [1388, 27] on button "Options" at bounding box center [1397, 24] width 82 height 26
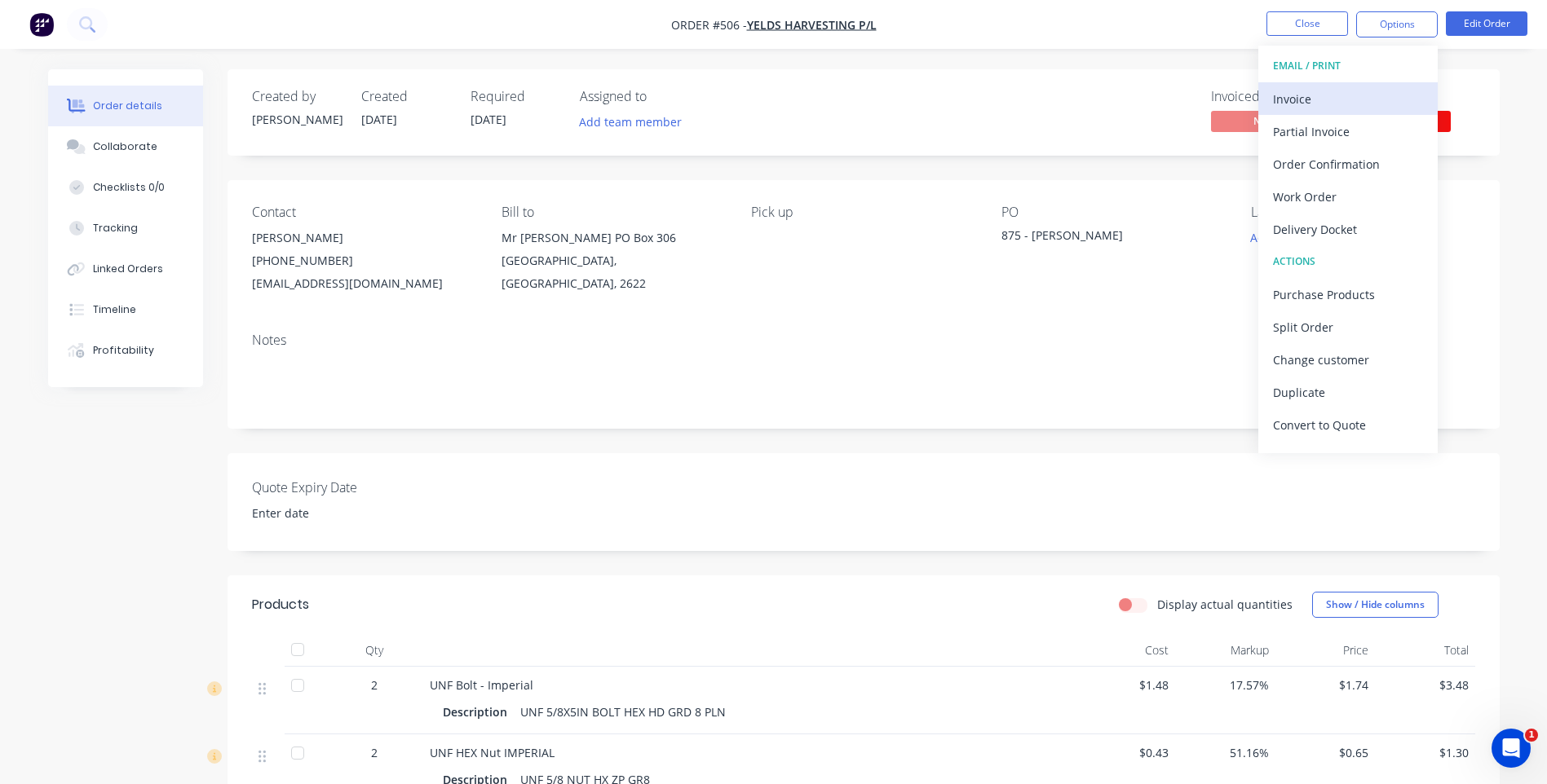
click at [1303, 96] on div "Invoice" at bounding box center [1348, 99] width 150 height 24
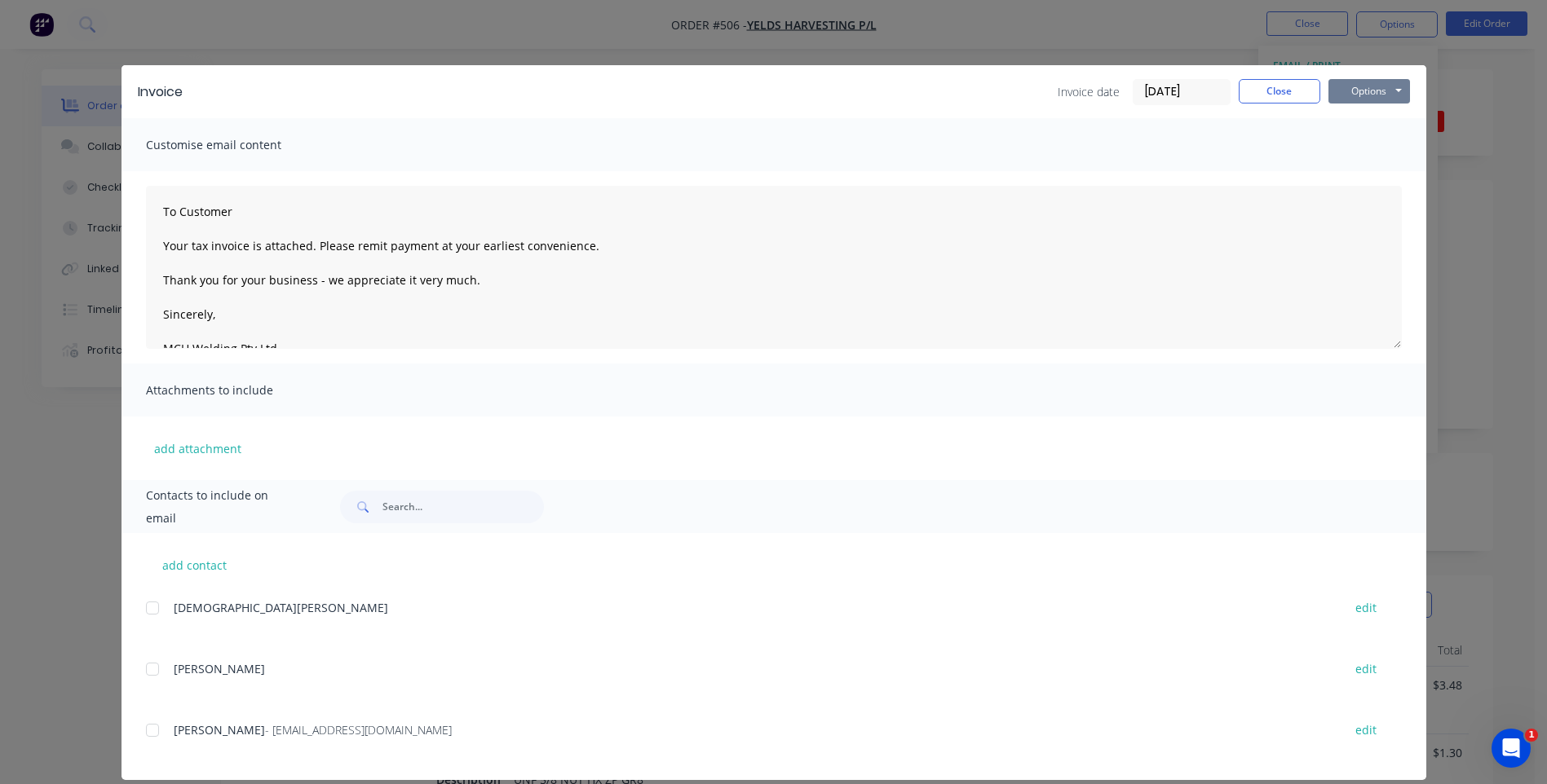
click at [1365, 89] on button "Options" at bounding box center [1369, 91] width 82 height 24
click at [1357, 113] on button "Preview" at bounding box center [1380, 120] width 105 height 27
click at [1389, 91] on button "Options" at bounding box center [1369, 91] width 82 height 24
click at [1361, 171] on button "Email" at bounding box center [1380, 174] width 105 height 27
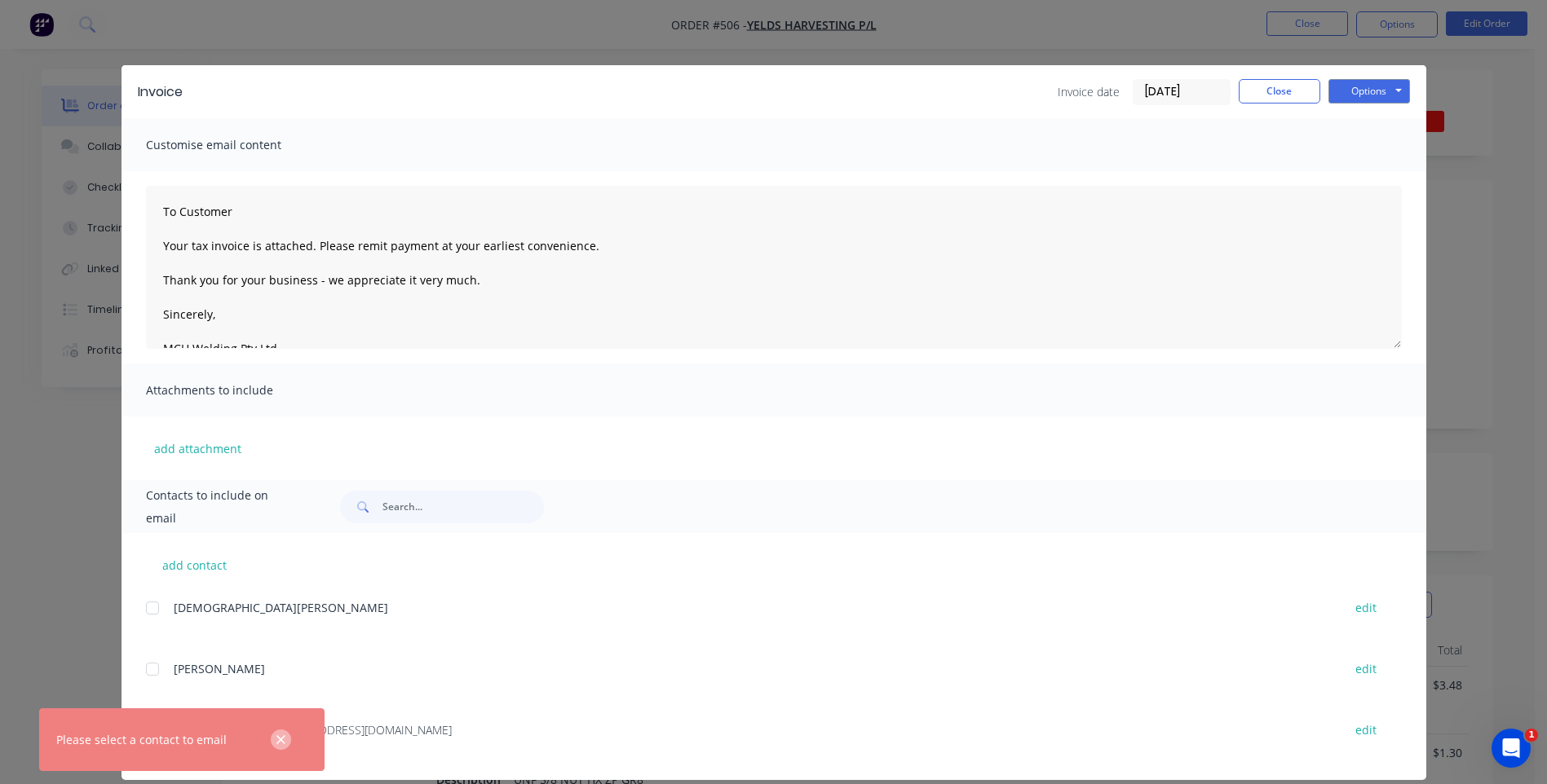
click at [278, 741] on icon "button" at bounding box center [280, 741] width 11 height 15
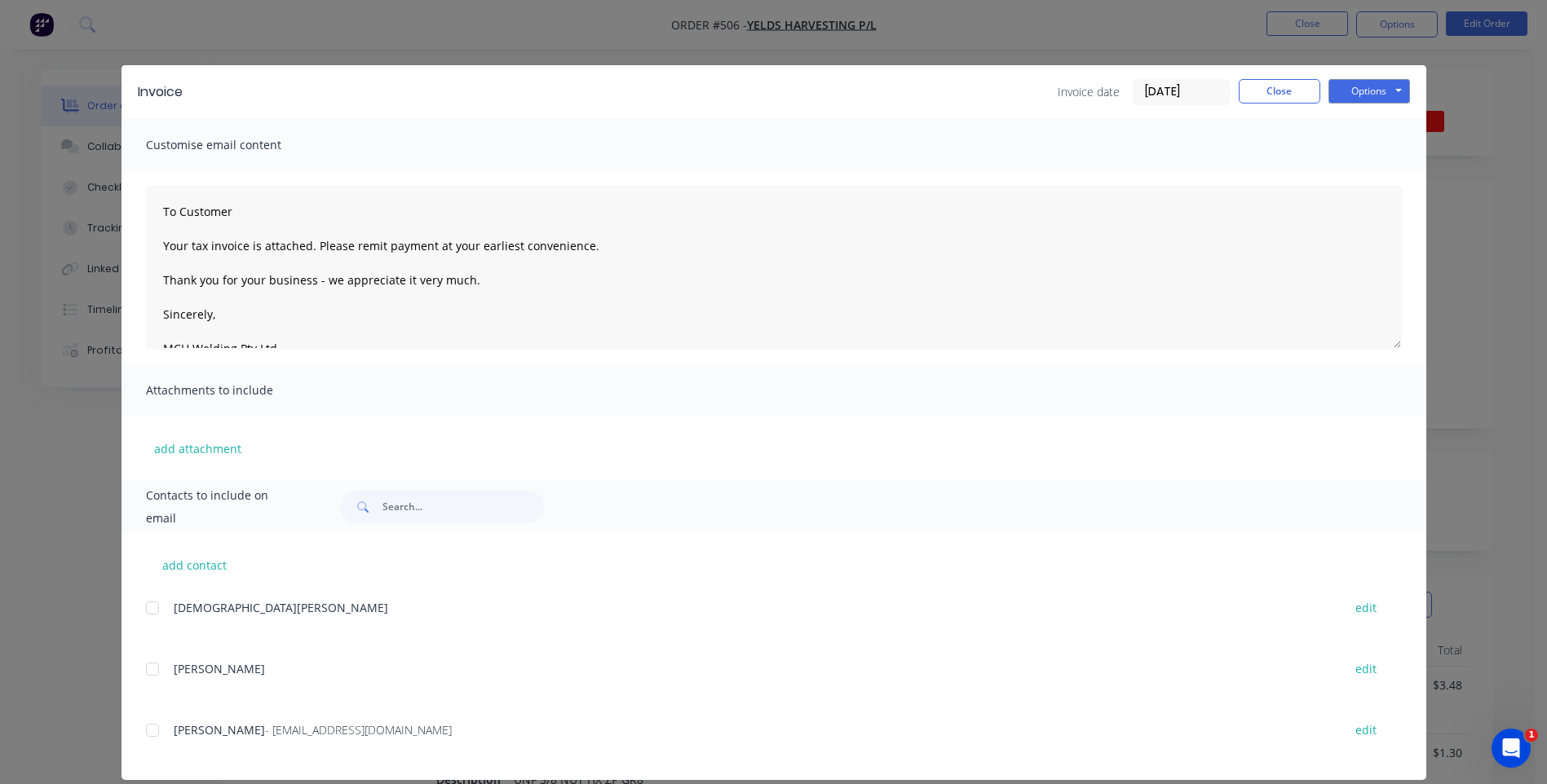
click at [143, 730] on div at bounding box center [153, 731] width 33 height 33
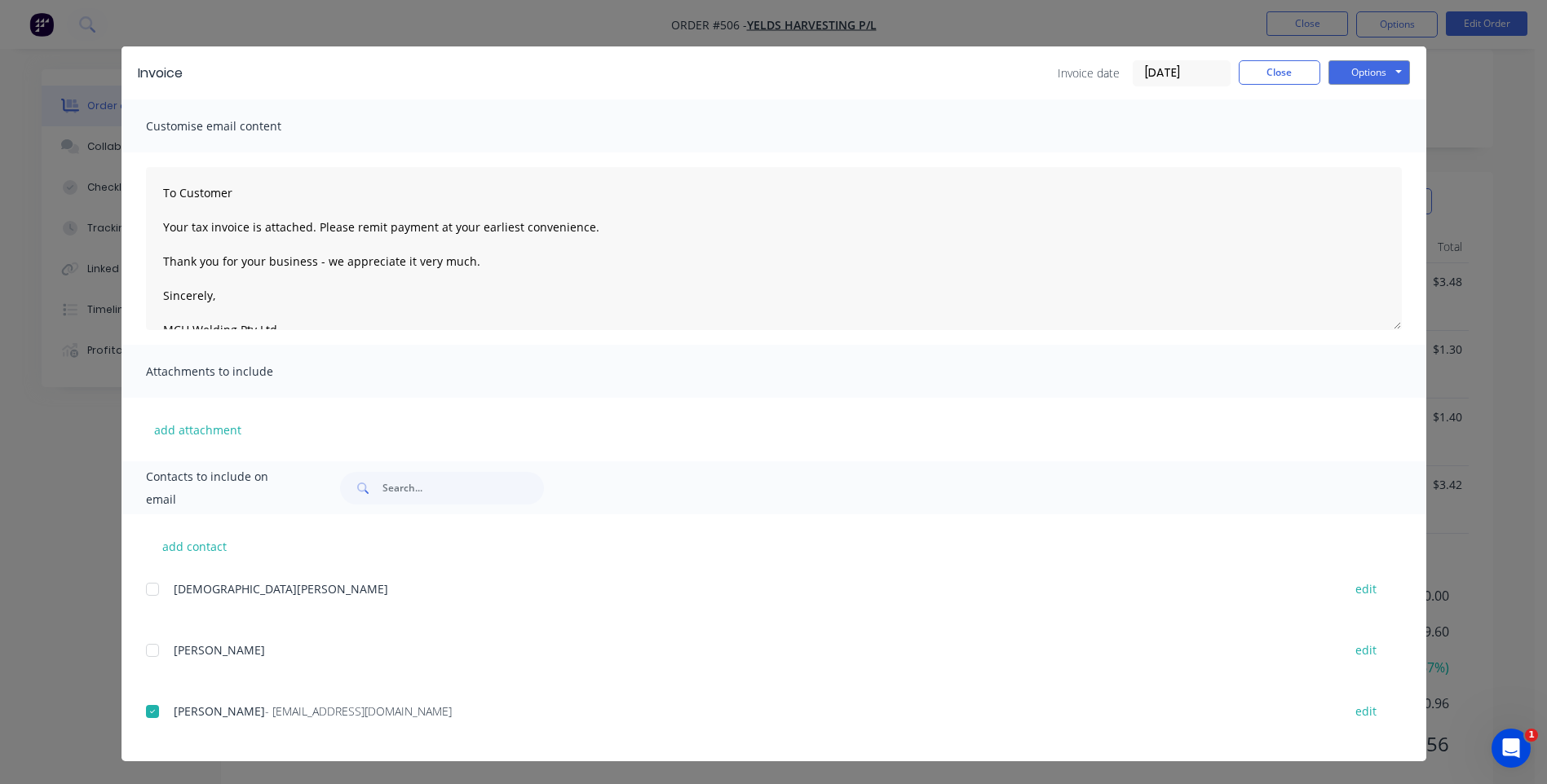
scroll to position [408, 0]
click at [1349, 67] on button "Options" at bounding box center [1369, 73] width 82 height 24
click at [1348, 154] on button "Email" at bounding box center [1380, 155] width 105 height 27
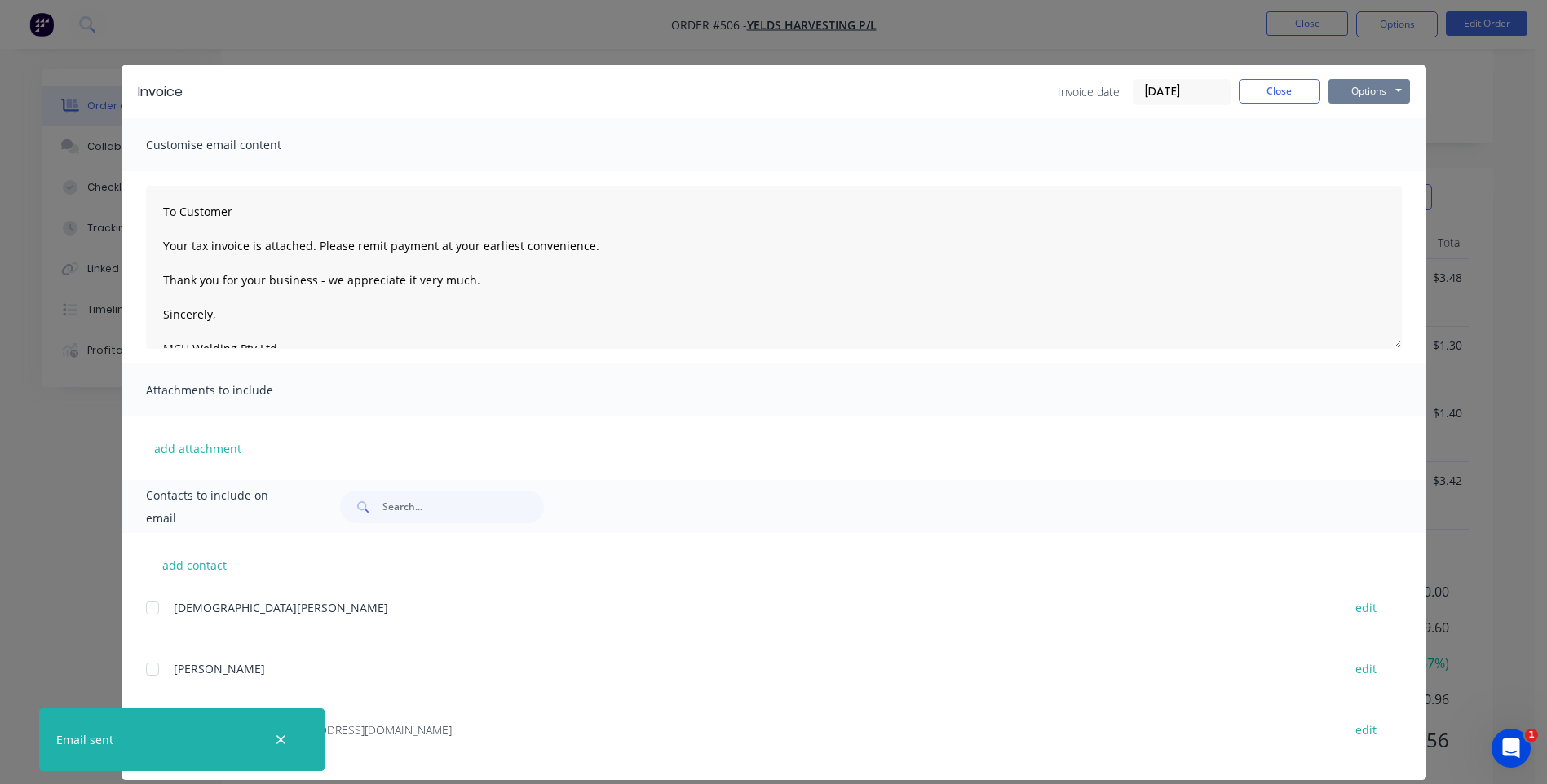
click at [1391, 91] on button "Options" at bounding box center [1369, 91] width 82 height 24
click at [1274, 91] on button "Close" at bounding box center [1279, 91] width 82 height 24
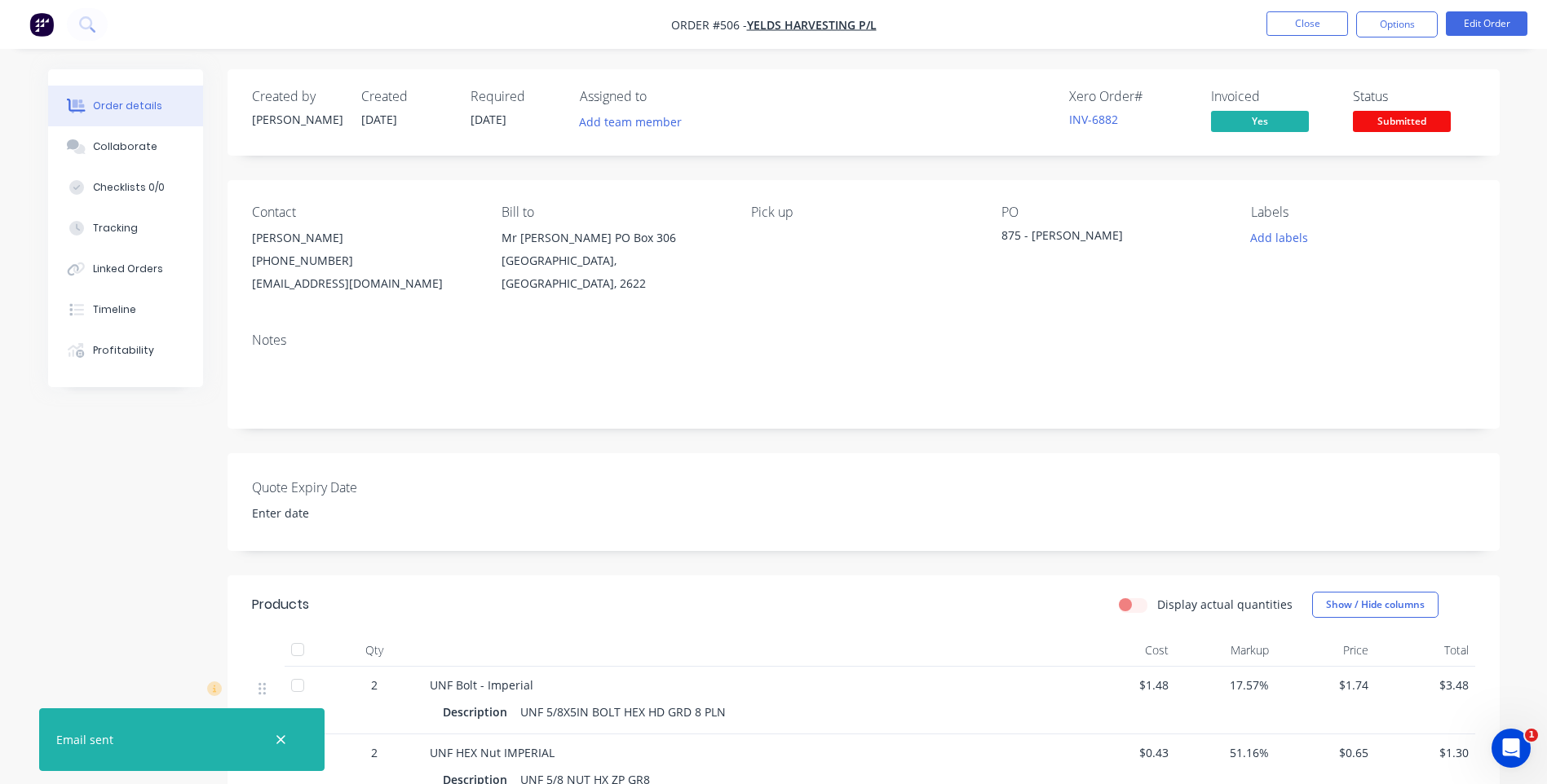
click at [1386, 109] on div "Submitted" at bounding box center [1401, 95] width 60 height 32
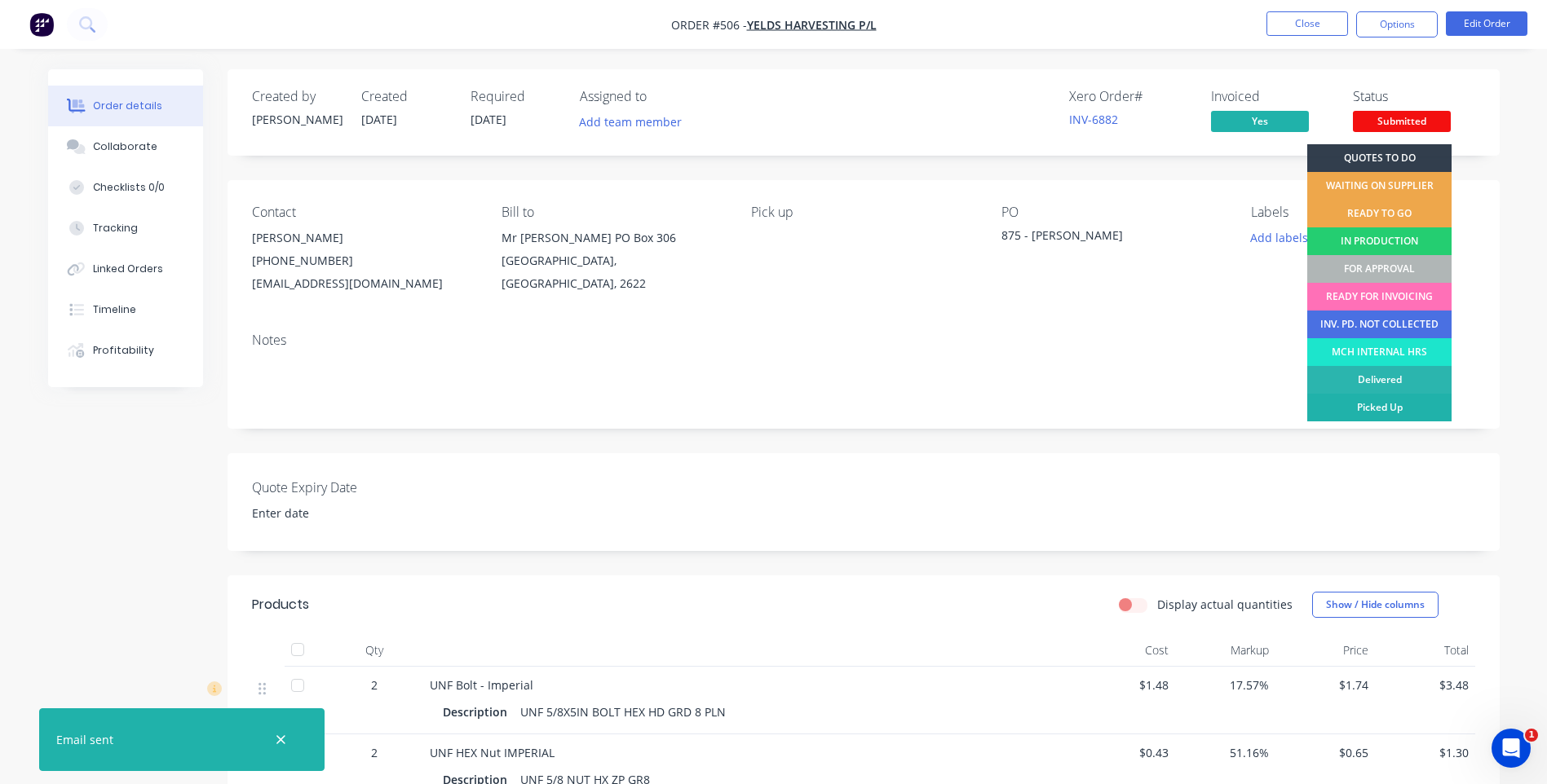
click at [1350, 401] on div "Picked Up" at bounding box center [1379, 408] width 145 height 28
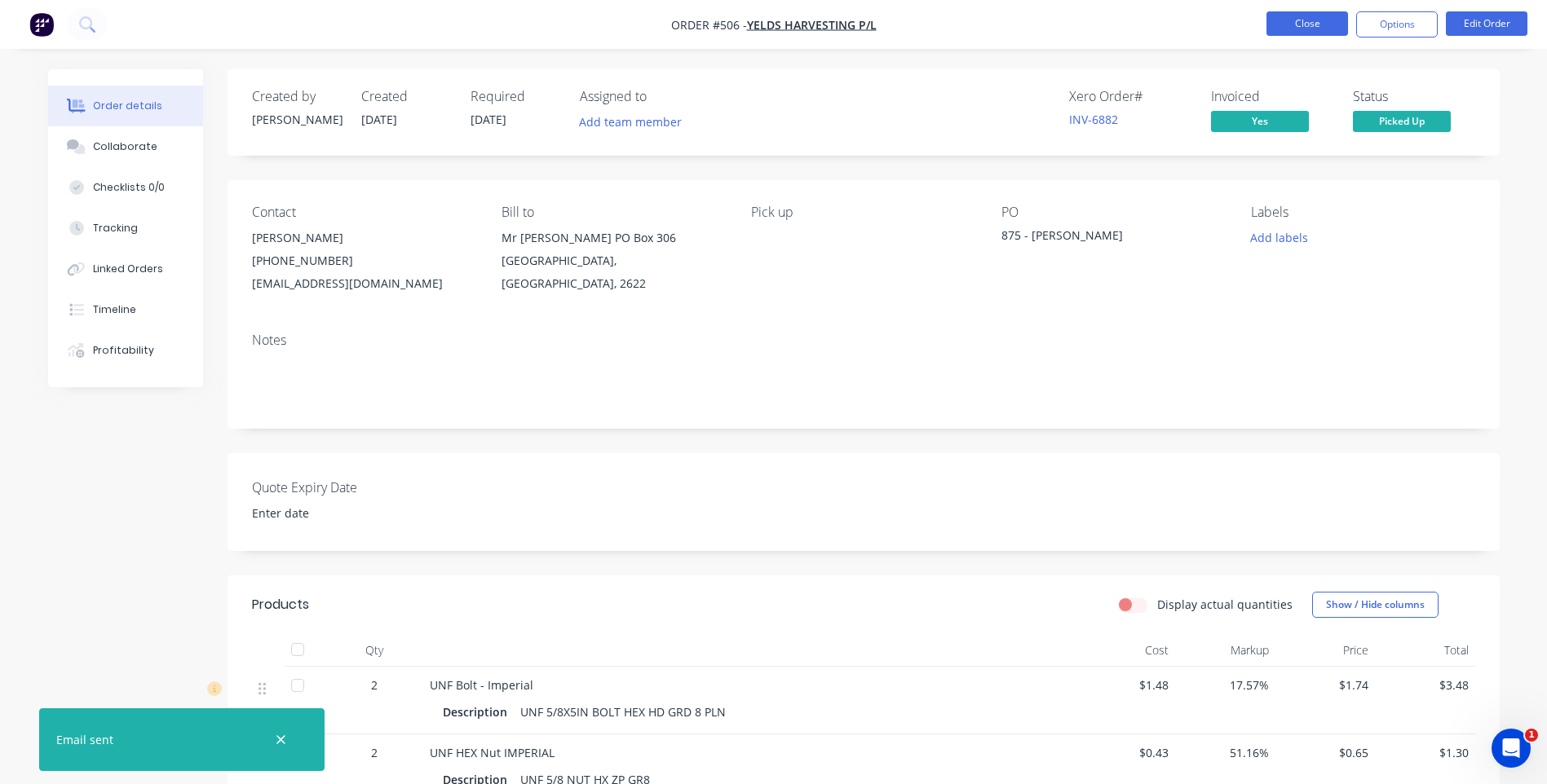
click at [1282, 29] on button "Close" at bounding box center [1307, 24] width 82 height 24
